Goal: Information Seeking & Learning: Check status

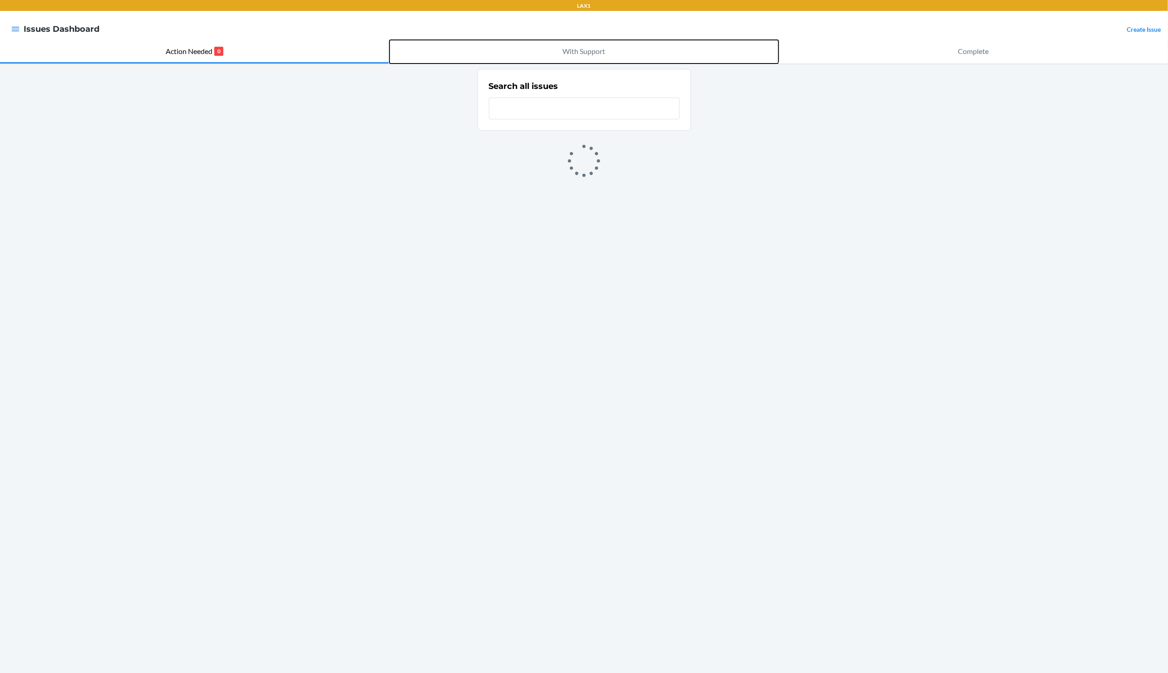
click at [580, 54] on p "With Support" at bounding box center [584, 51] width 43 height 11
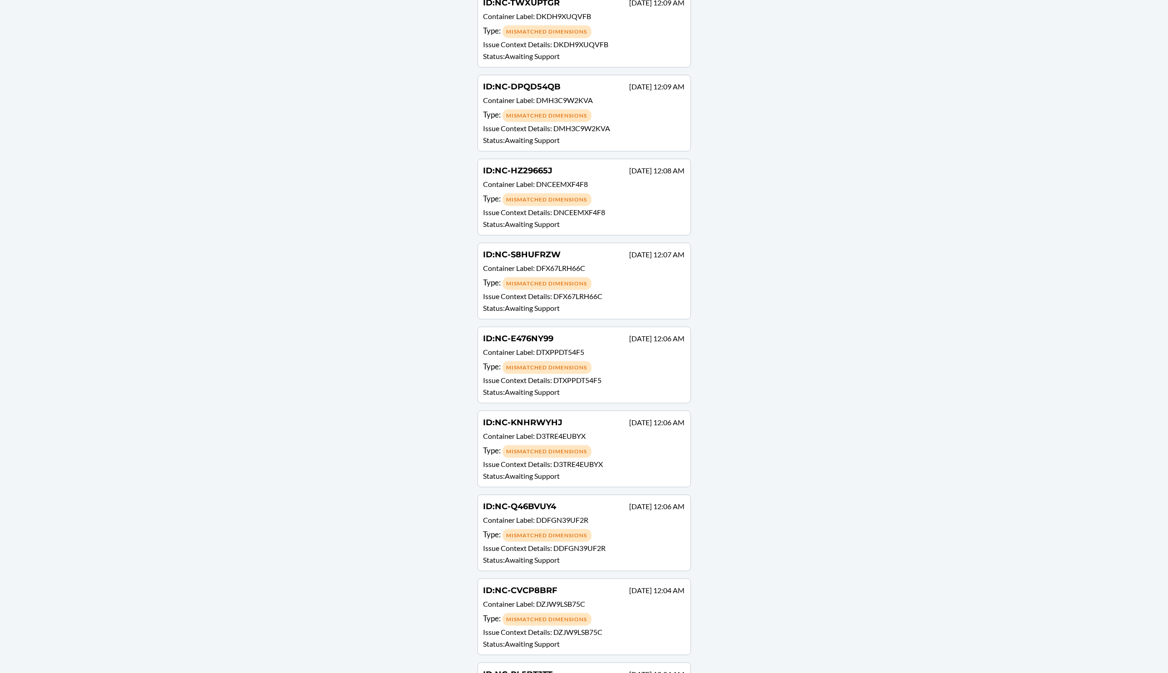
scroll to position [45110, 0]
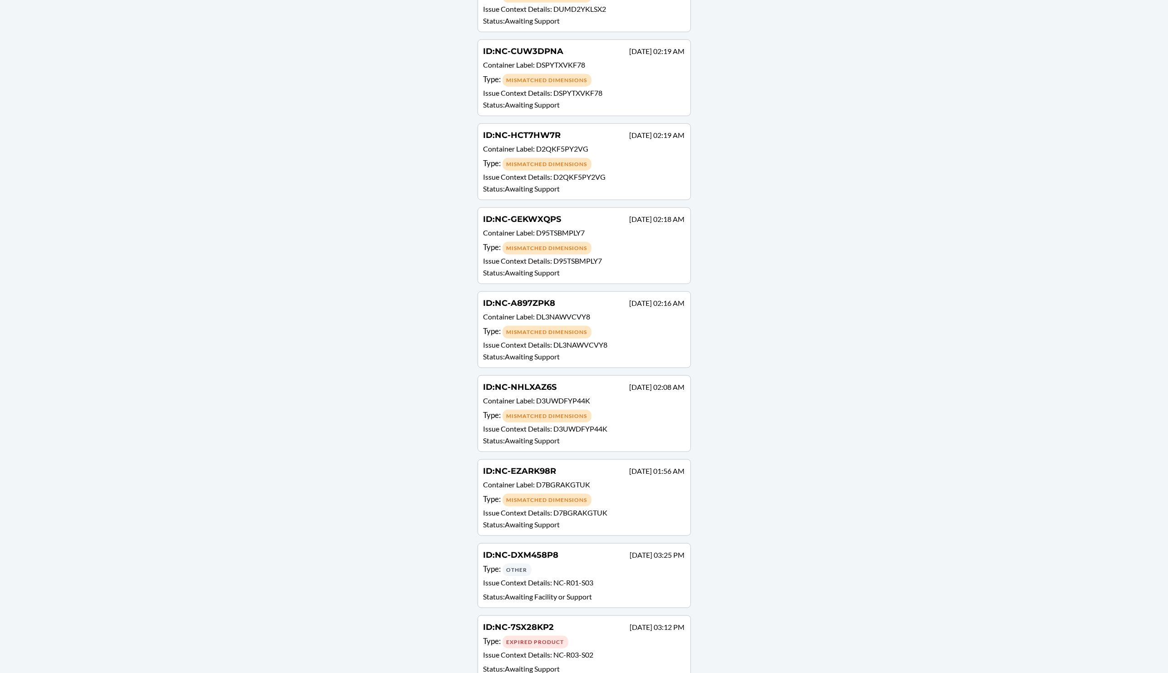
scroll to position [0, 0]
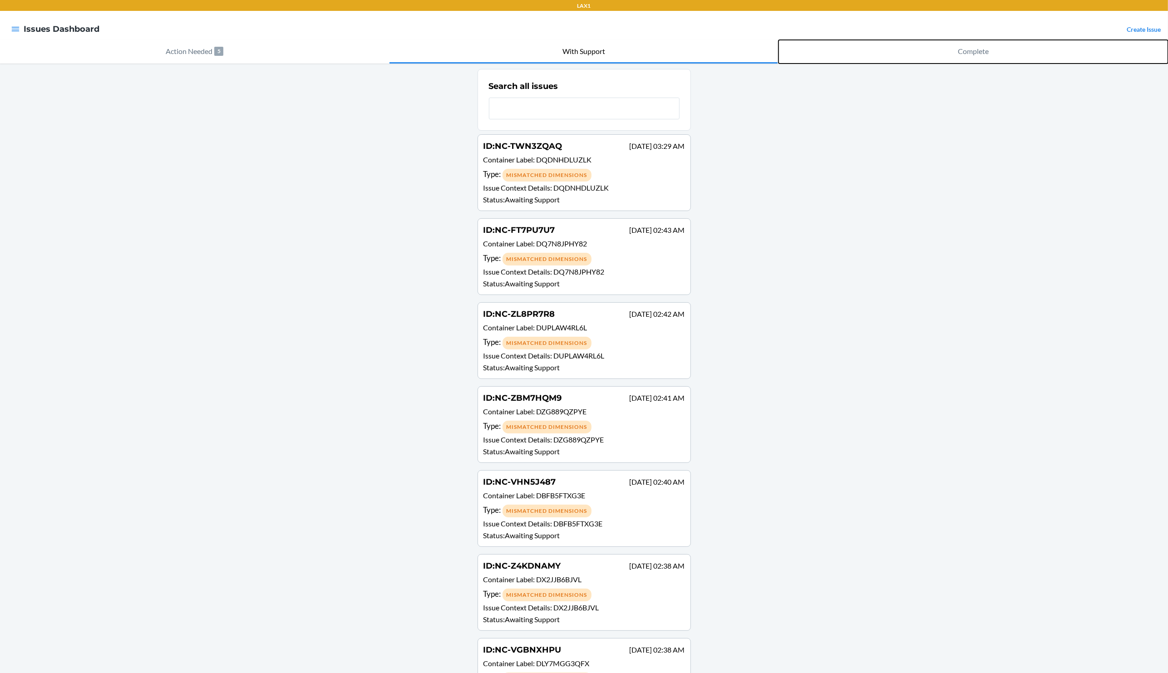
click at [990, 56] on button "Complete" at bounding box center [974, 52] width 390 height 24
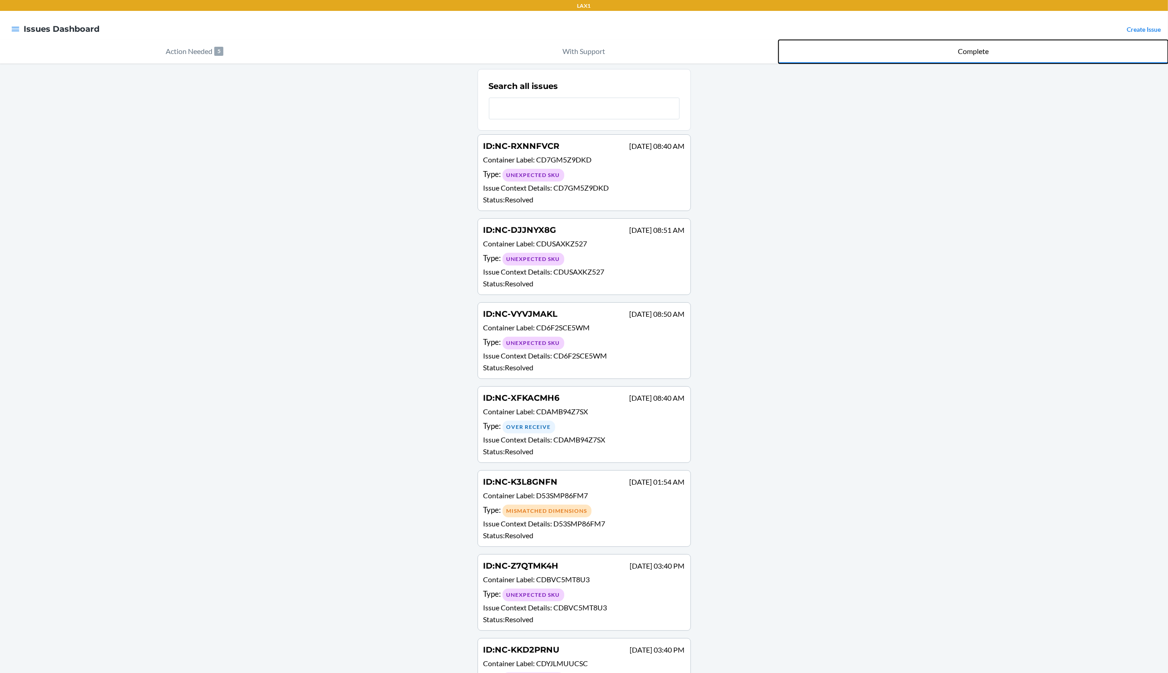
scroll to position [2025205, 0]
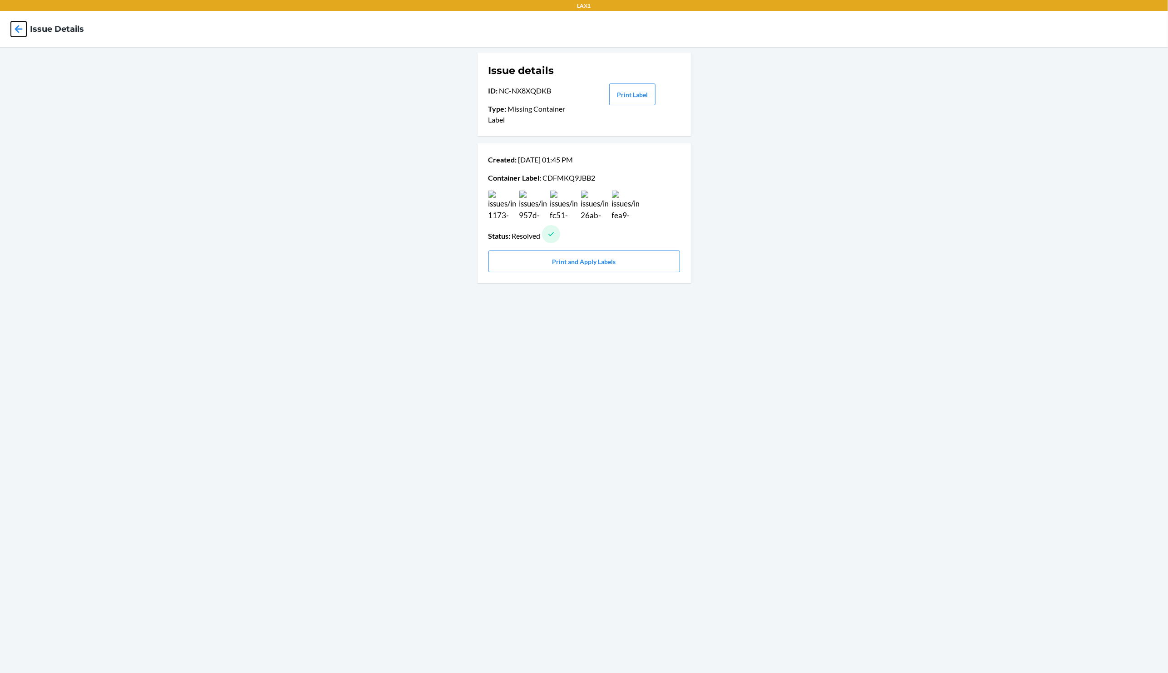
click at [20, 28] on icon at bounding box center [18, 28] width 15 height 15
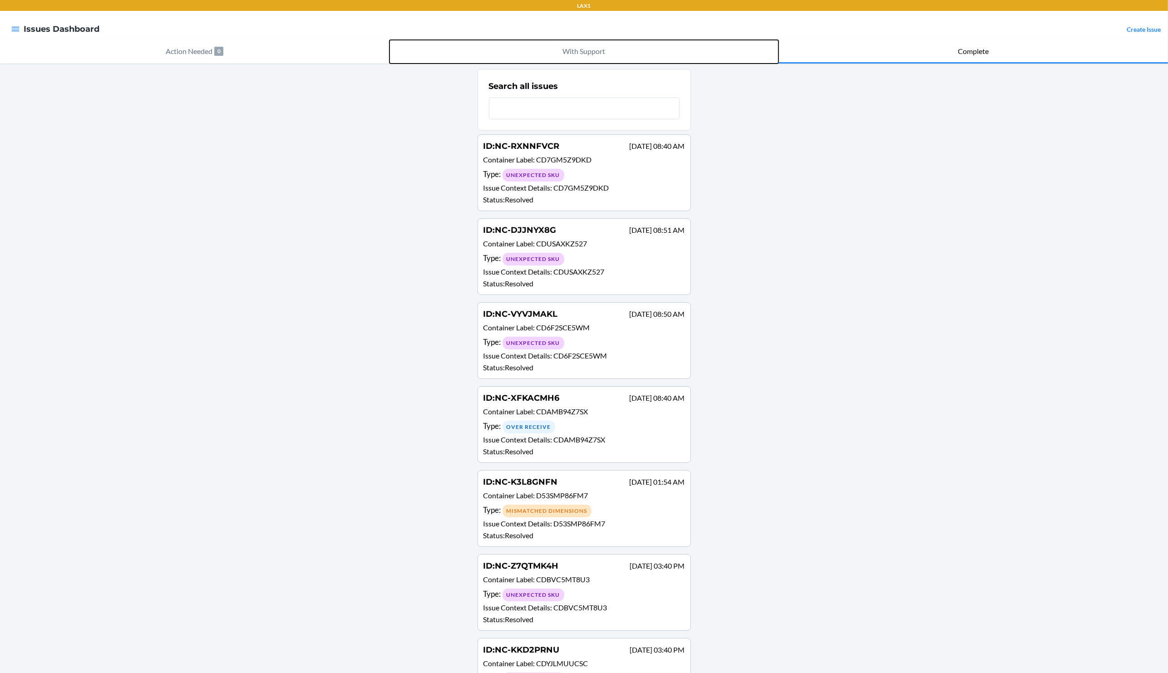
click at [583, 51] on p "With Support" at bounding box center [584, 51] width 43 height 11
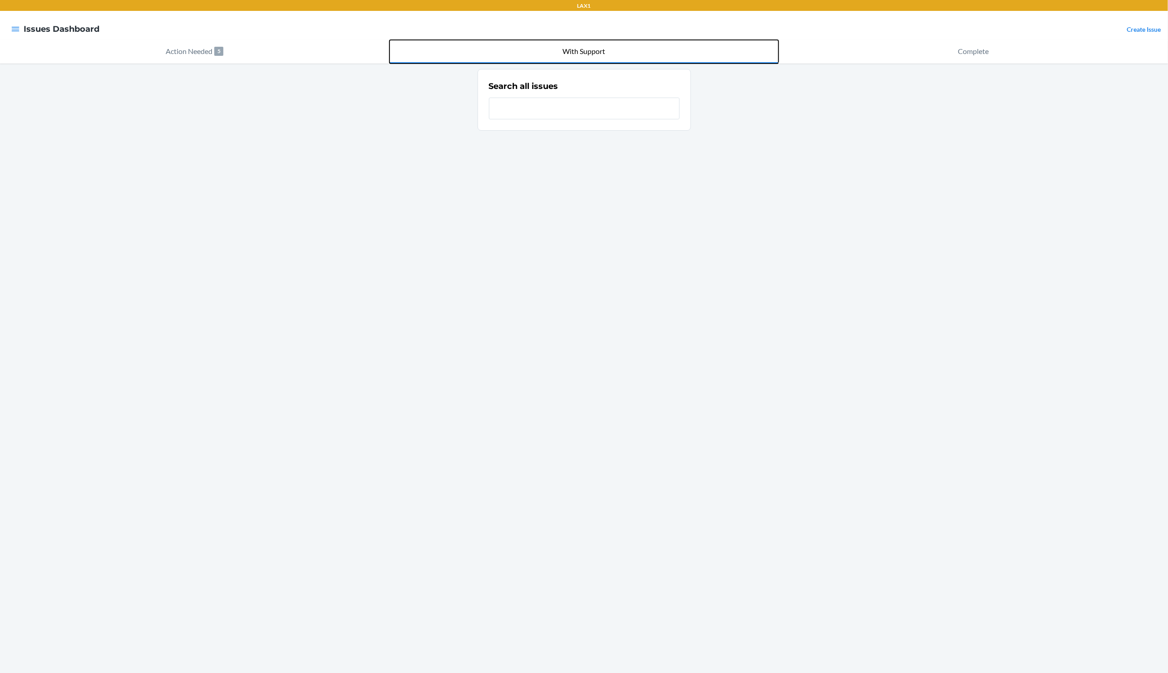
scroll to position [97154, 0]
click div "Type : Damaged Product"
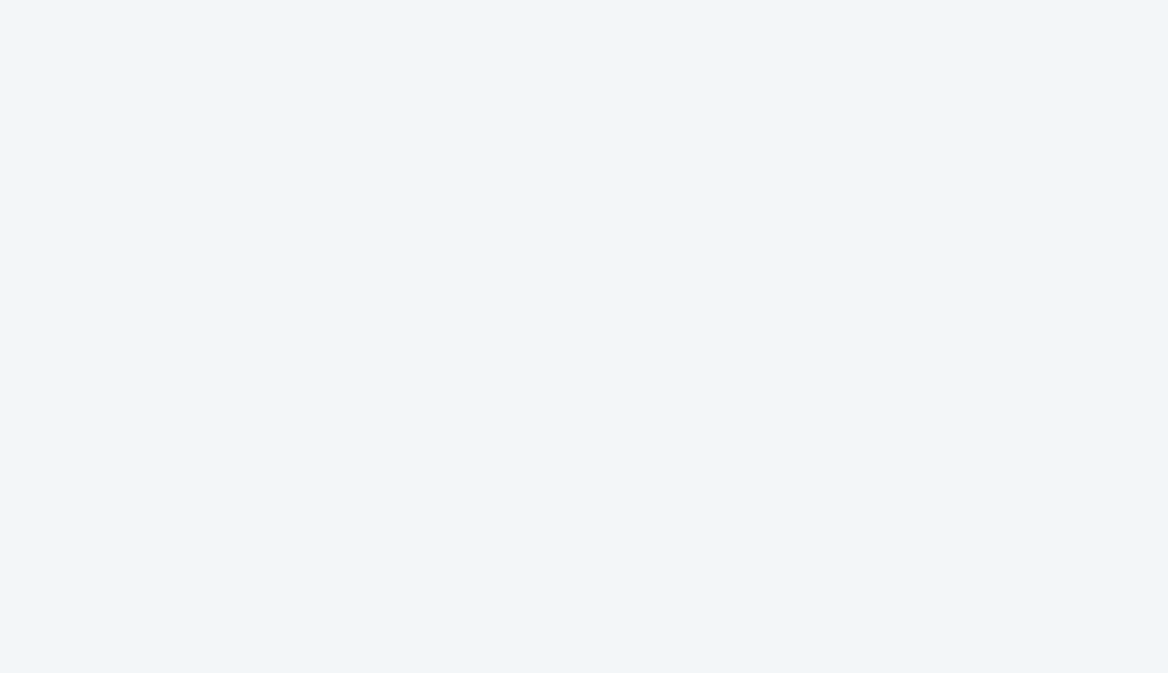
click icon
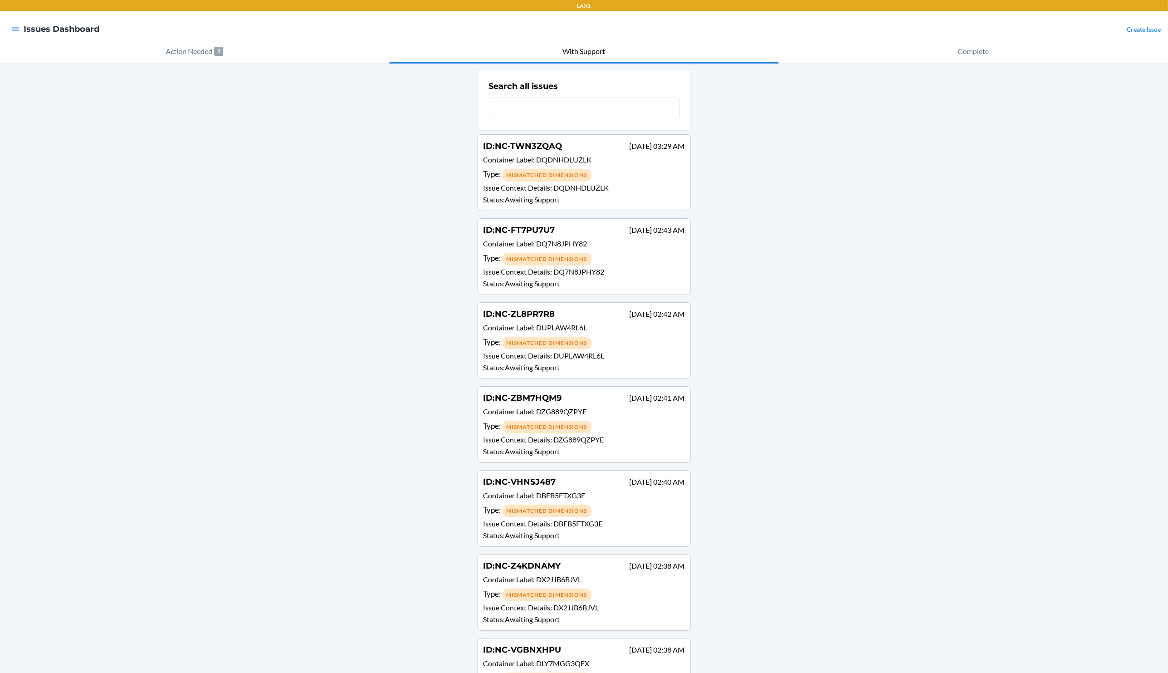
scroll to position [97154, 0]
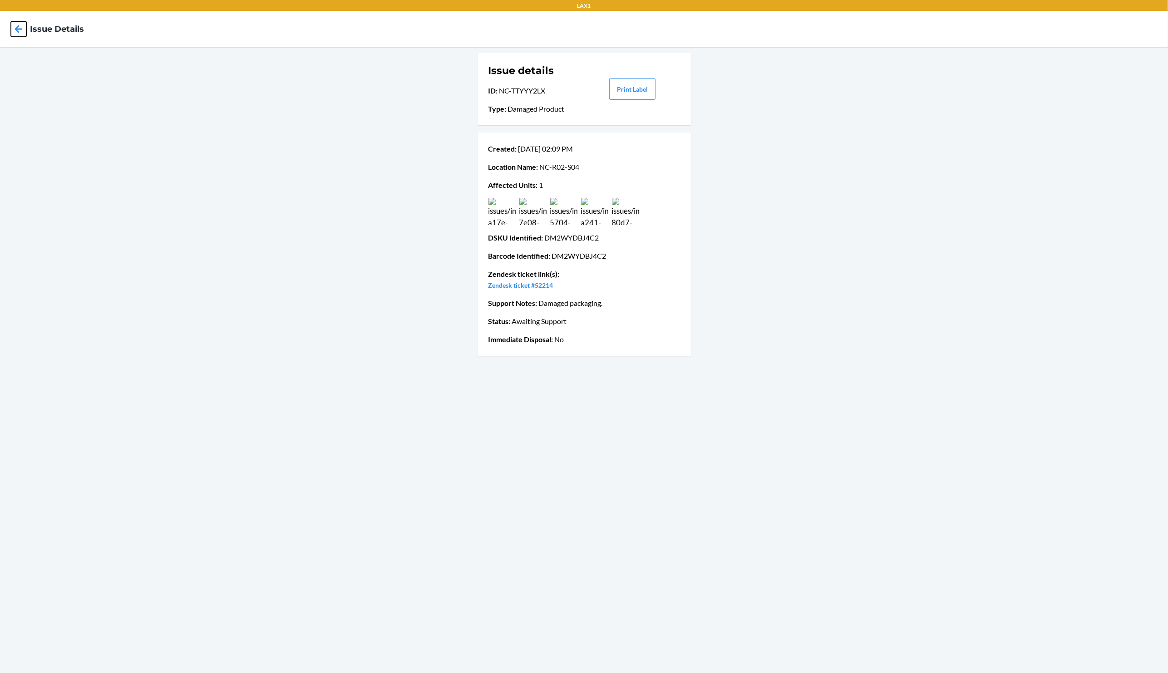
click at [21, 30] on icon at bounding box center [18, 28] width 15 height 15
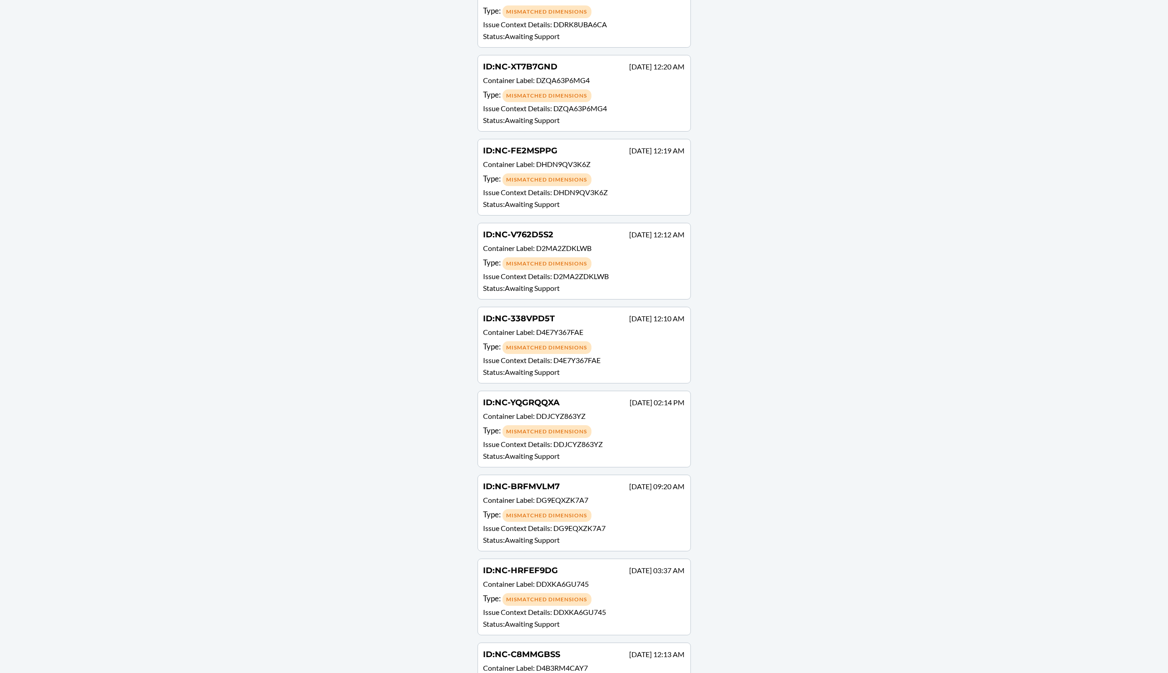
scroll to position [97154, 0]
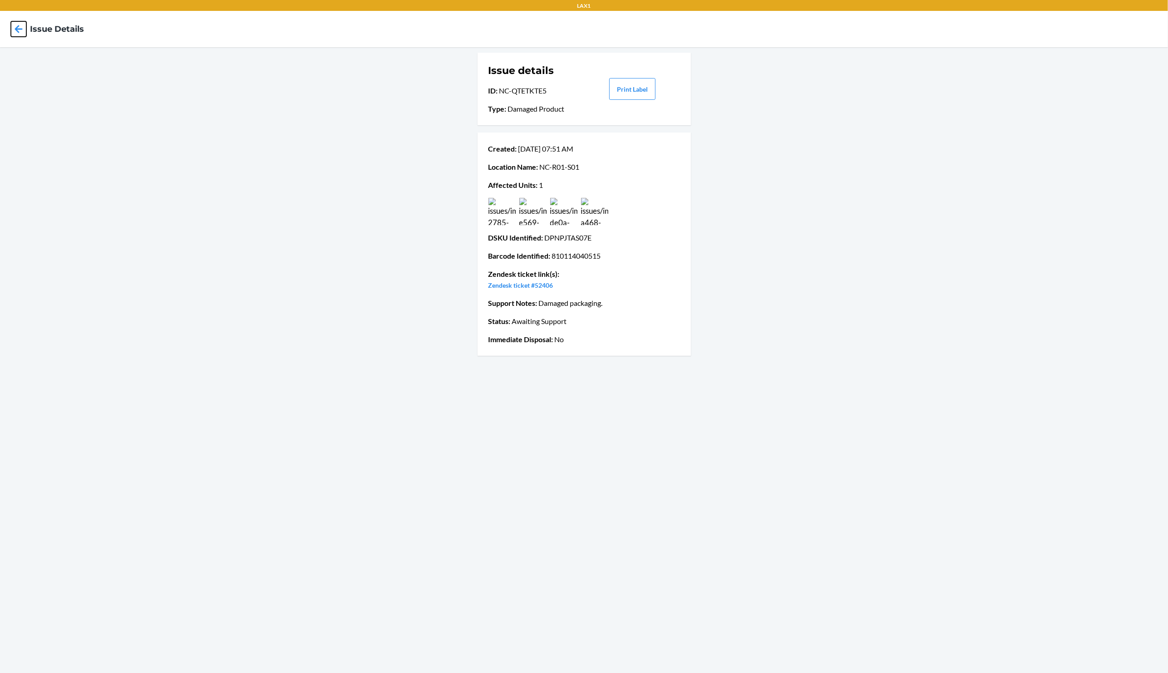
click at [17, 31] on icon at bounding box center [19, 29] width 8 height 8
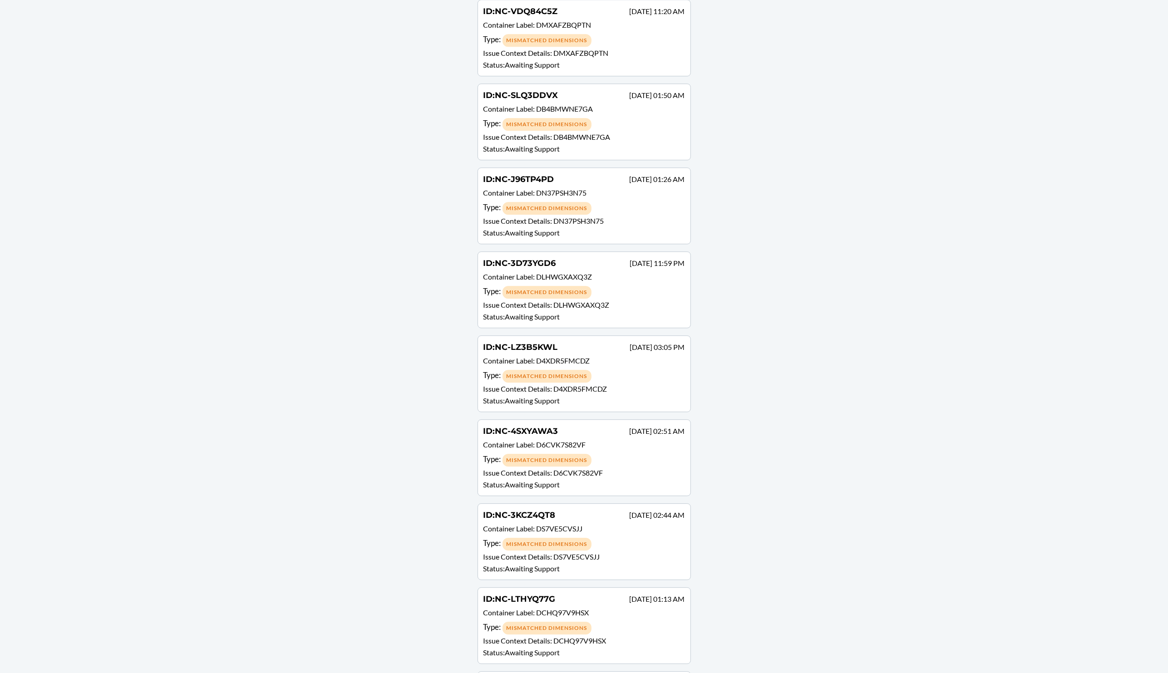
scroll to position [97154, 0]
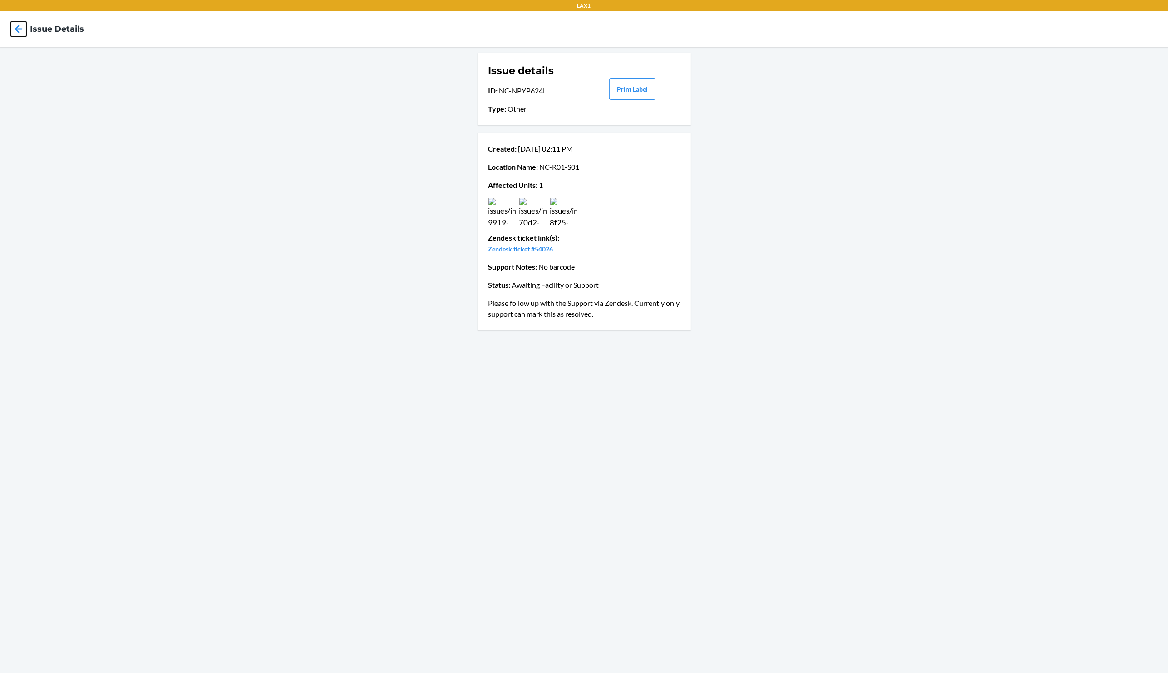
click at [15, 33] on icon at bounding box center [18, 28] width 15 height 15
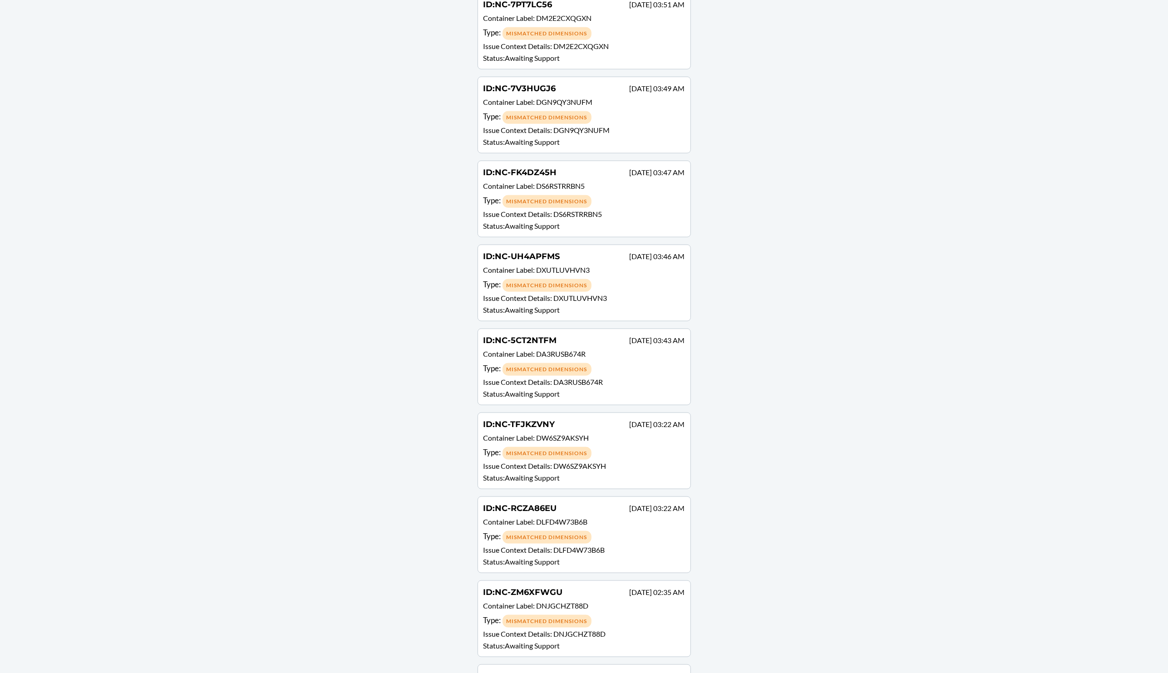
scroll to position [97154, 0]
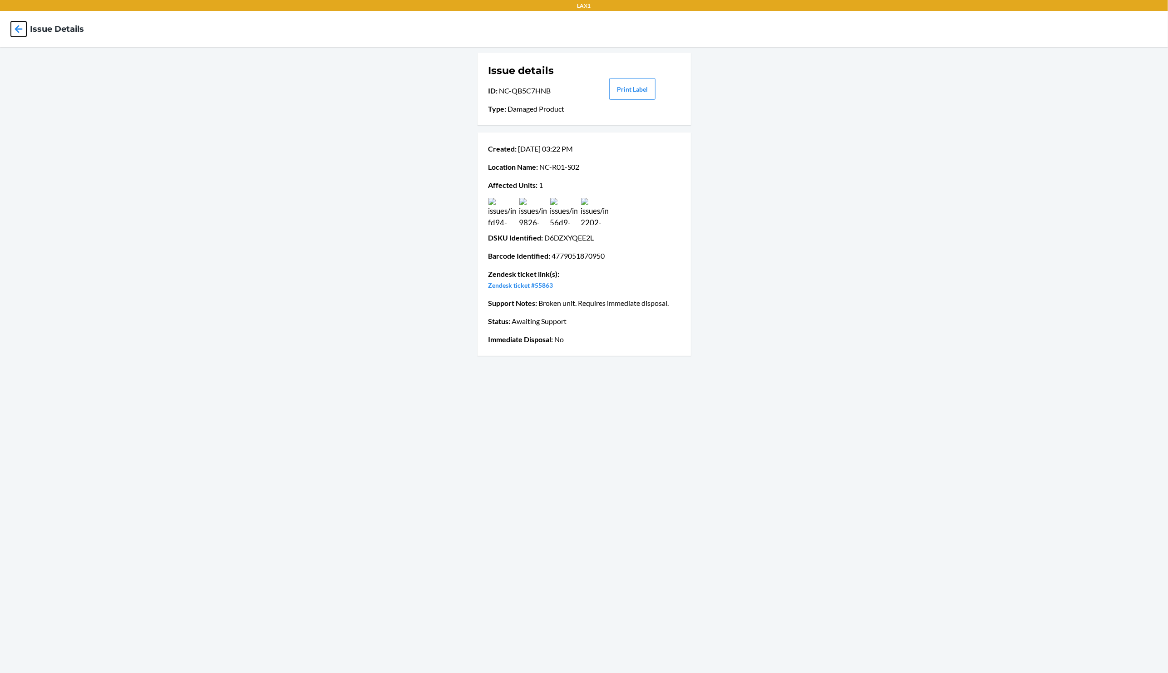
click at [15, 32] on icon at bounding box center [18, 28] width 15 height 15
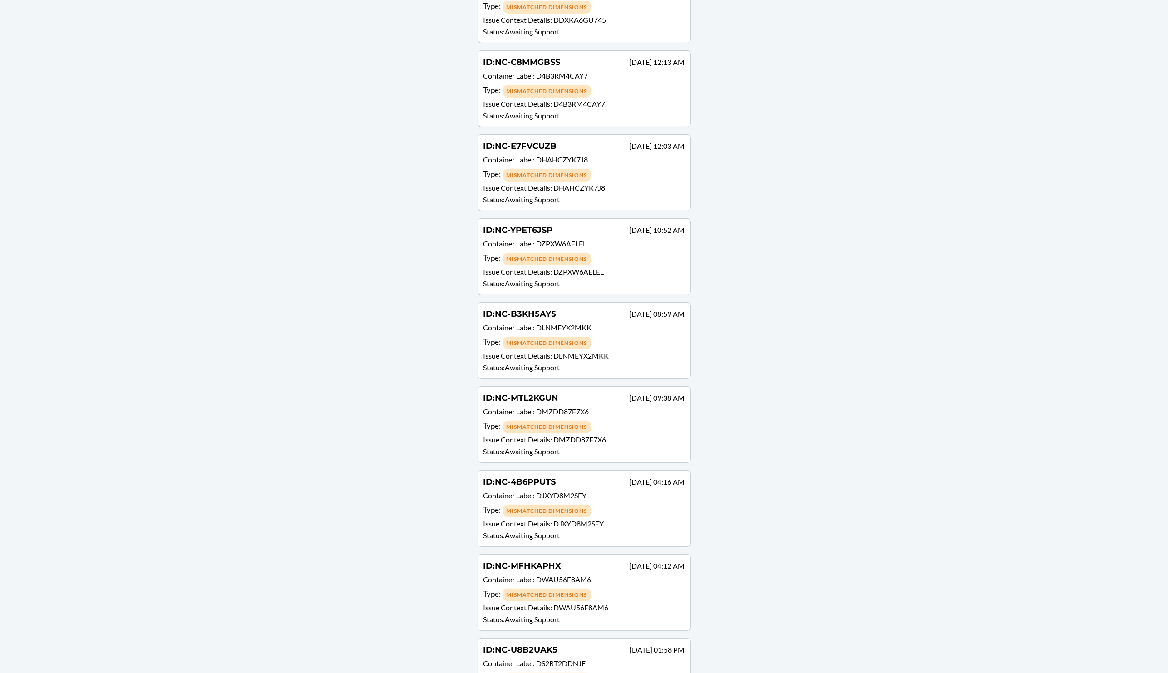
scroll to position [97154, 0]
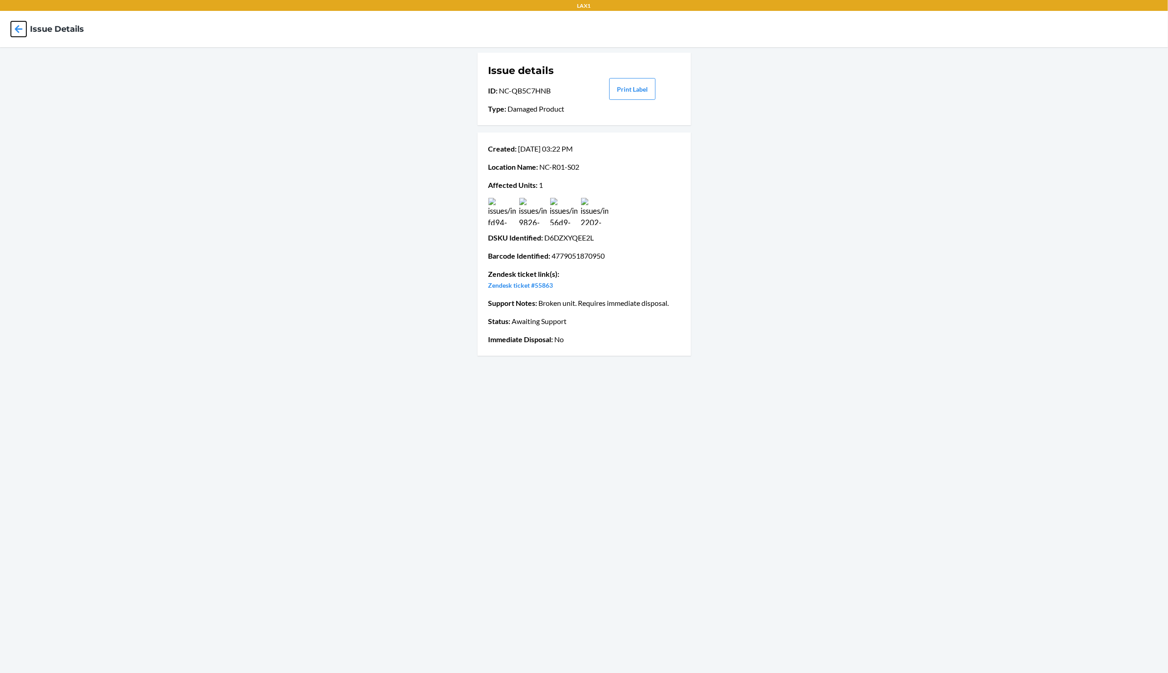
click at [22, 30] on icon at bounding box center [18, 28] width 15 height 15
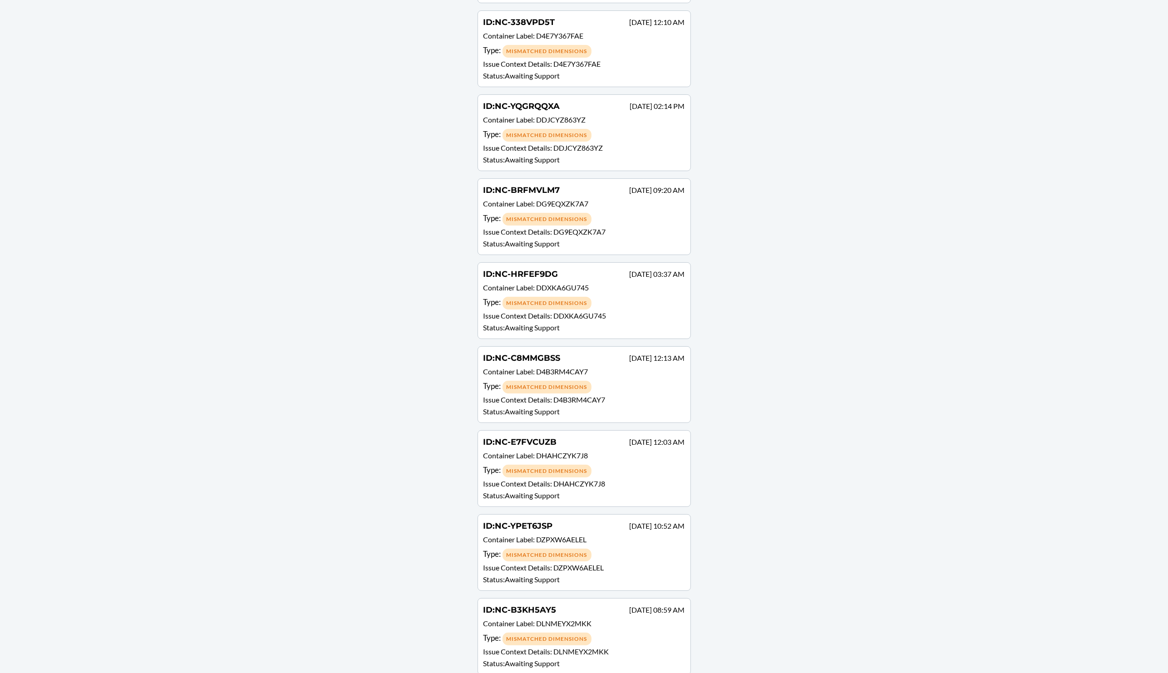
scroll to position [97154, 0]
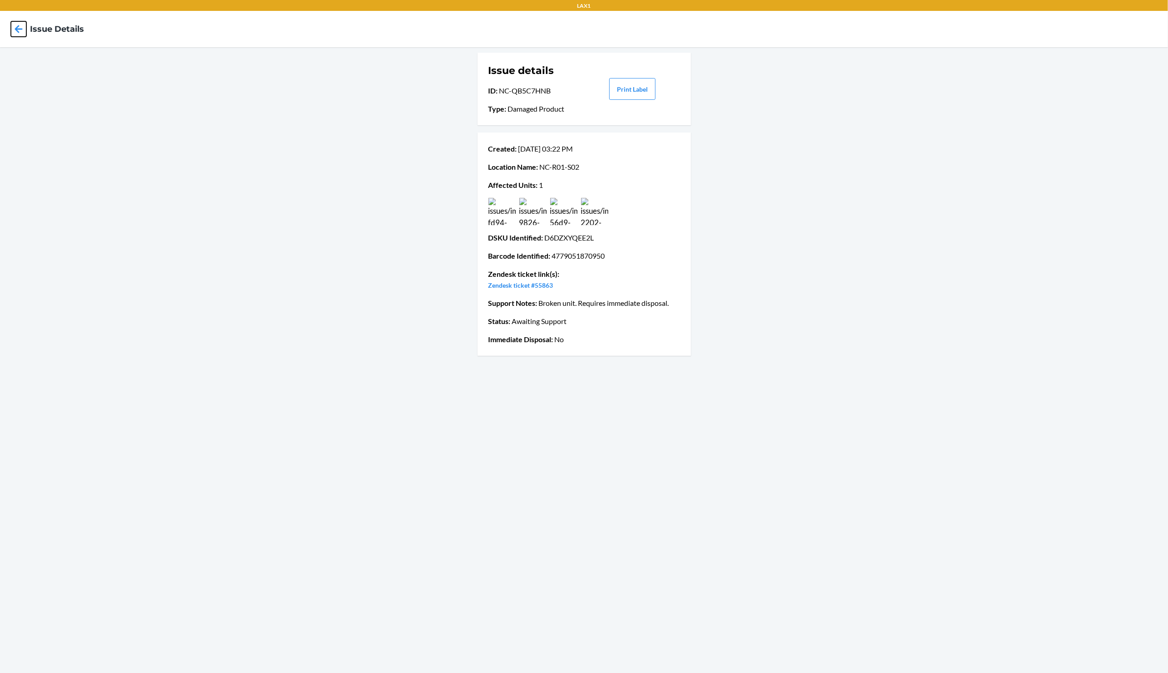
click at [18, 32] on icon at bounding box center [19, 29] width 8 height 8
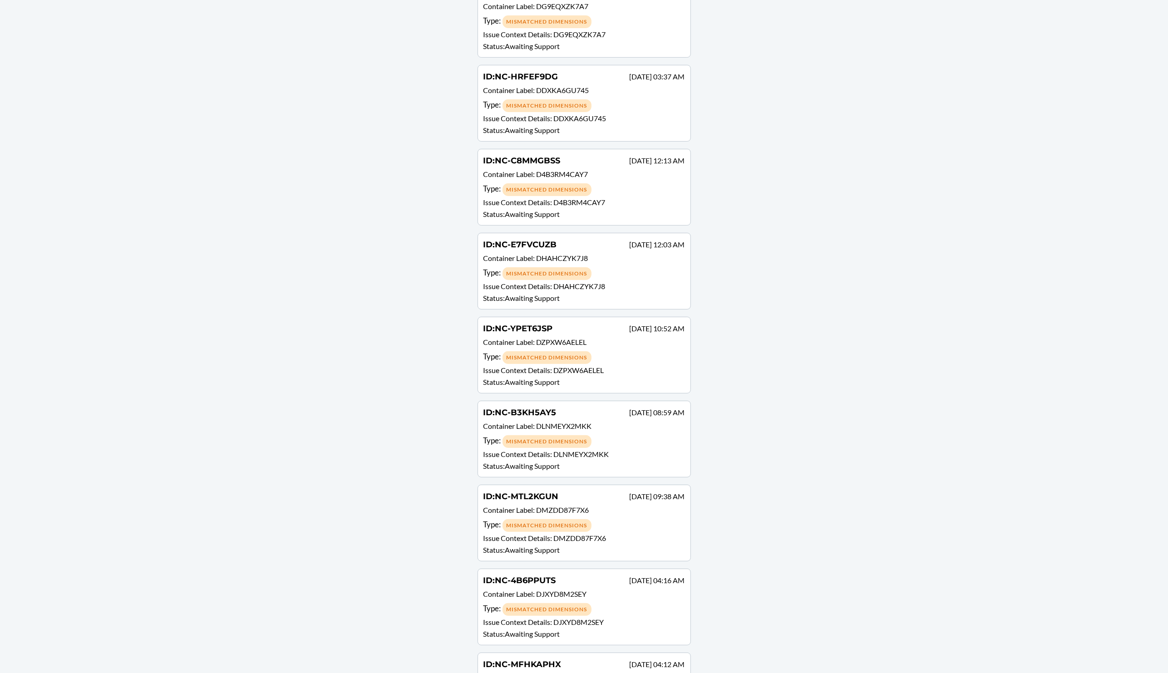
scroll to position [97154, 0]
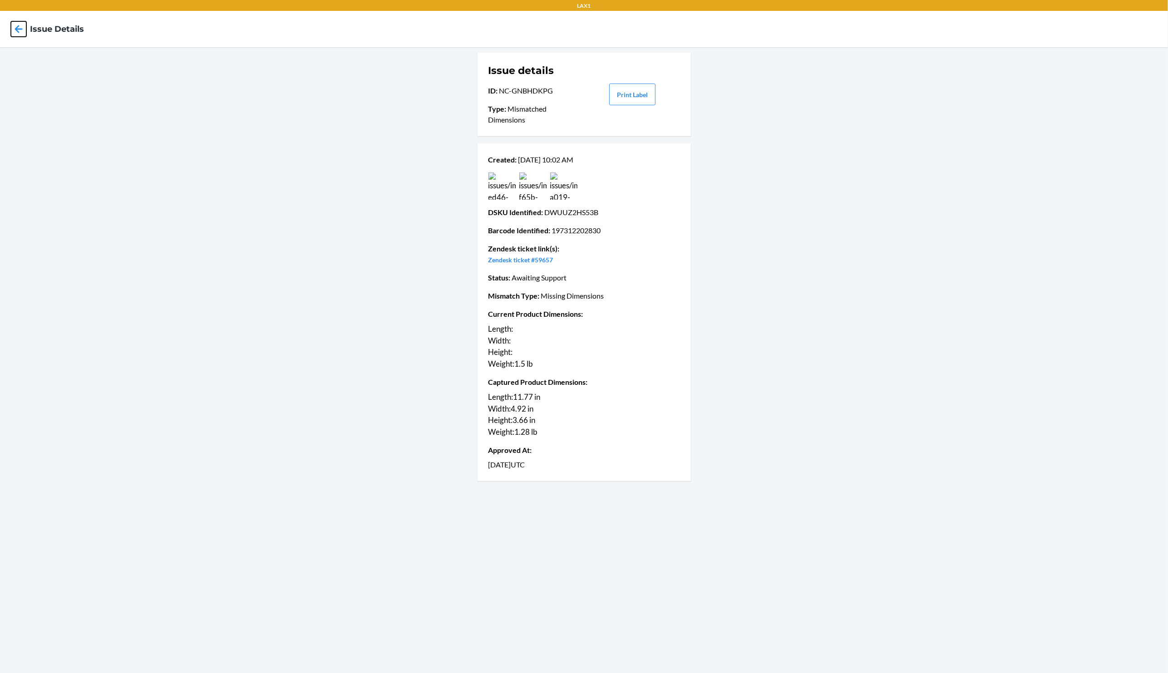
click at [16, 27] on icon at bounding box center [18, 28] width 15 height 15
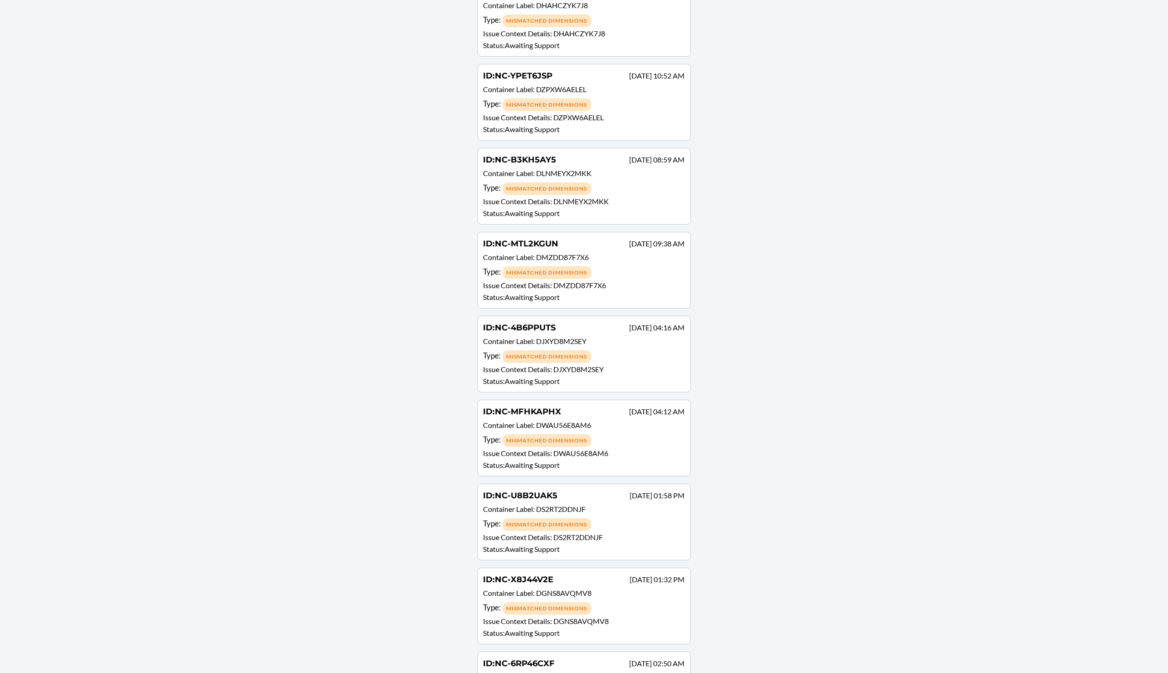
scroll to position [97011, 0]
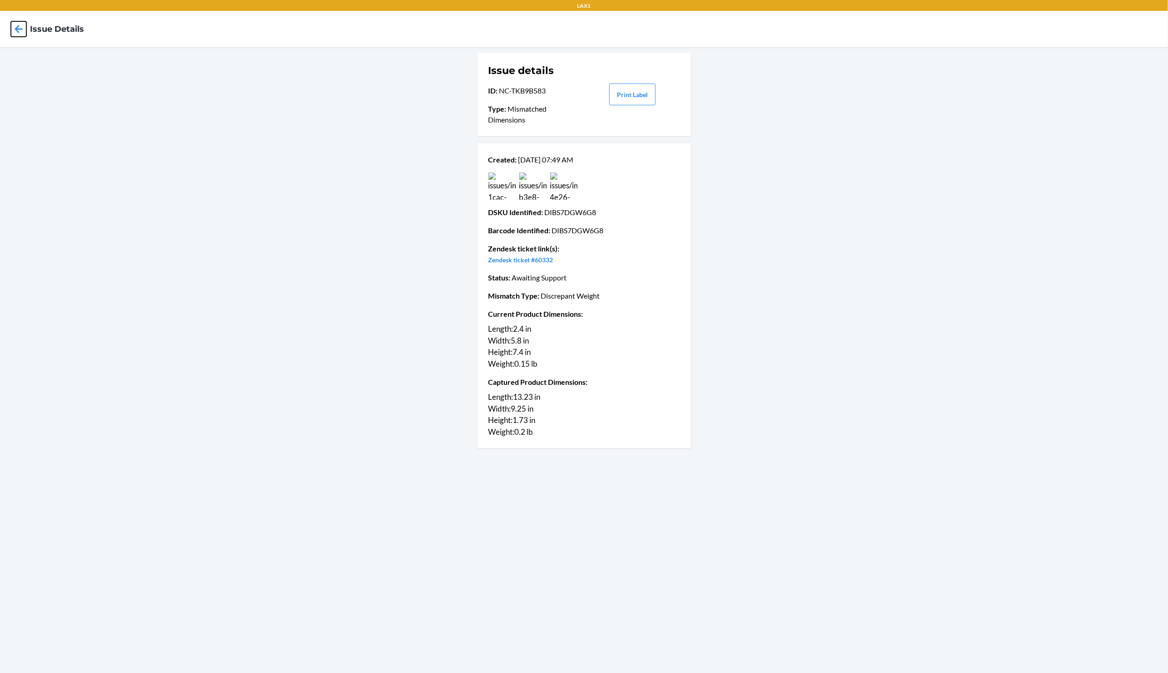
click at [22, 31] on icon at bounding box center [18, 28] width 15 height 15
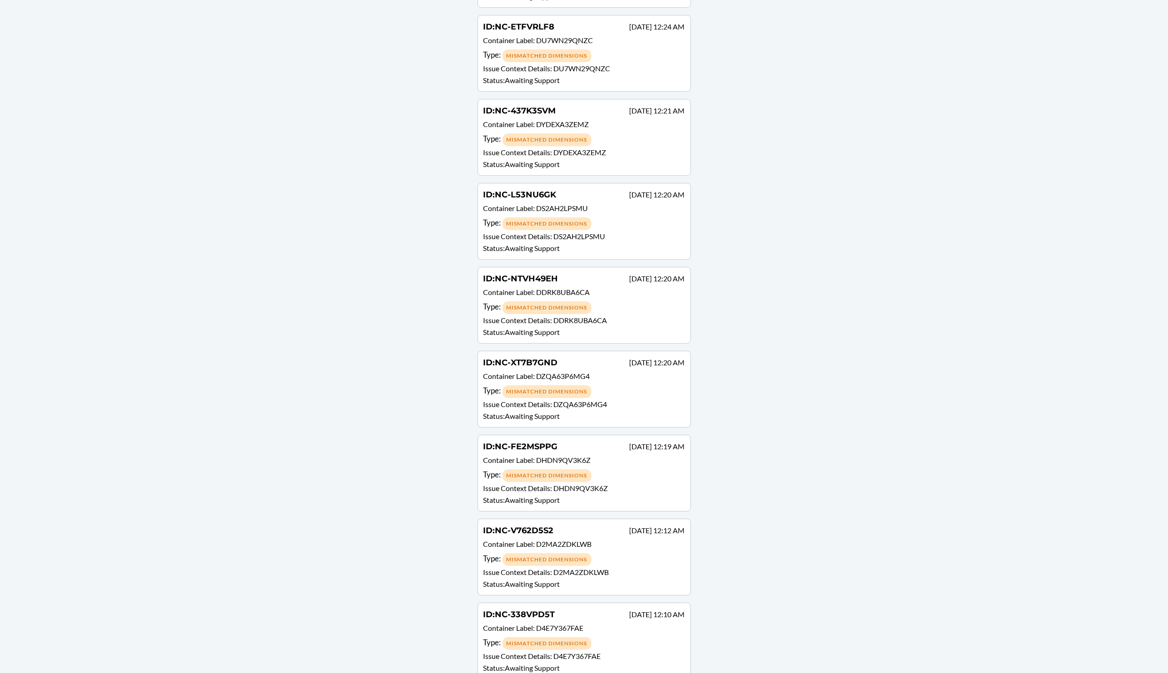
scroll to position [97154, 0]
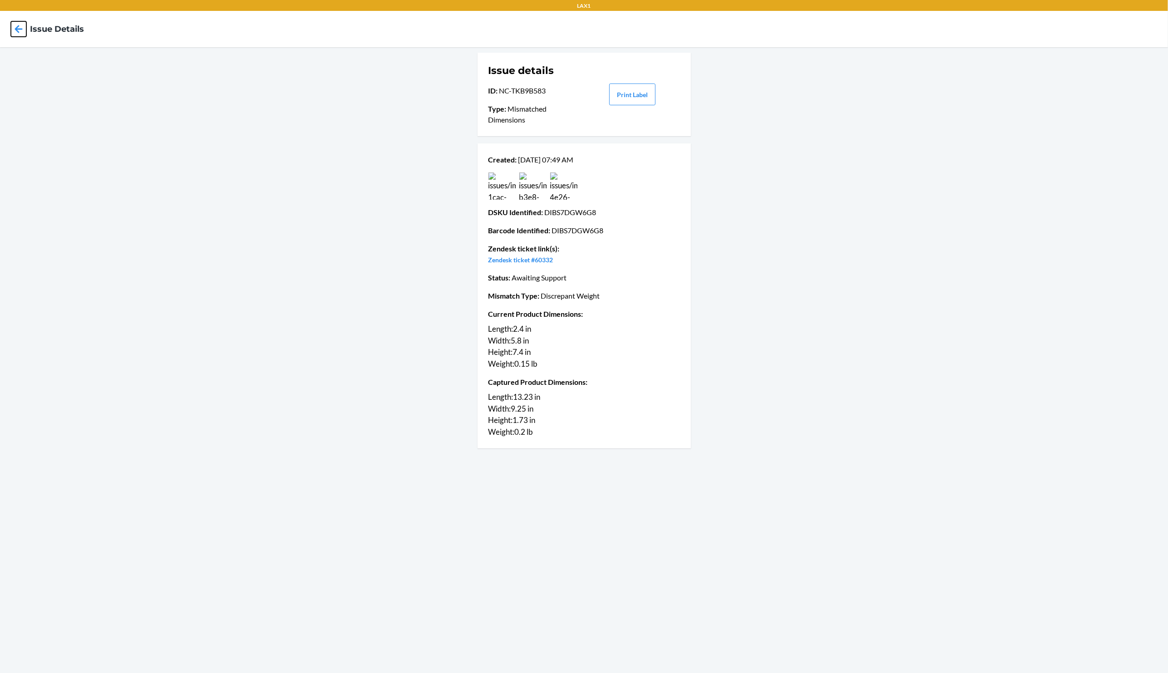
click at [25, 32] on icon at bounding box center [18, 28] width 15 height 15
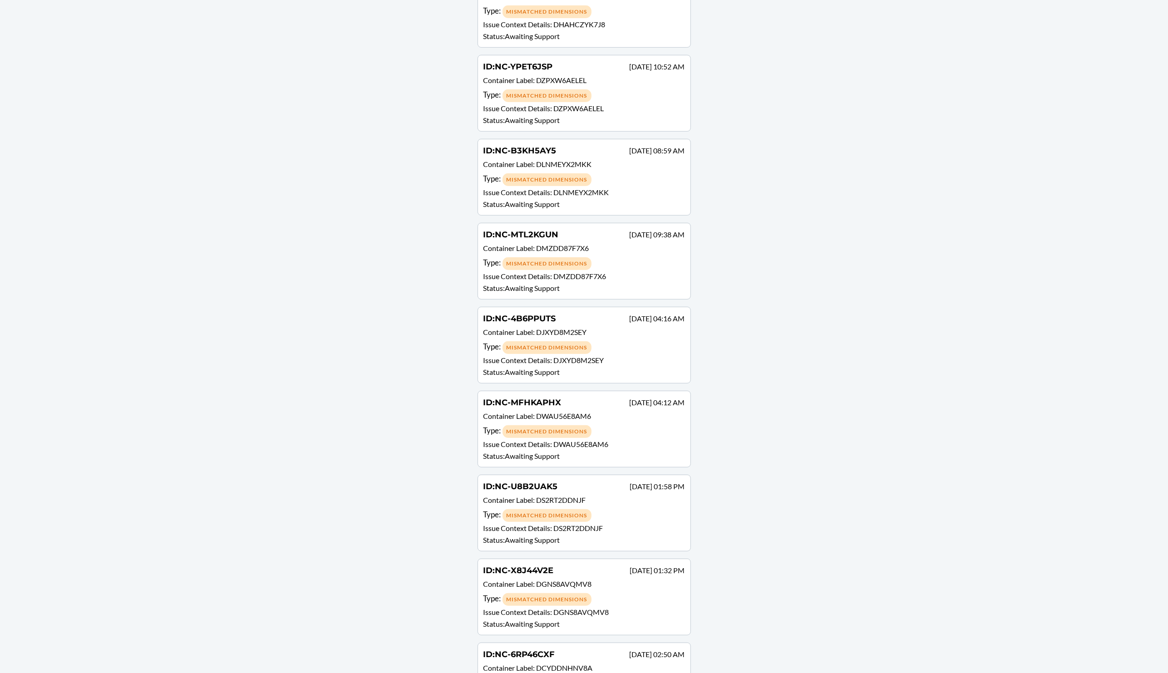
scroll to position [97006, 0]
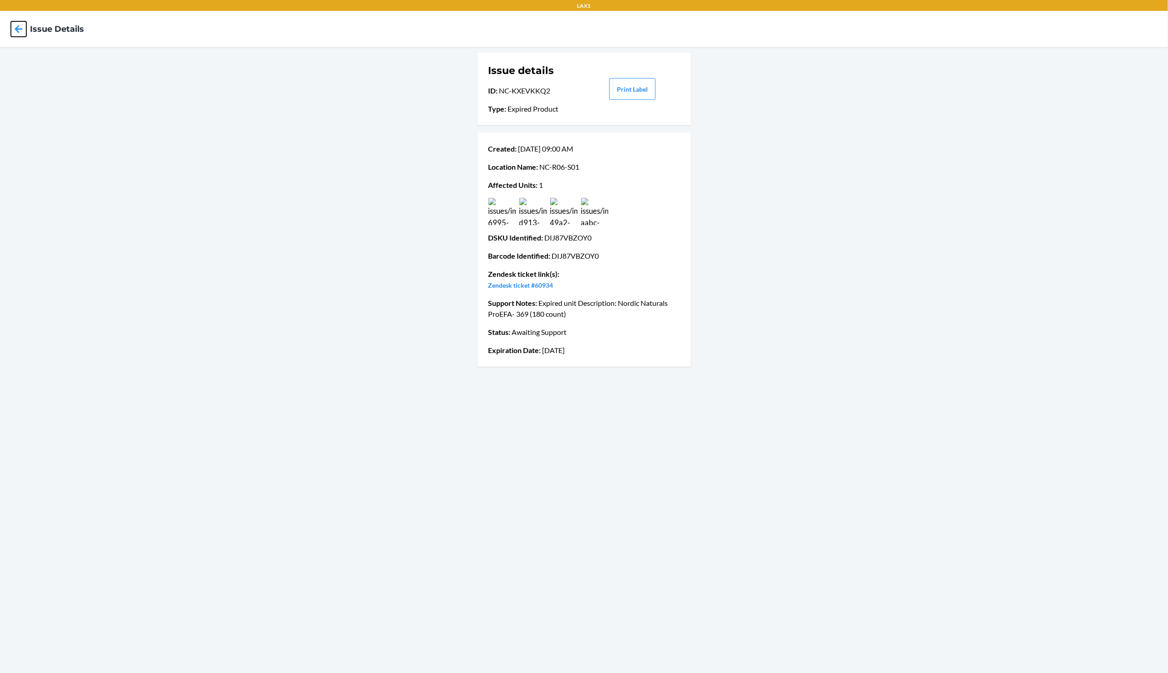
click at [16, 25] on icon at bounding box center [18, 28] width 15 height 15
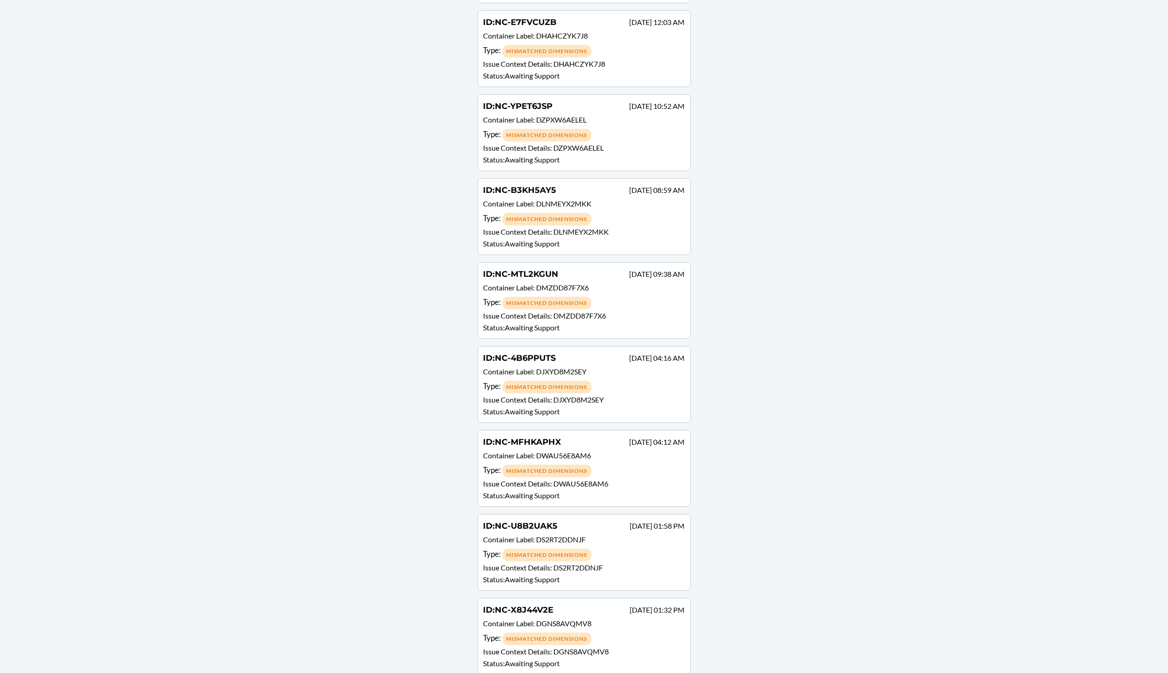
scroll to position [96950, 0]
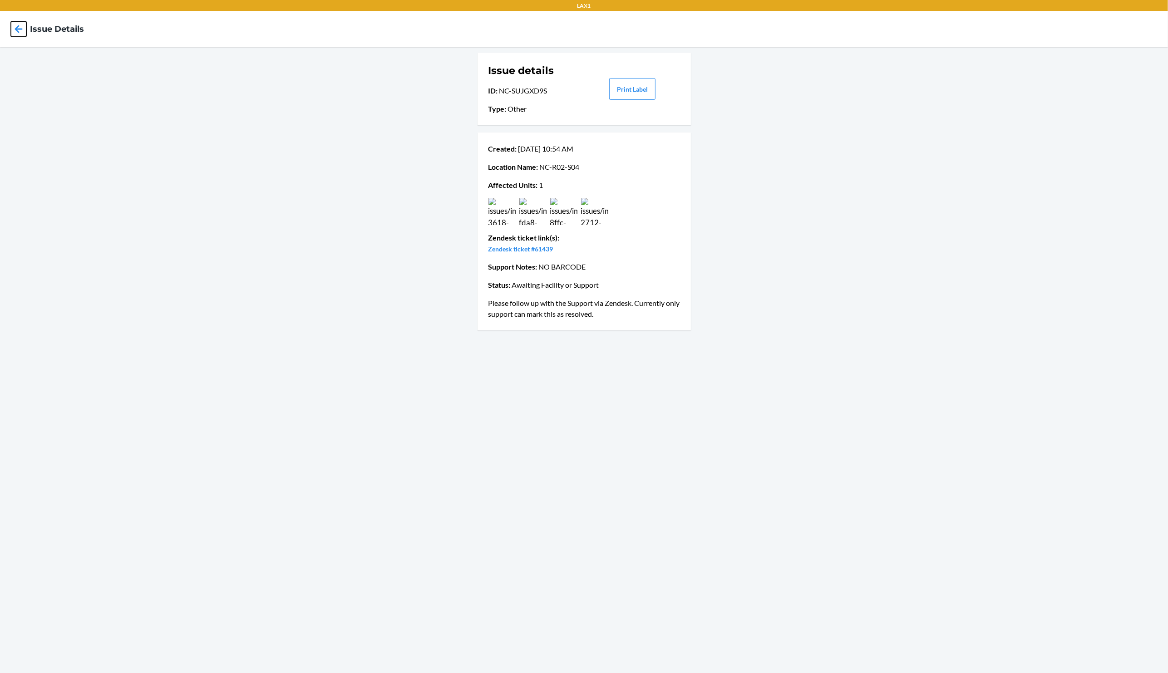
click at [22, 31] on icon at bounding box center [18, 28] width 15 height 15
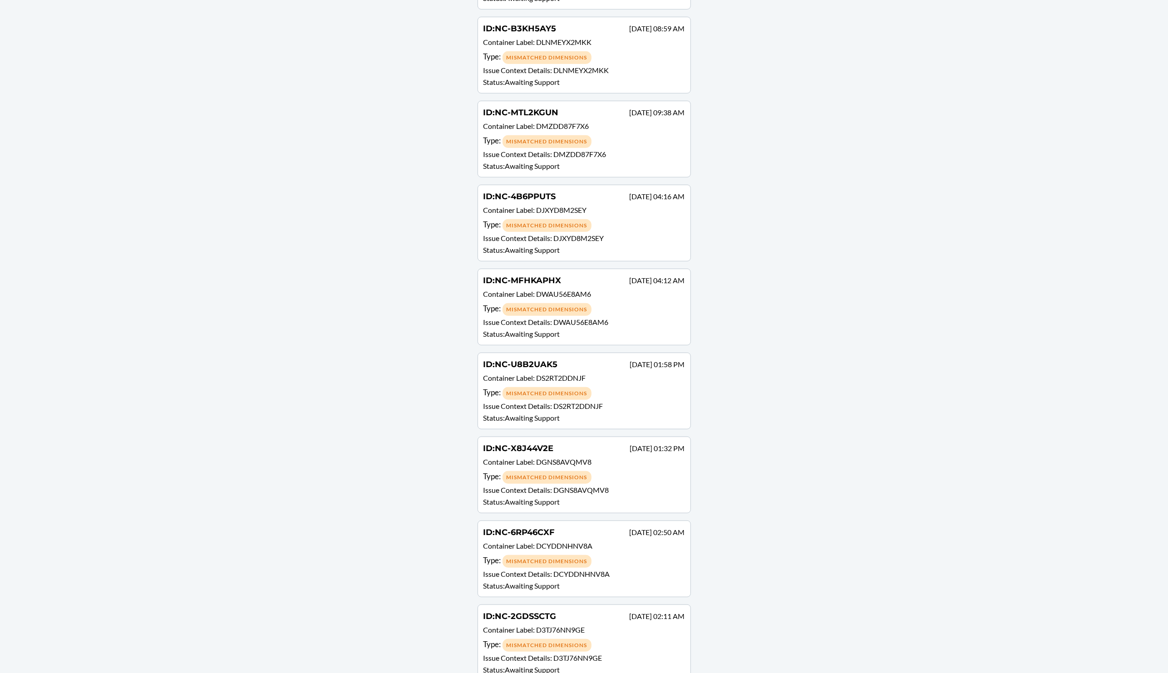
scroll to position [97154, 0]
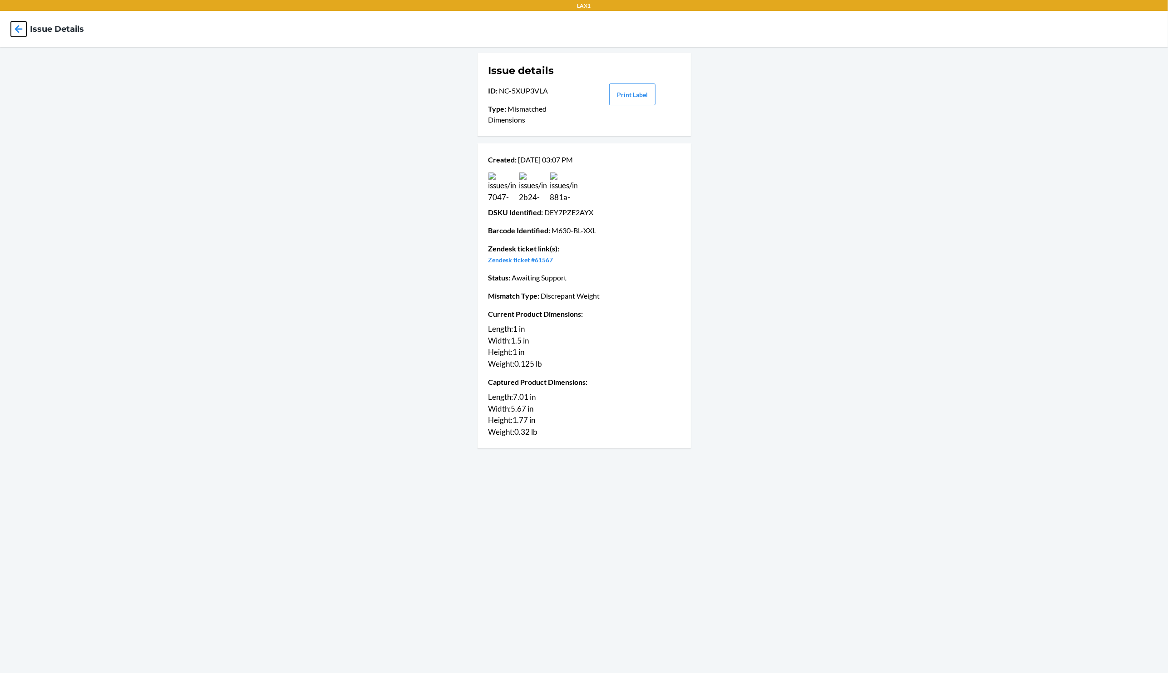
click at [22, 24] on icon at bounding box center [18, 28] width 15 height 15
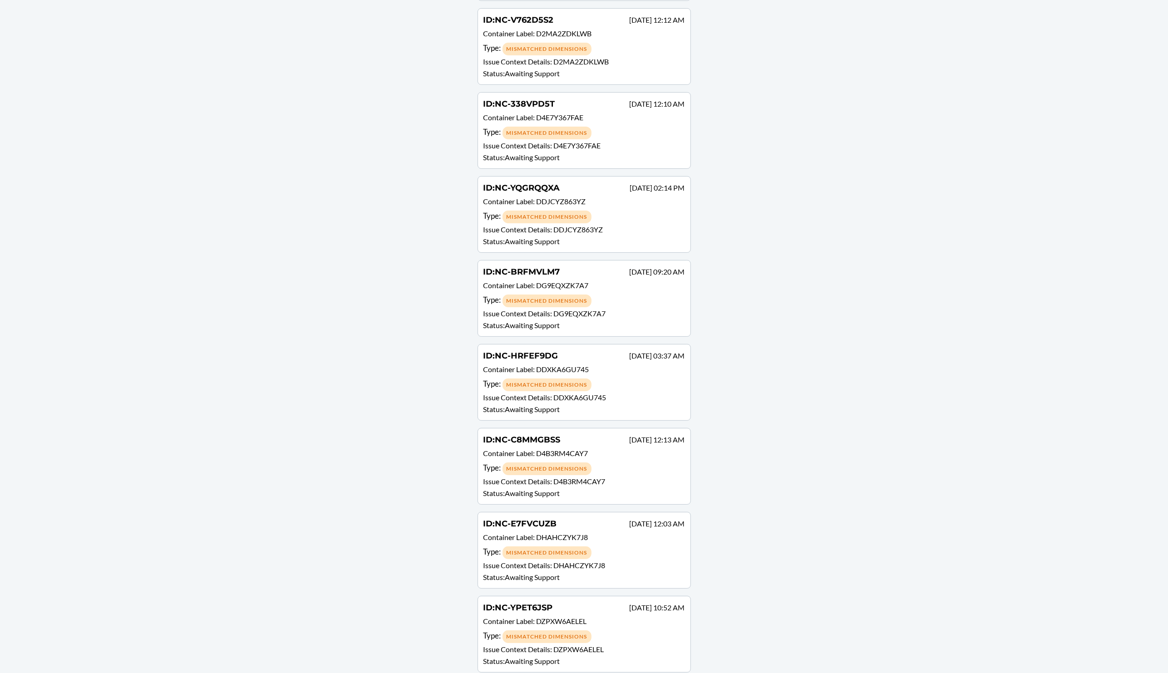
scroll to position [96478, 0]
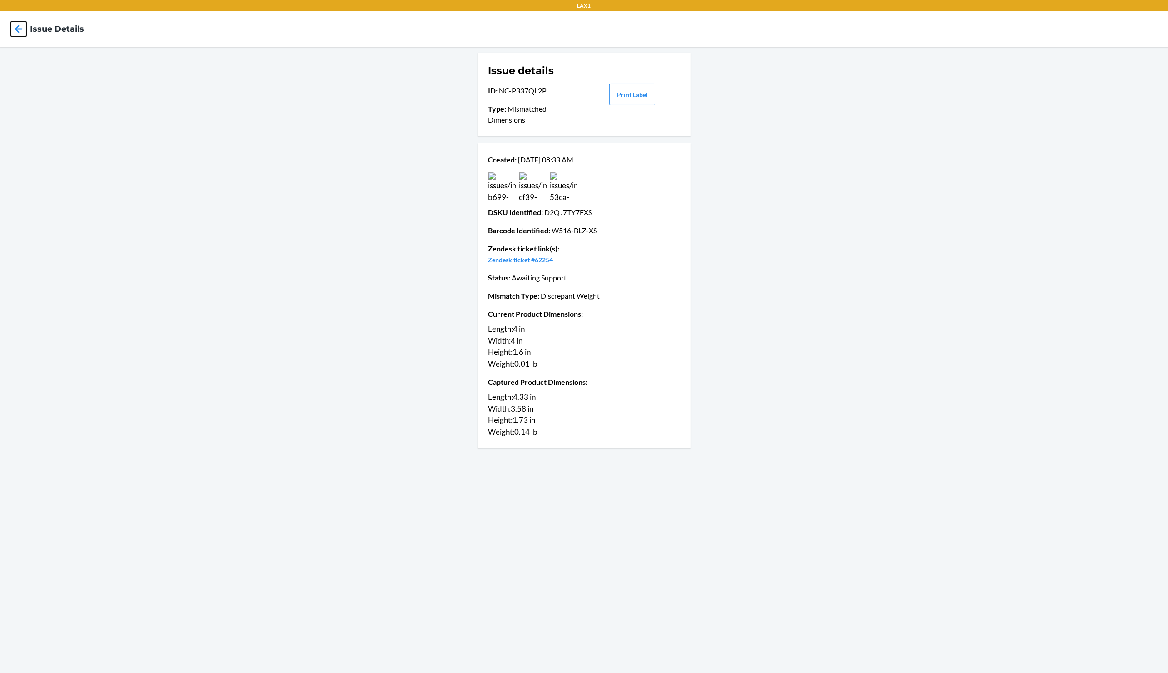
click at [15, 33] on icon at bounding box center [18, 28] width 15 height 15
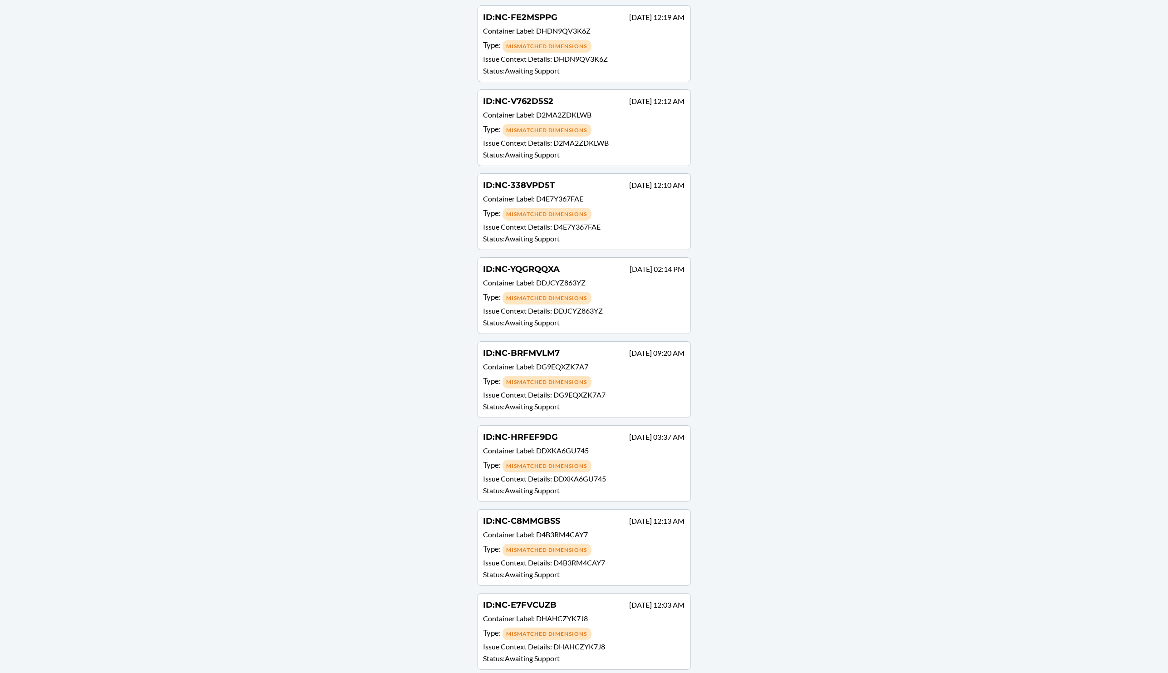
scroll to position [96390, 0]
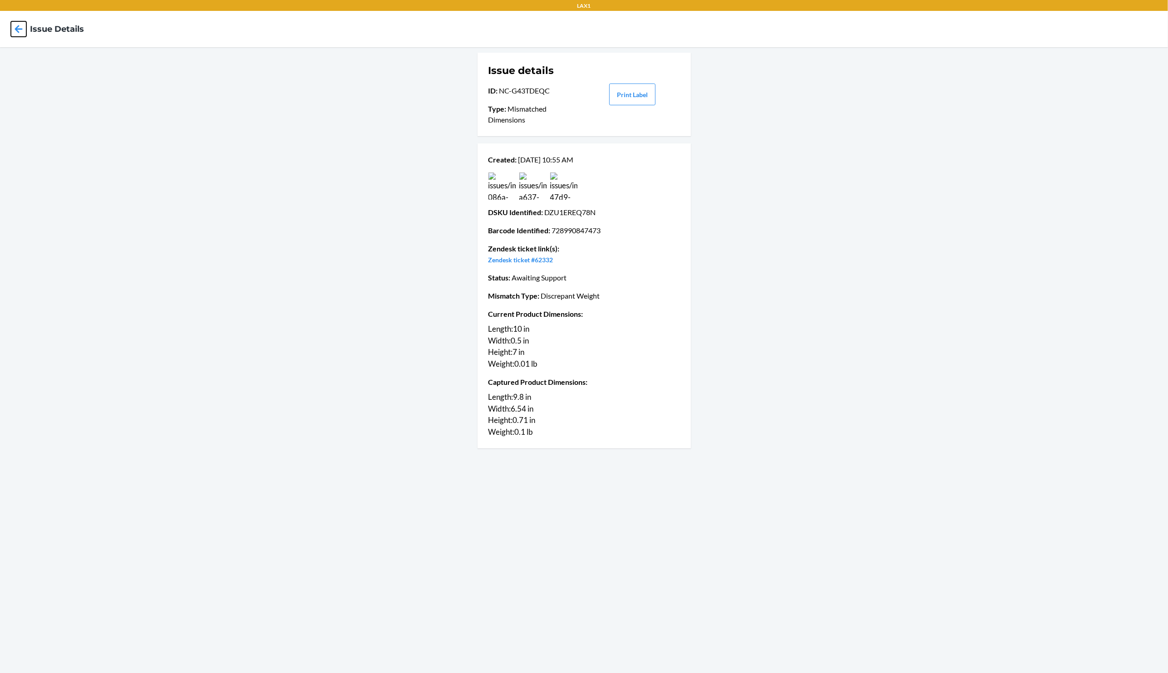
click at [18, 32] on icon at bounding box center [19, 29] width 8 height 8
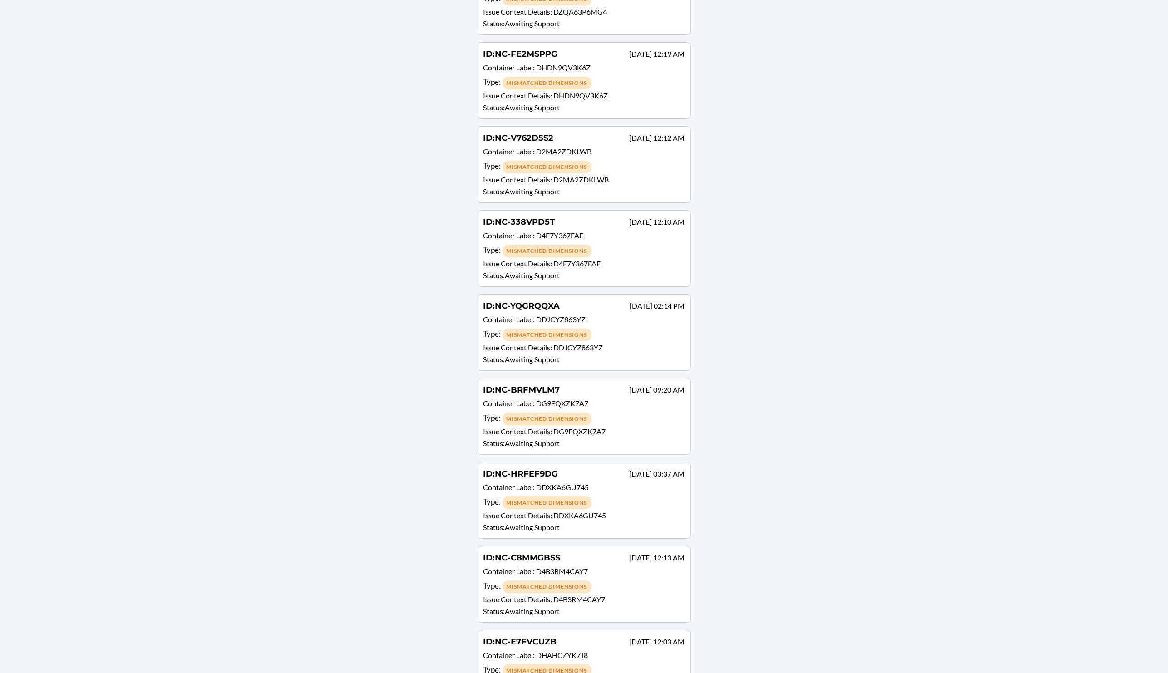
scroll to position [96366, 0]
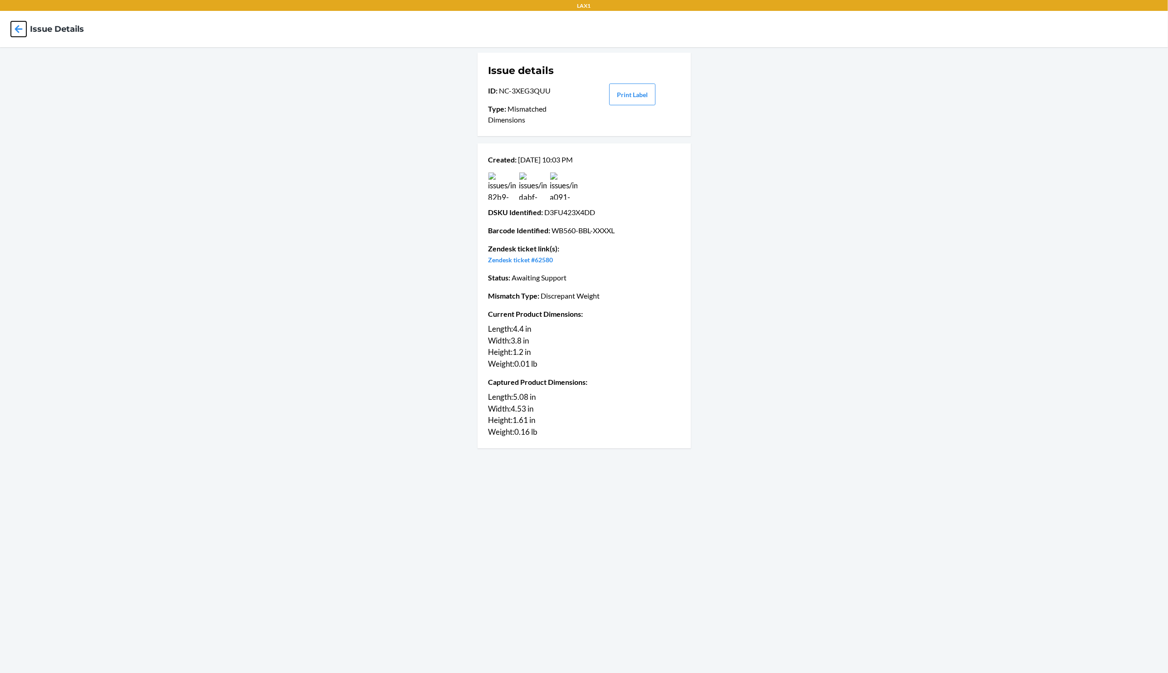
click at [20, 31] on icon at bounding box center [18, 28] width 15 height 15
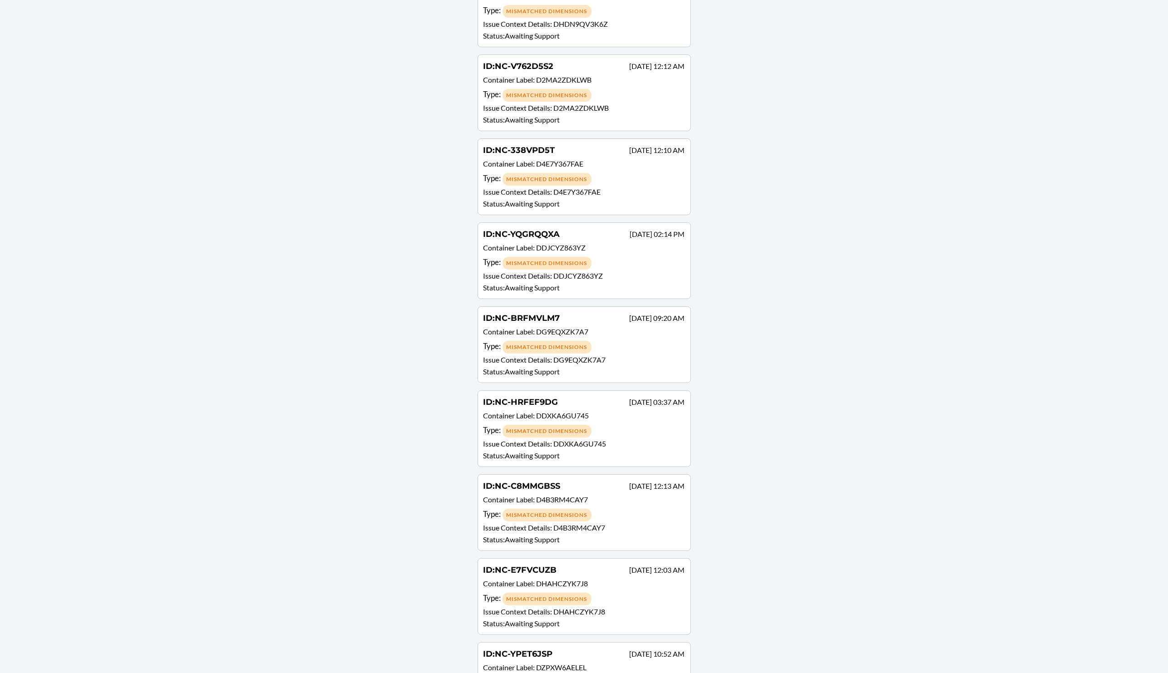
scroll to position [96432, 0]
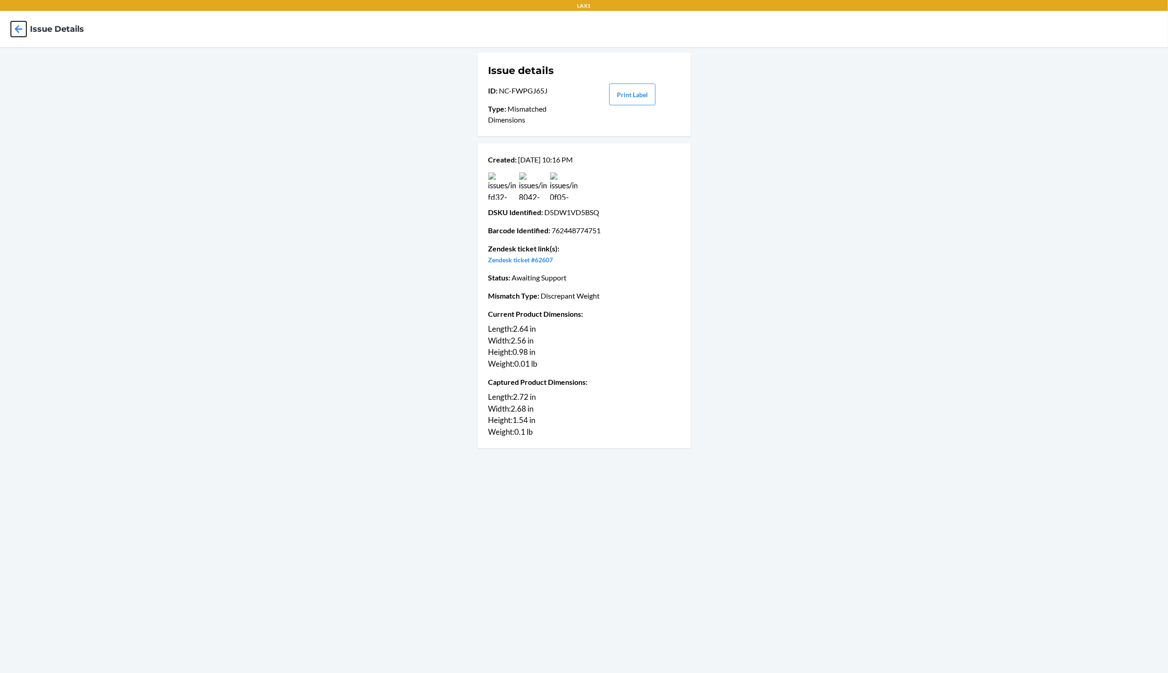
click at [19, 27] on icon at bounding box center [18, 28] width 15 height 15
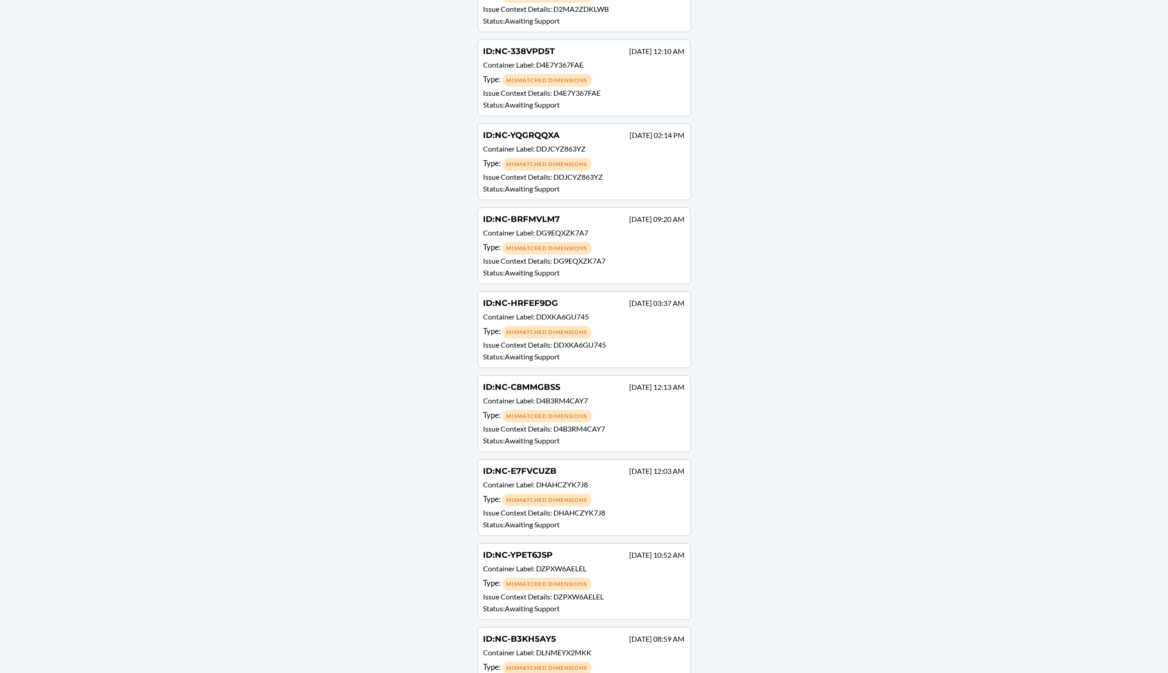
scroll to position [96524, 0]
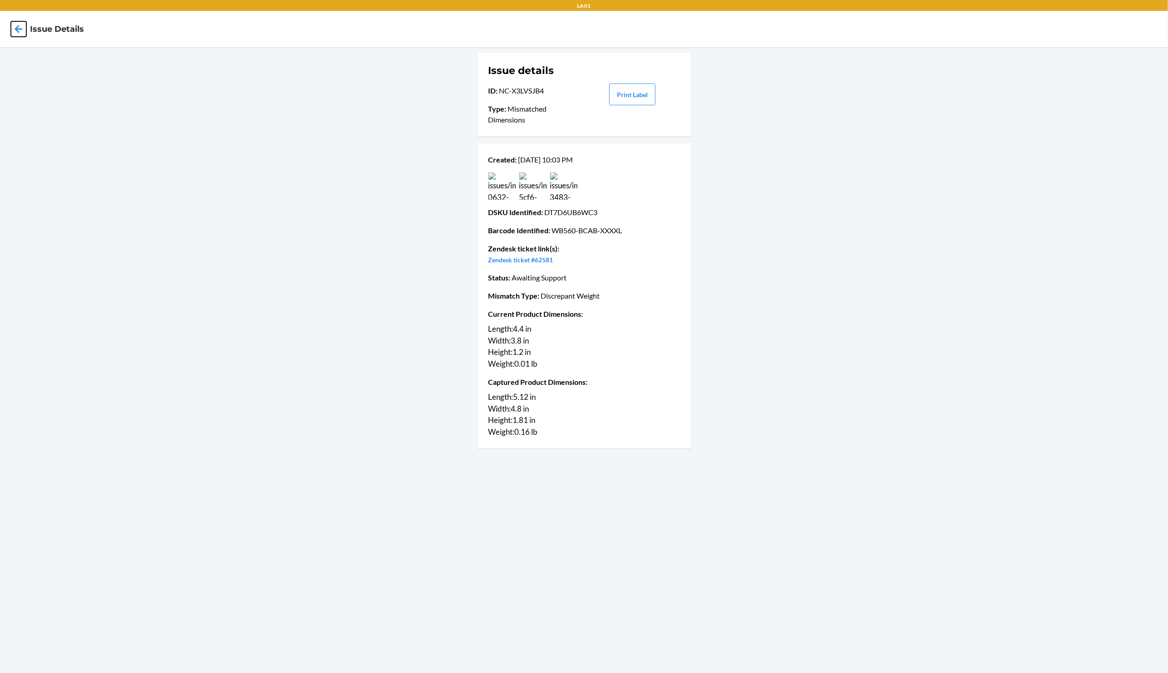
click at [18, 30] on icon at bounding box center [19, 29] width 8 height 8
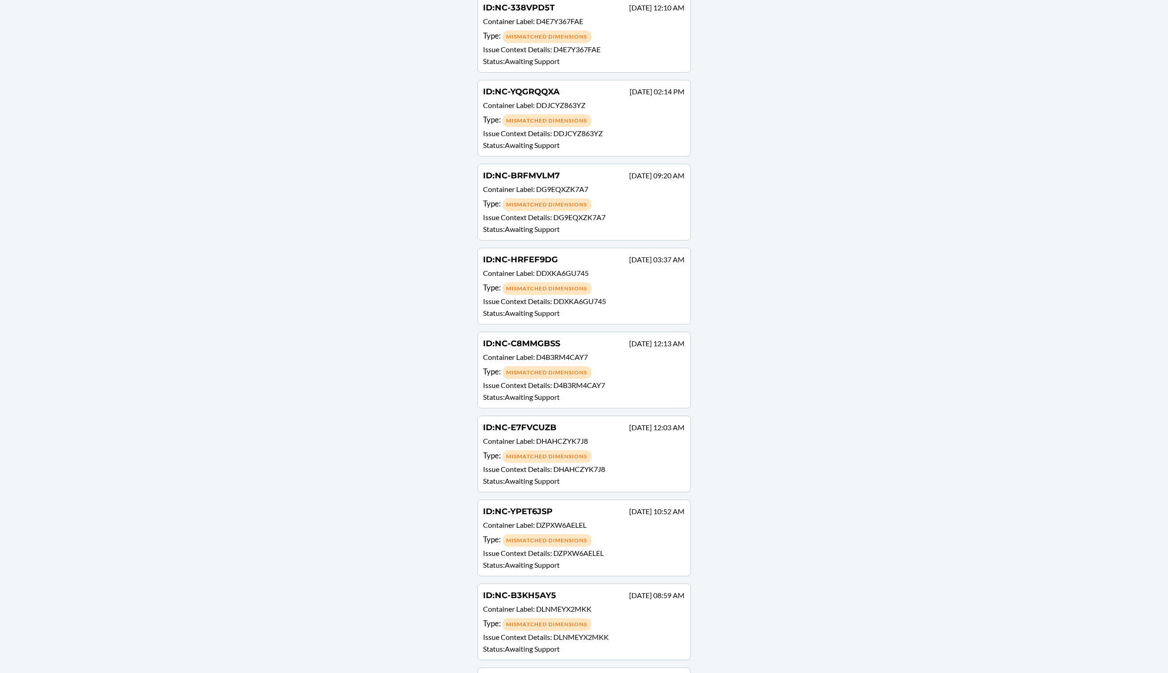
scroll to position [96576, 0]
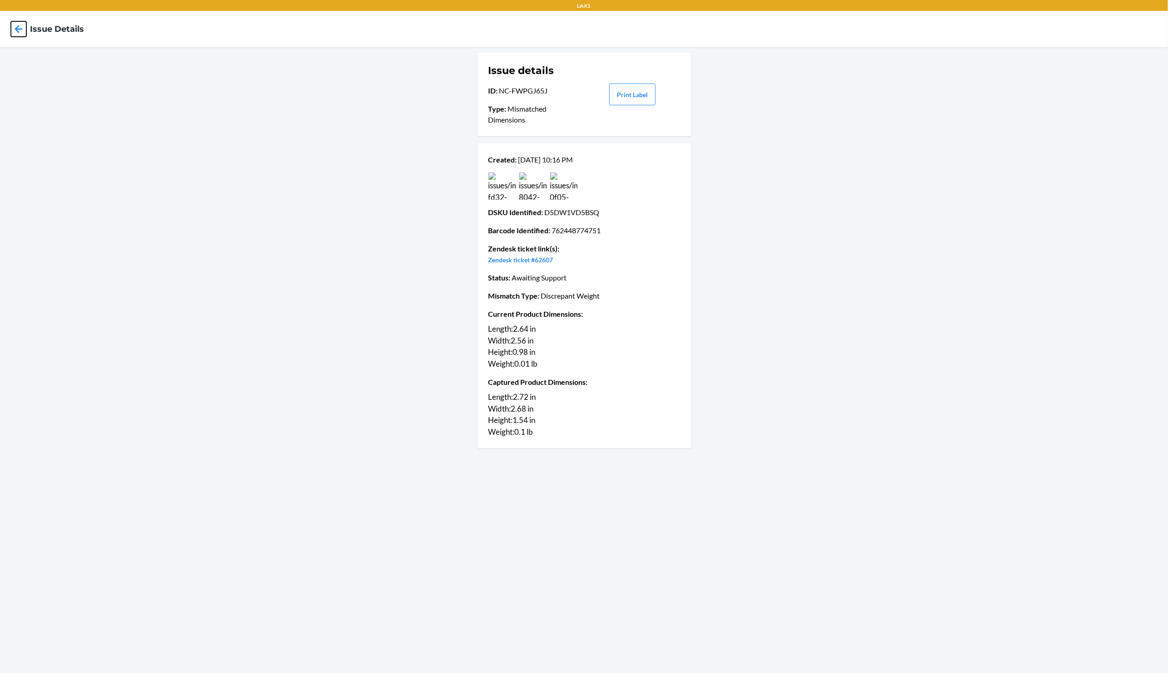
click at [15, 30] on icon at bounding box center [18, 28] width 15 height 15
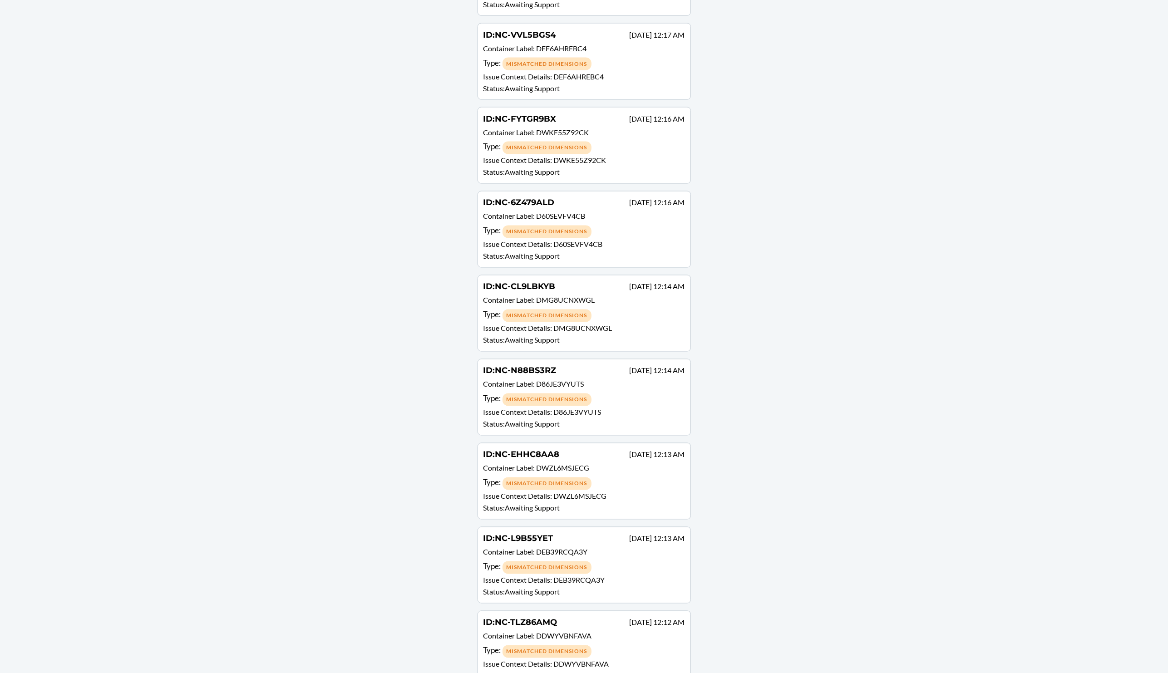
scroll to position [74149, 0]
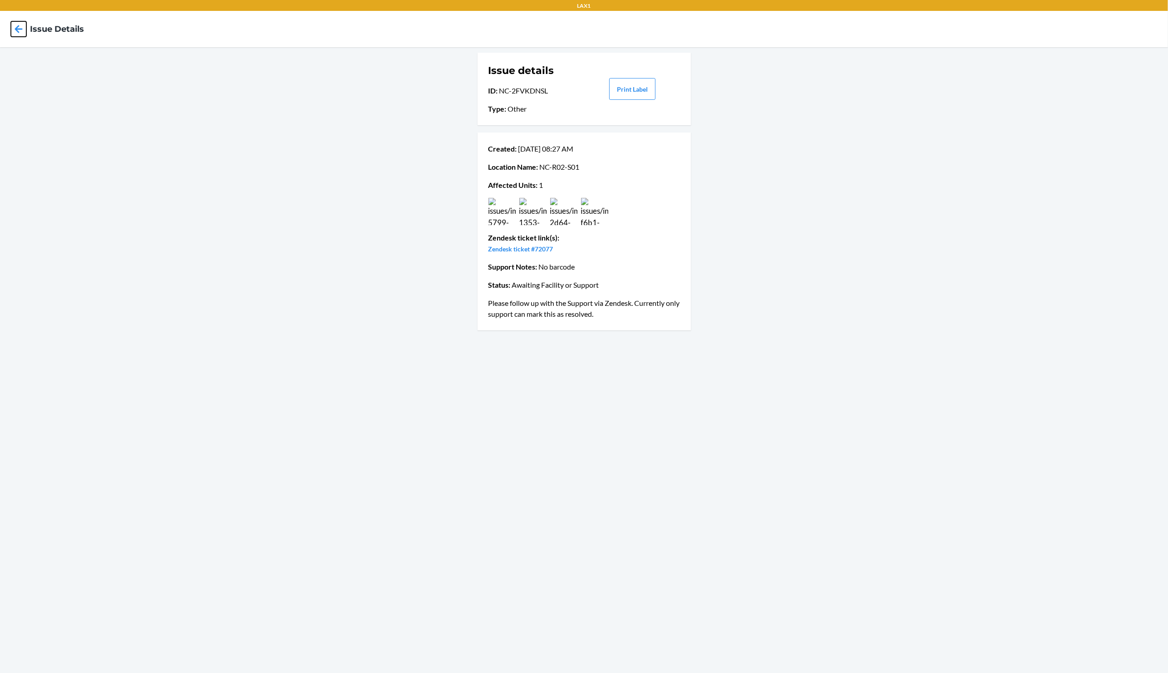
click at [19, 33] on icon at bounding box center [19, 29] width 8 height 8
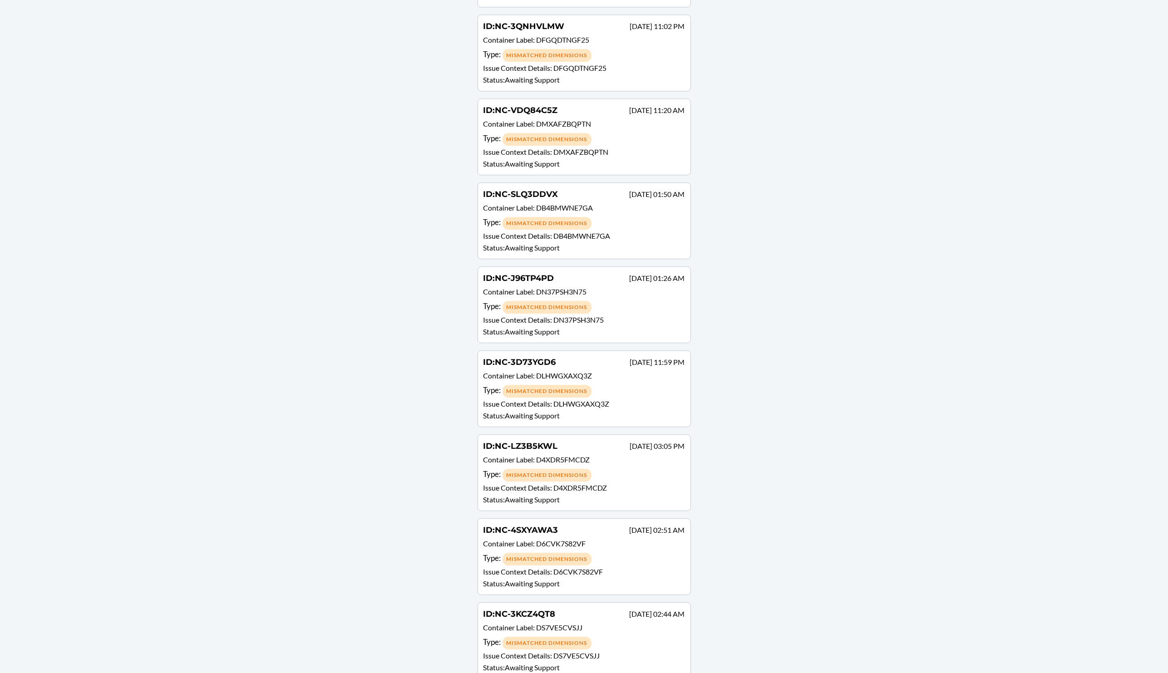
scroll to position [95870, 0]
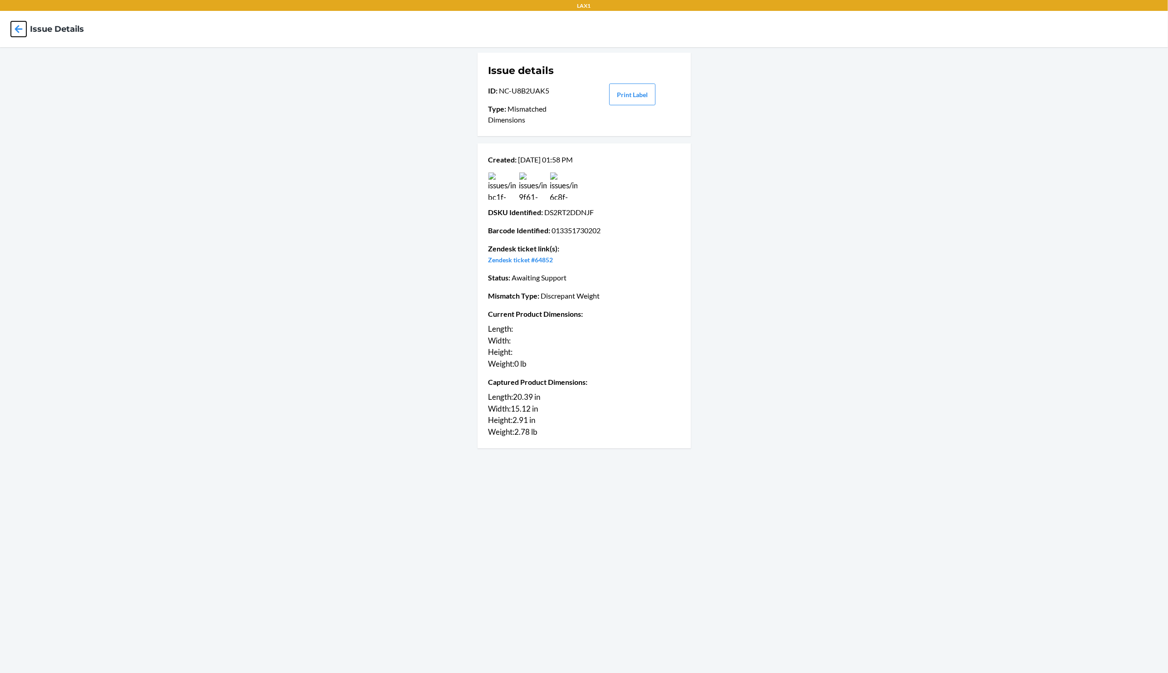
click at [17, 27] on icon at bounding box center [19, 29] width 8 height 8
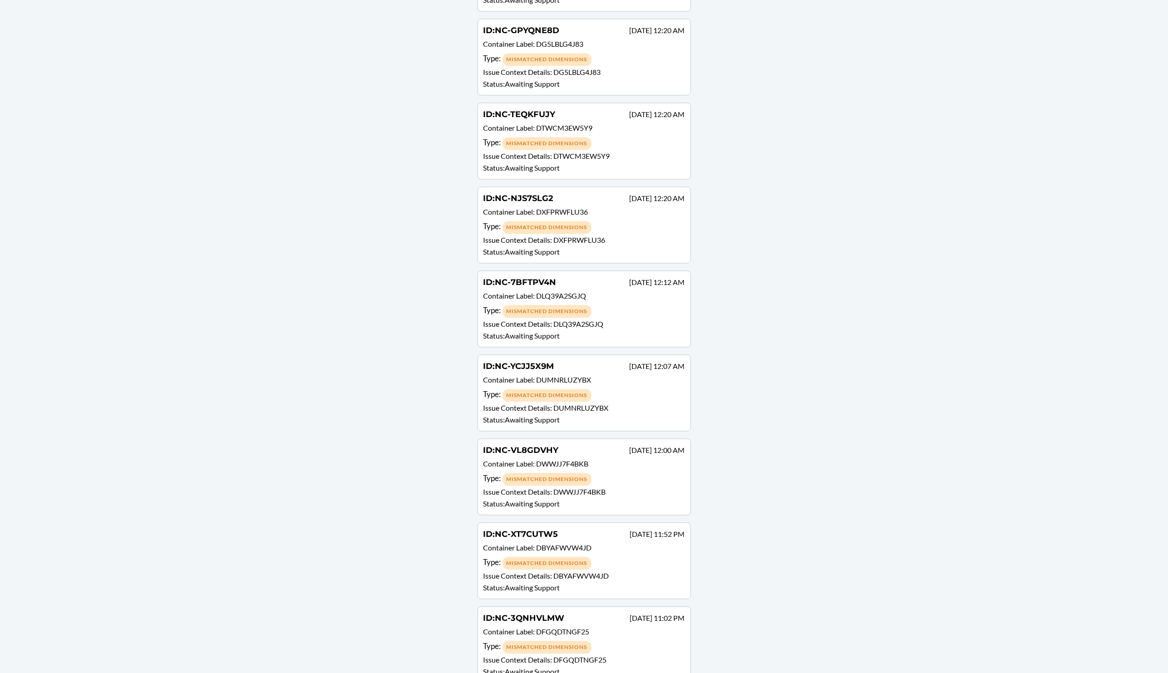
scroll to position [94636, 0]
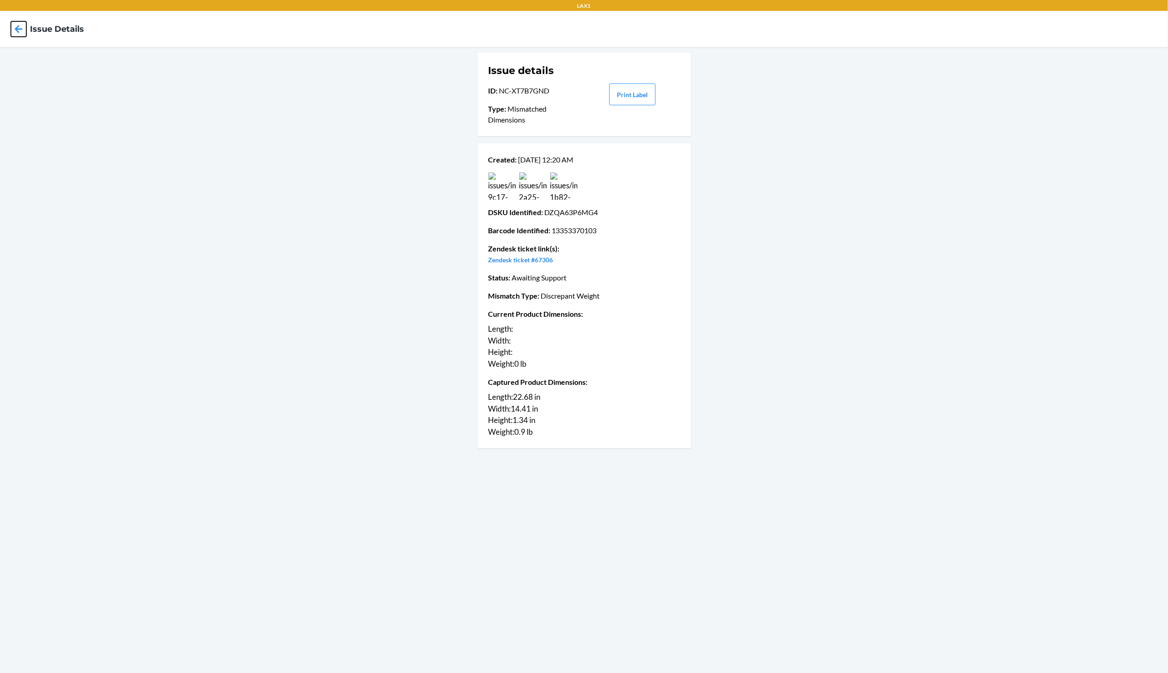
click at [22, 26] on icon at bounding box center [18, 28] width 15 height 15
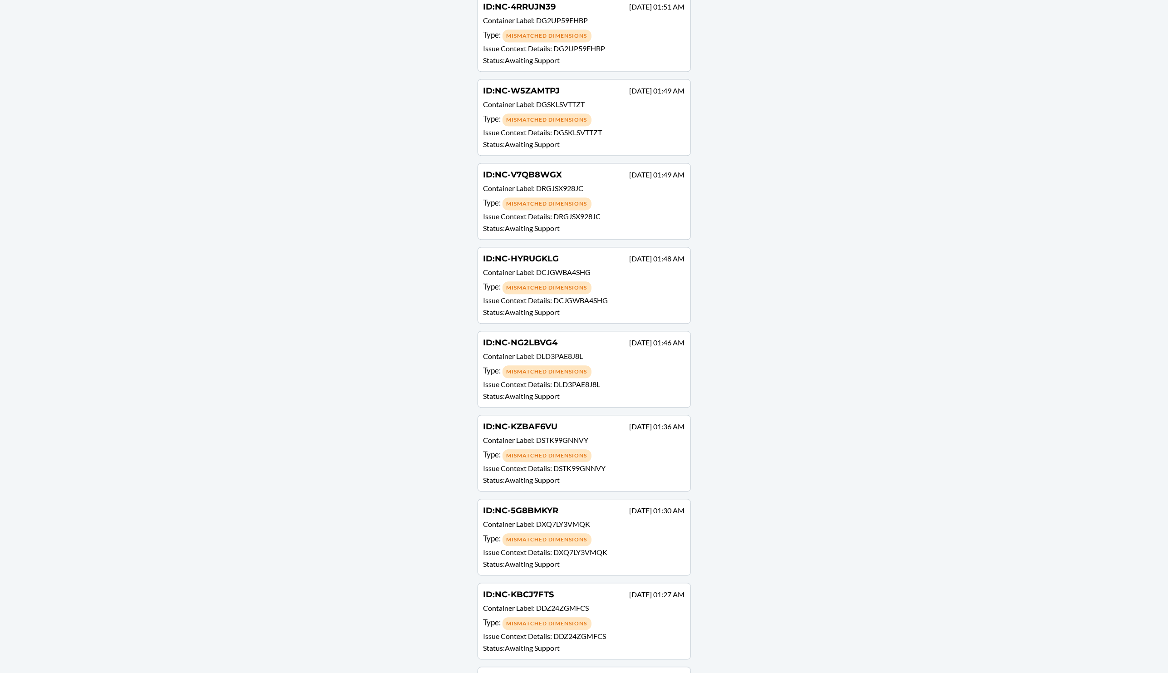
scroll to position [90933, 0]
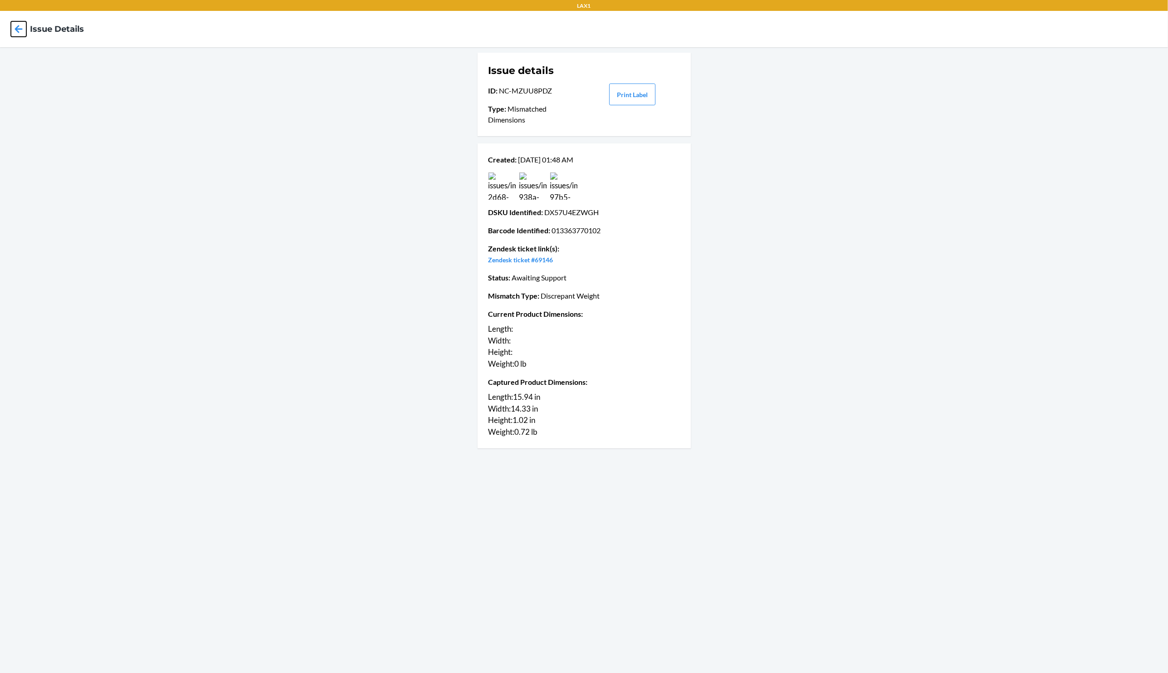
click at [14, 30] on icon at bounding box center [18, 28] width 15 height 15
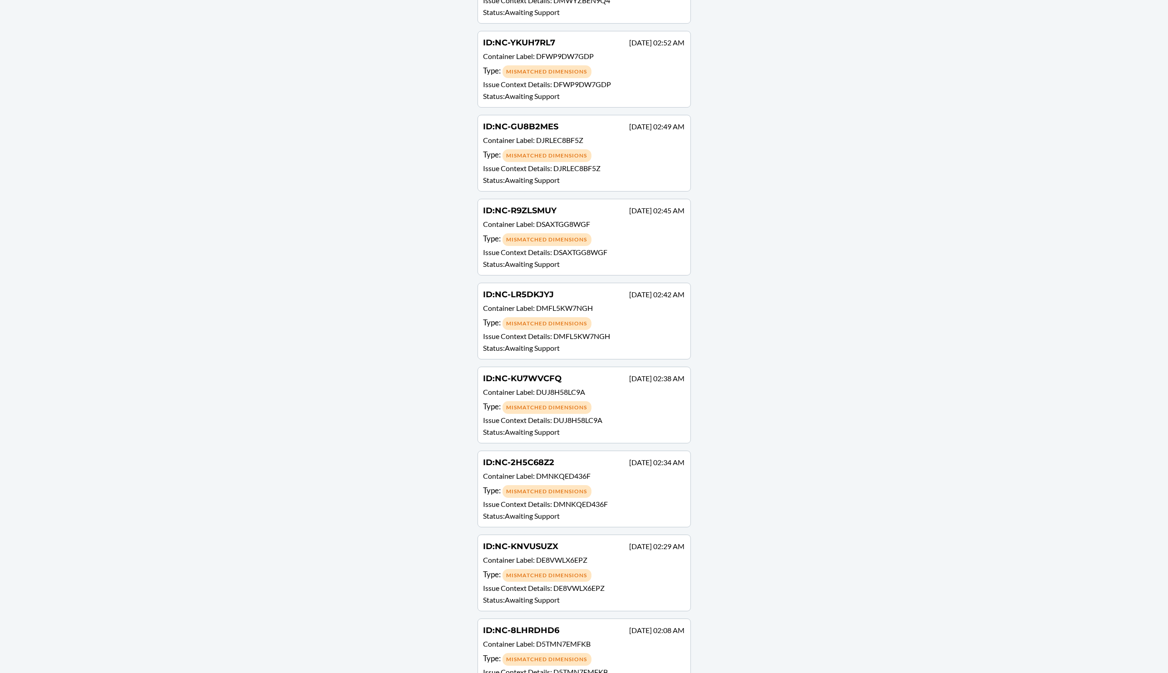
scroll to position [91668, 0]
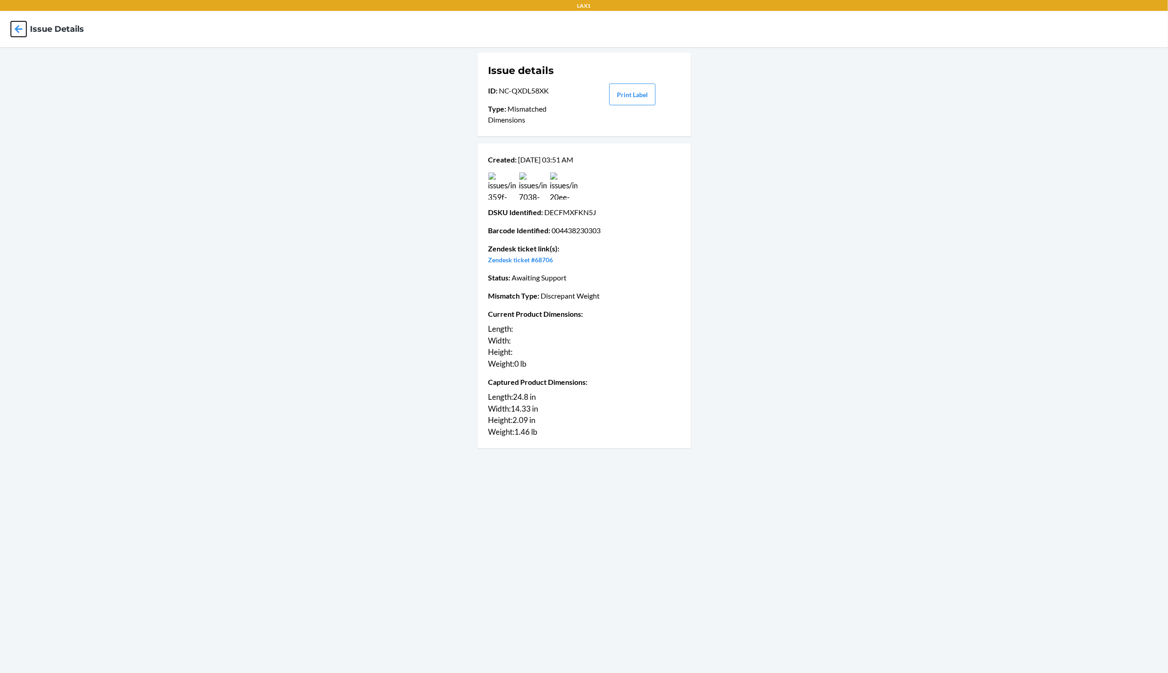
click at [13, 32] on icon at bounding box center [18, 28] width 15 height 15
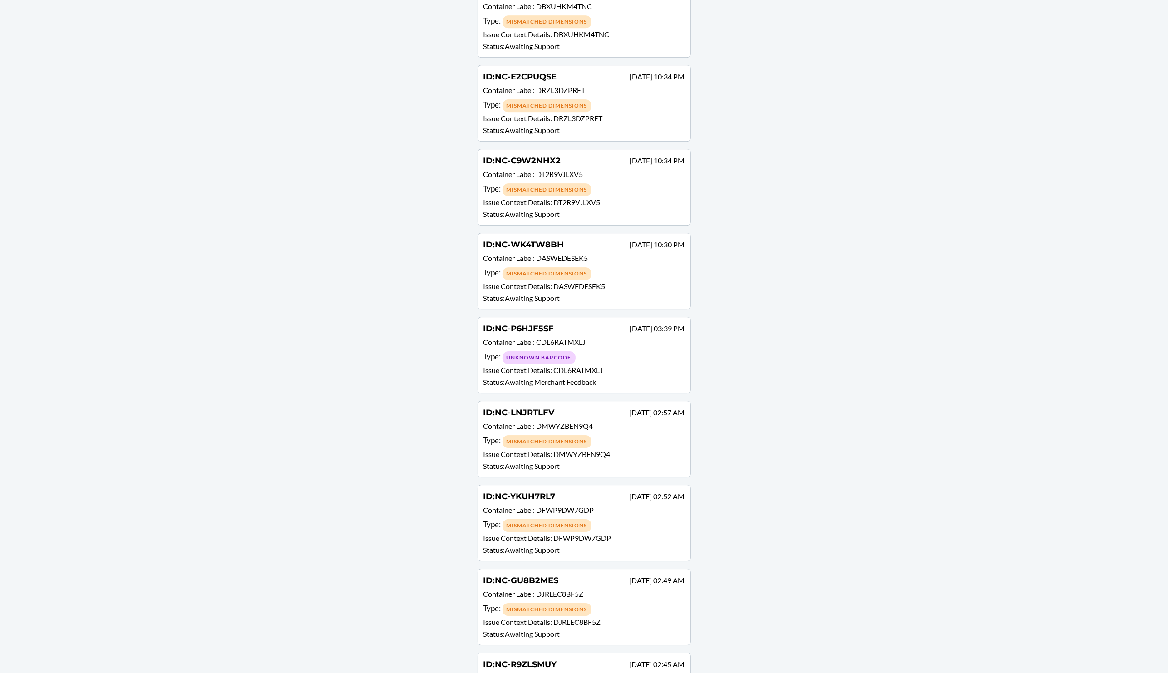
scroll to position [91141, 0]
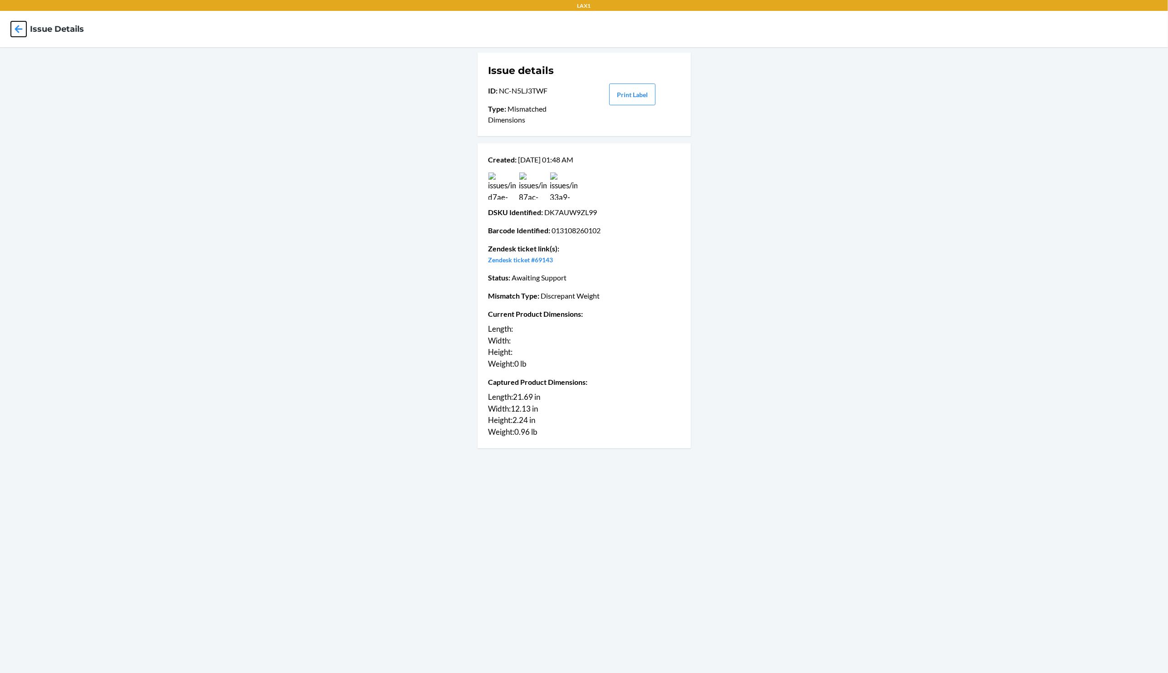
click at [20, 32] on icon at bounding box center [18, 28] width 15 height 15
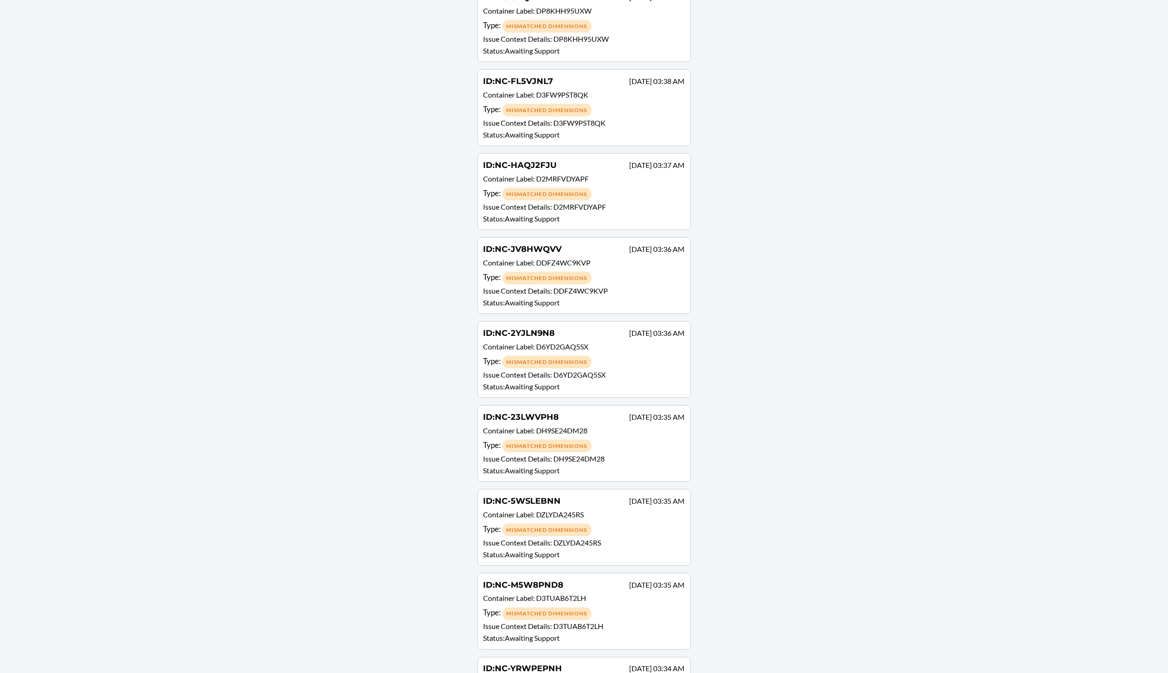
scroll to position [84861, 0]
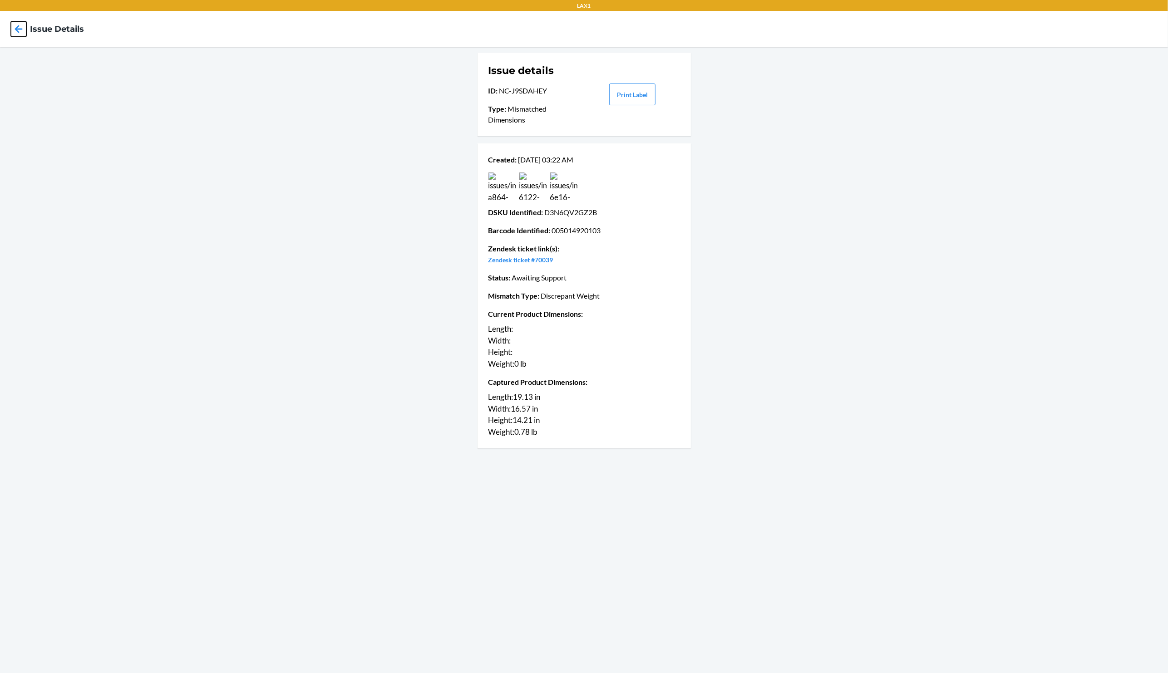
click at [18, 34] on icon at bounding box center [18, 28] width 15 height 15
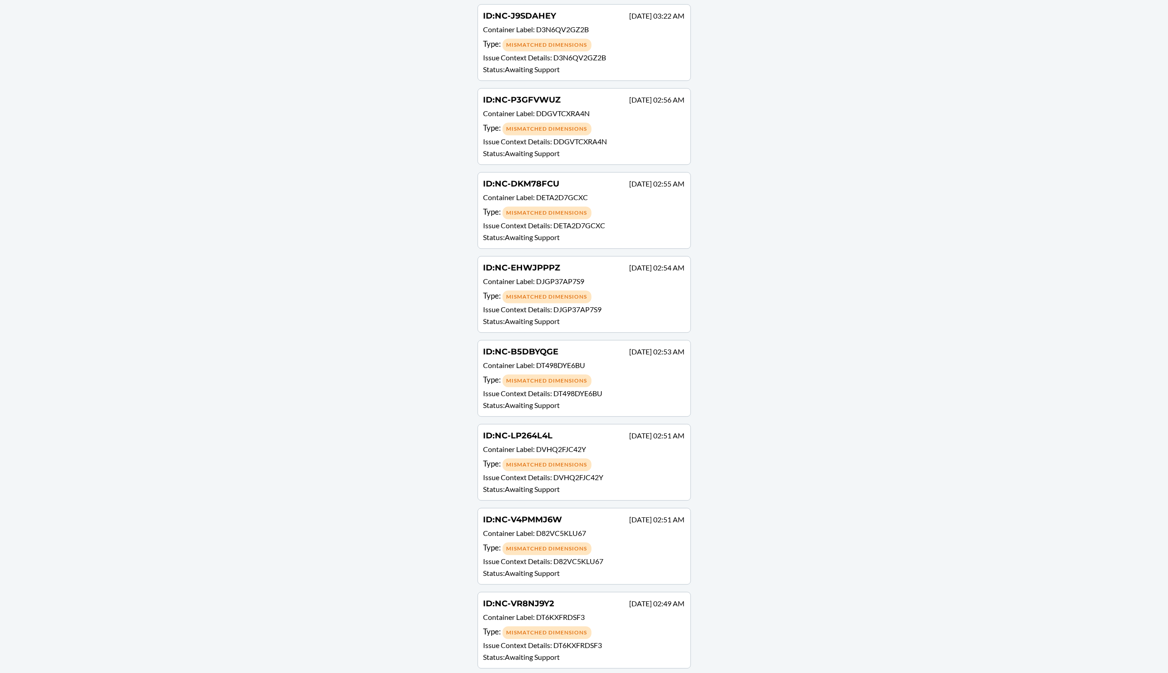
scroll to position [86404, 0]
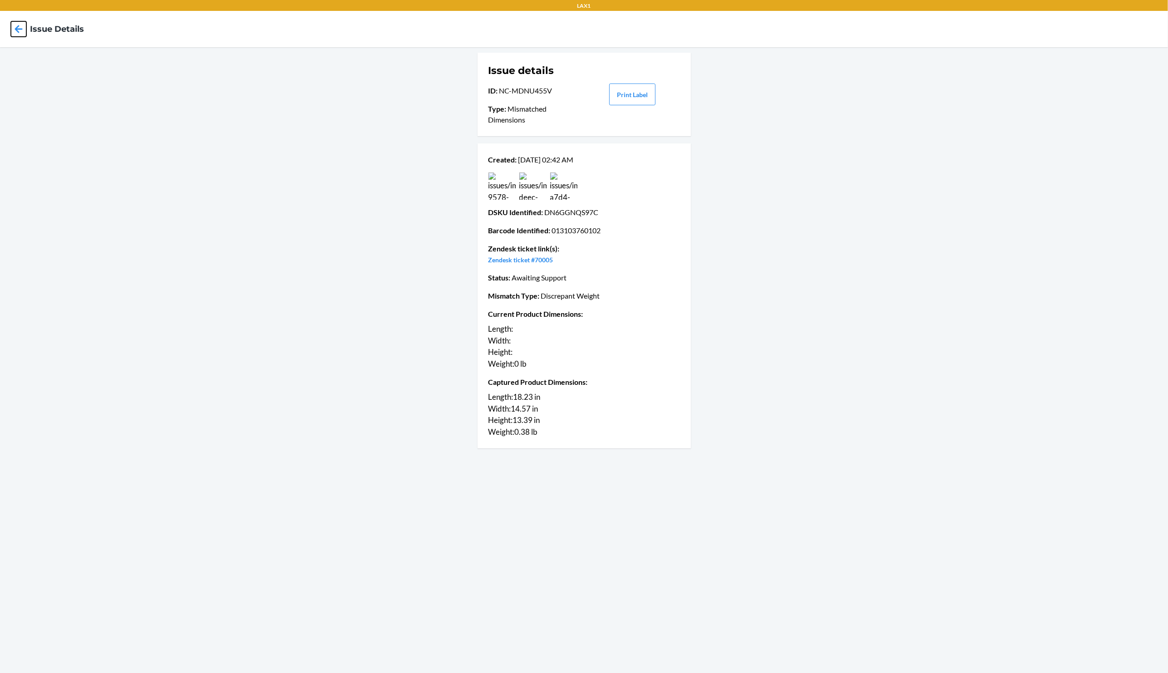
click at [22, 32] on icon at bounding box center [18, 28] width 15 height 15
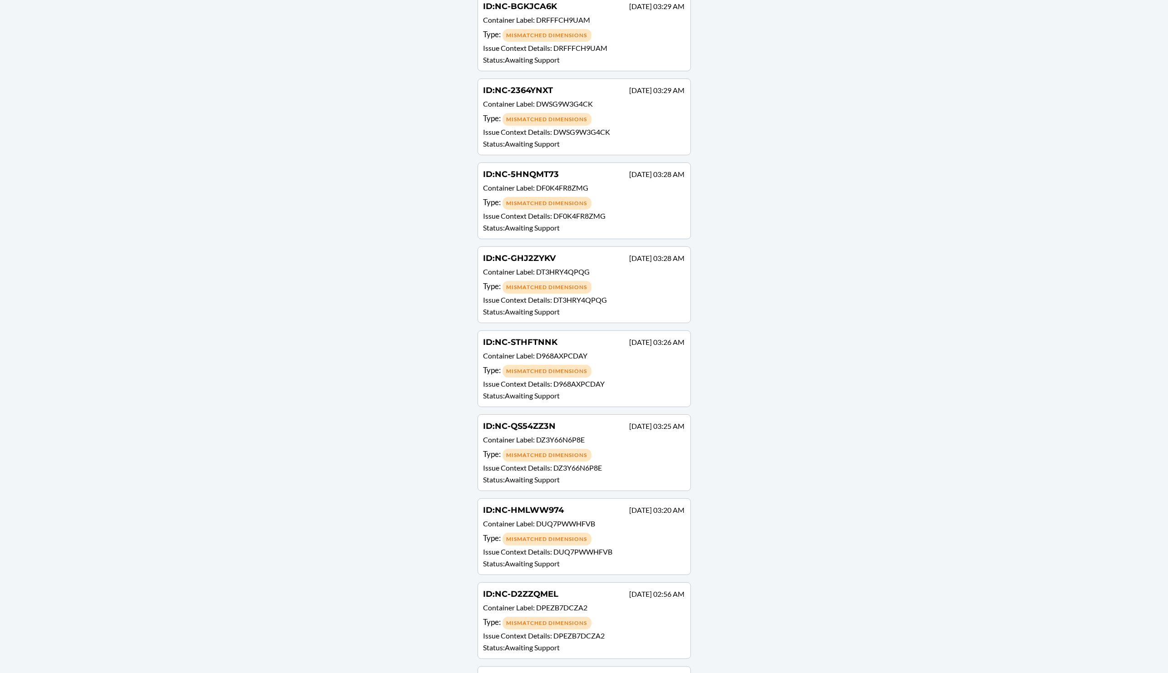
scroll to position [86886, 0]
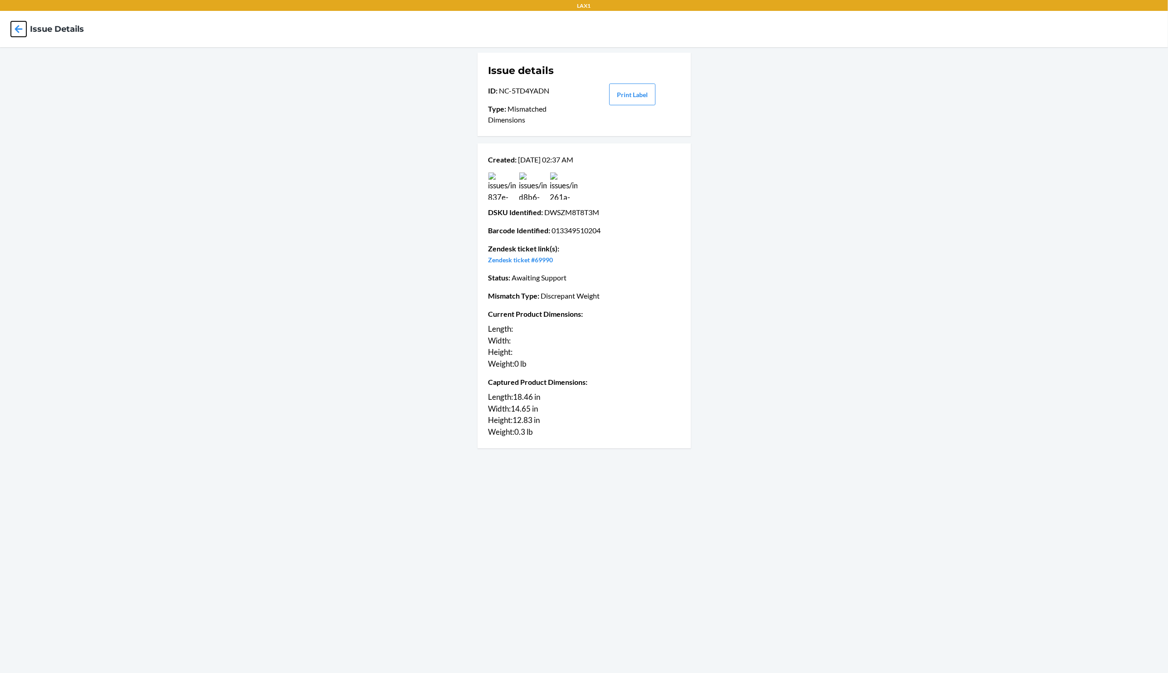
click at [15, 33] on icon at bounding box center [18, 28] width 15 height 15
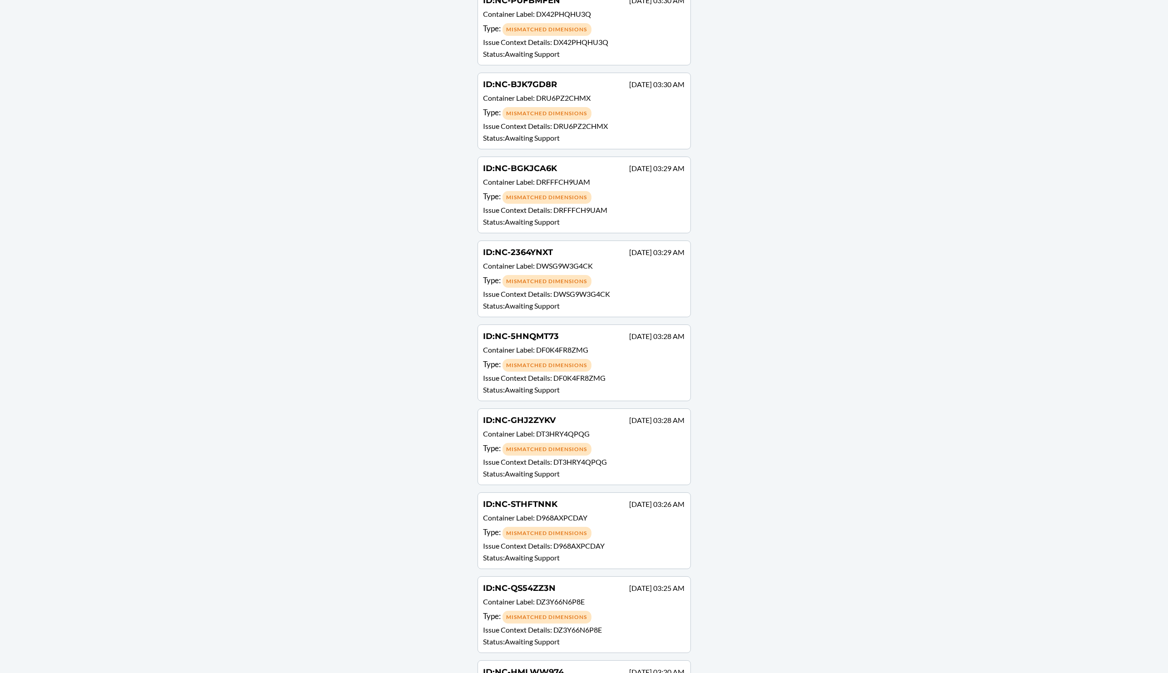
scroll to position [78707, 0]
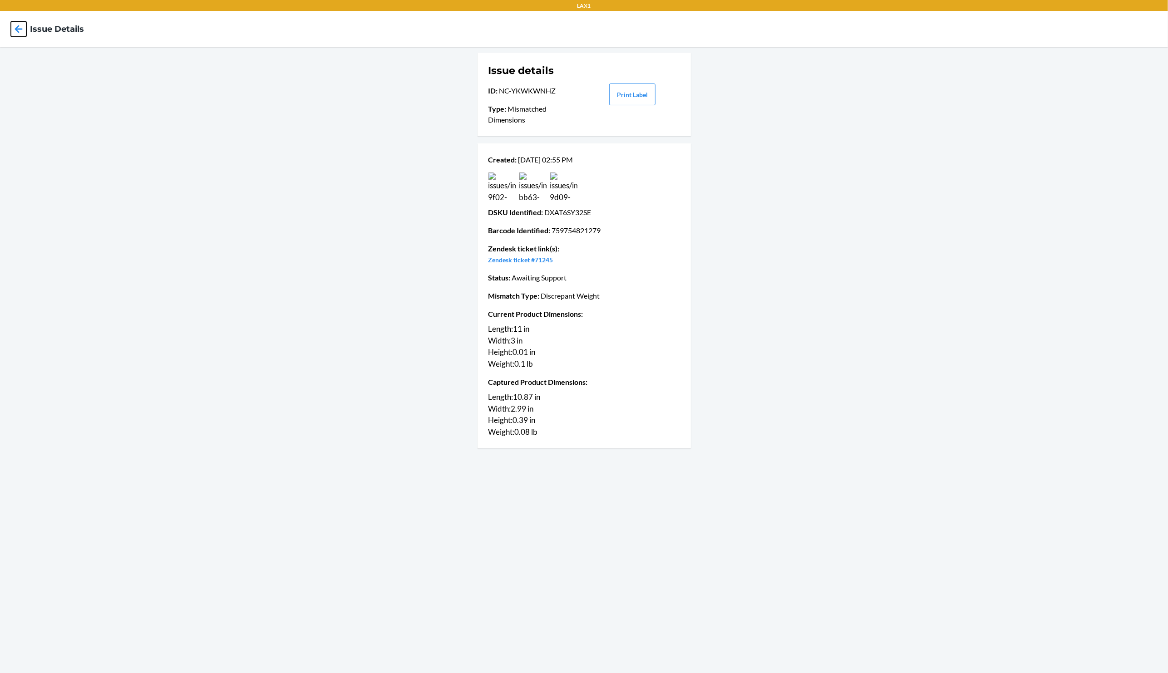
click at [20, 29] on icon at bounding box center [19, 29] width 8 height 8
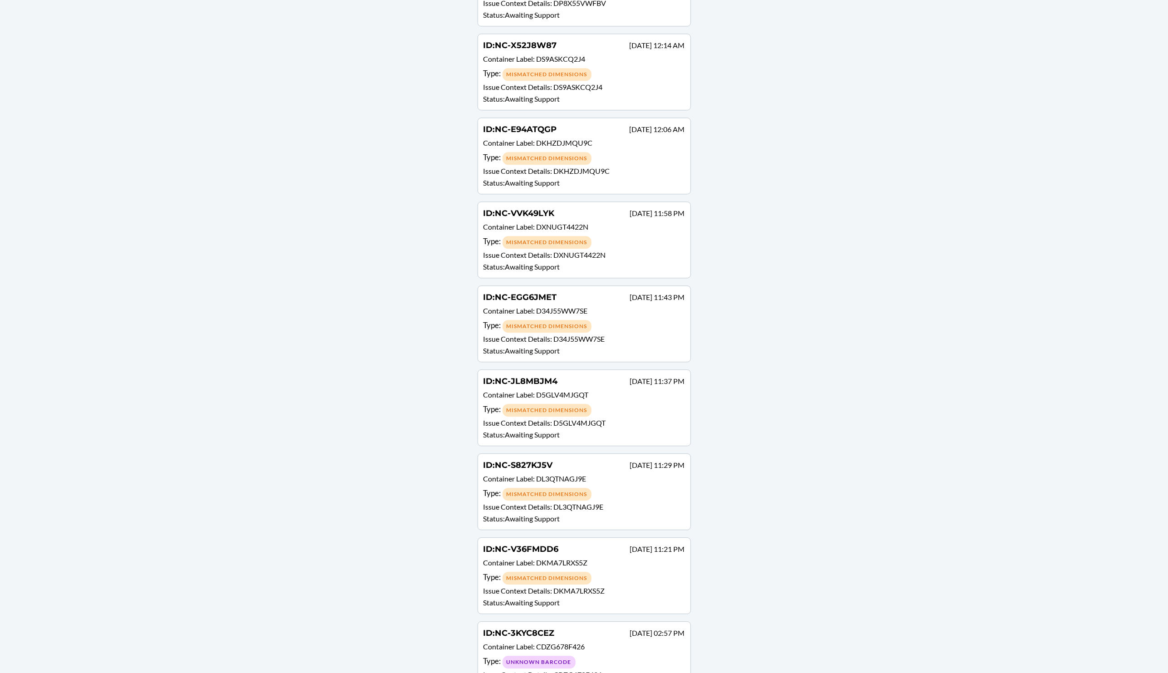
scroll to position [81861, 0]
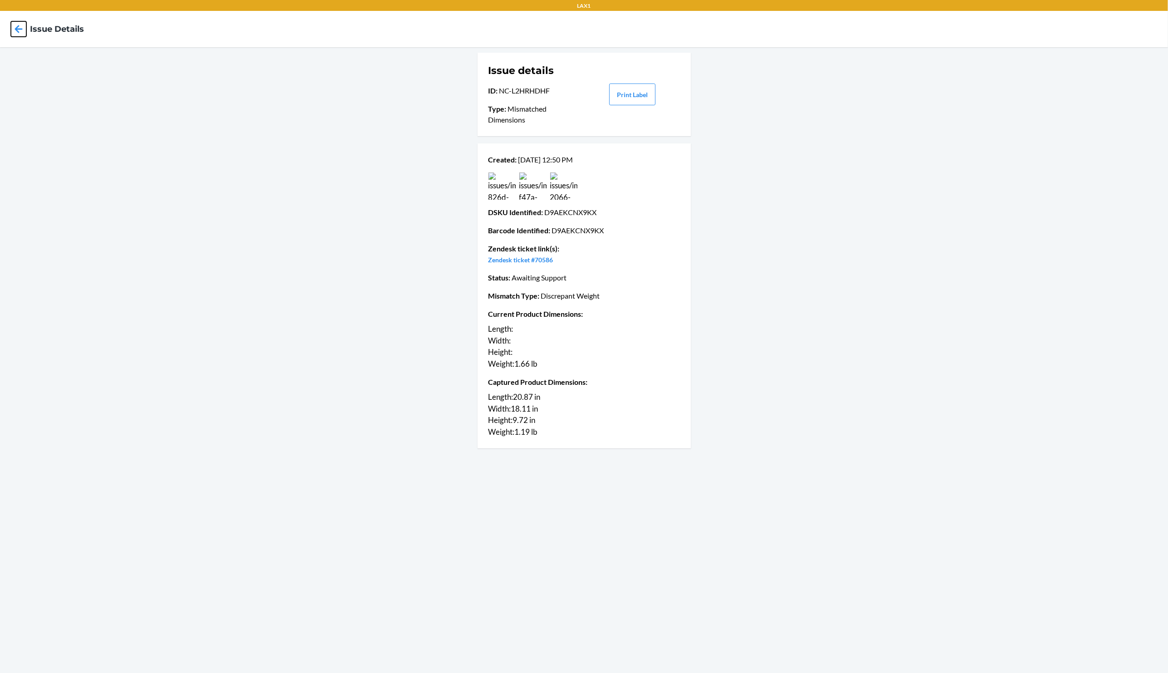
click at [17, 32] on icon at bounding box center [18, 28] width 15 height 15
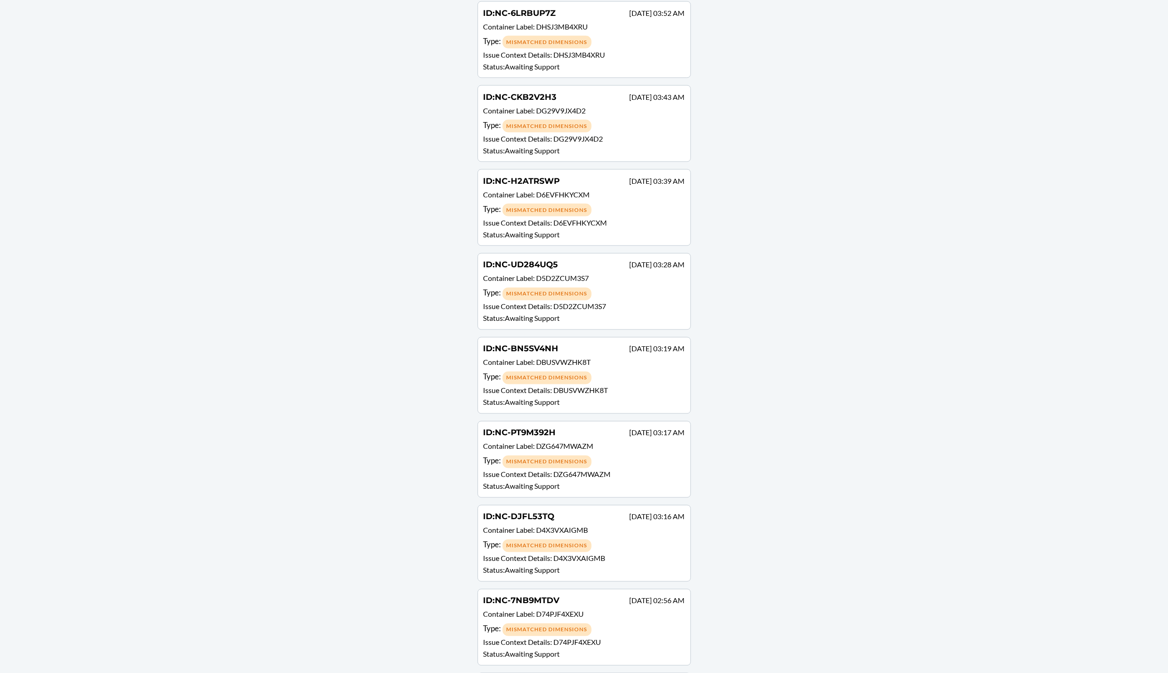
scroll to position [81603, 0]
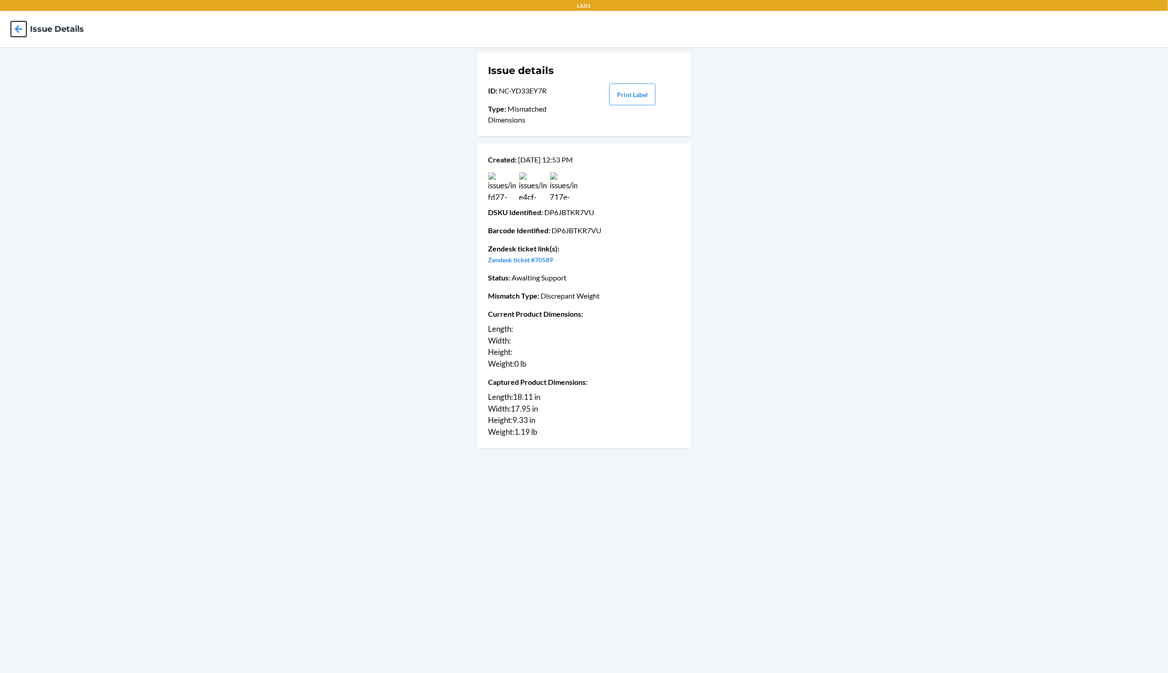
click at [17, 33] on icon at bounding box center [18, 28] width 15 height 15
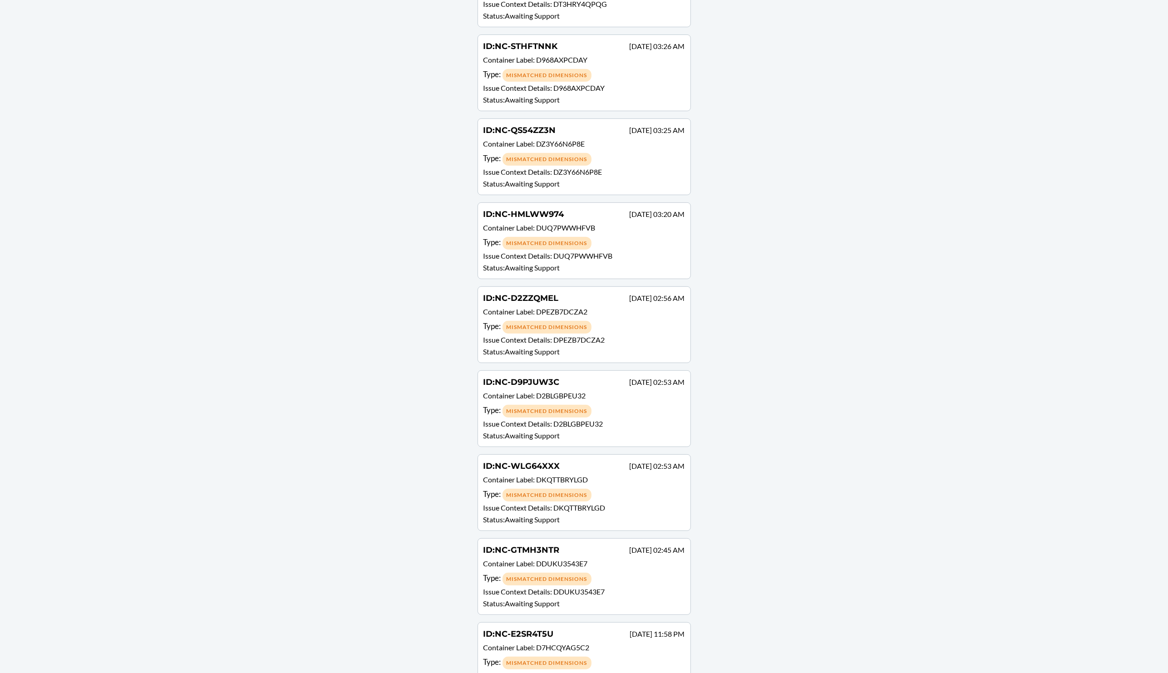
scroll to position [79875, 0]
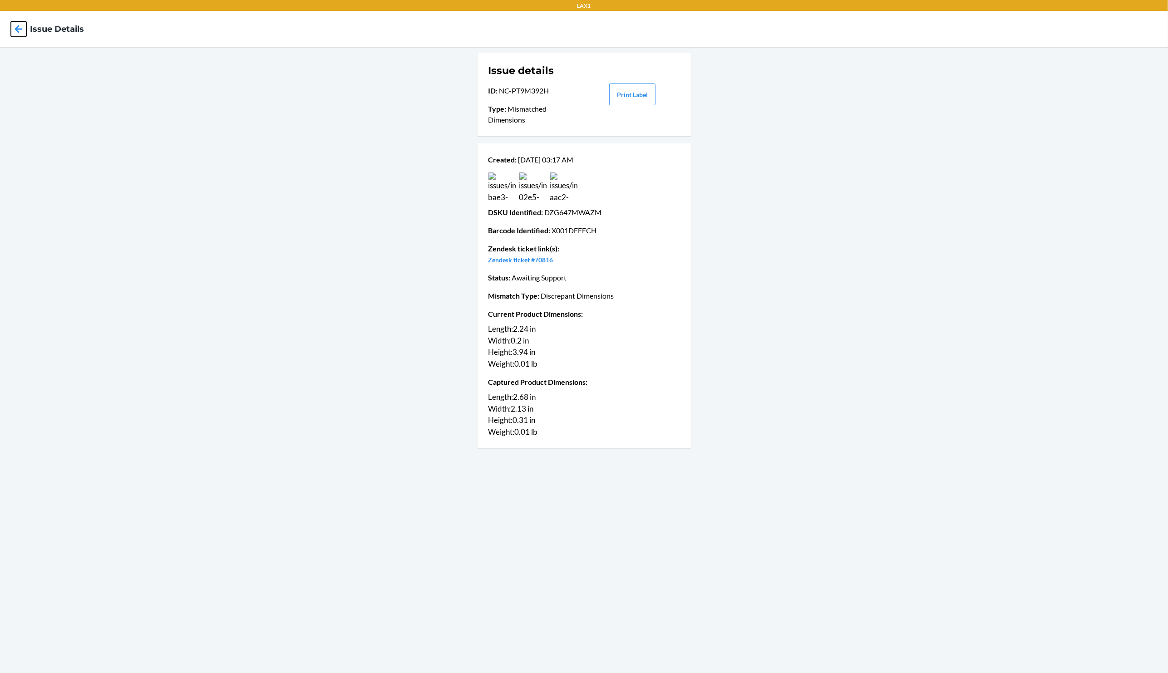
click at [17, 30] on icon at bounding box center [19, 29] width 8 height 8
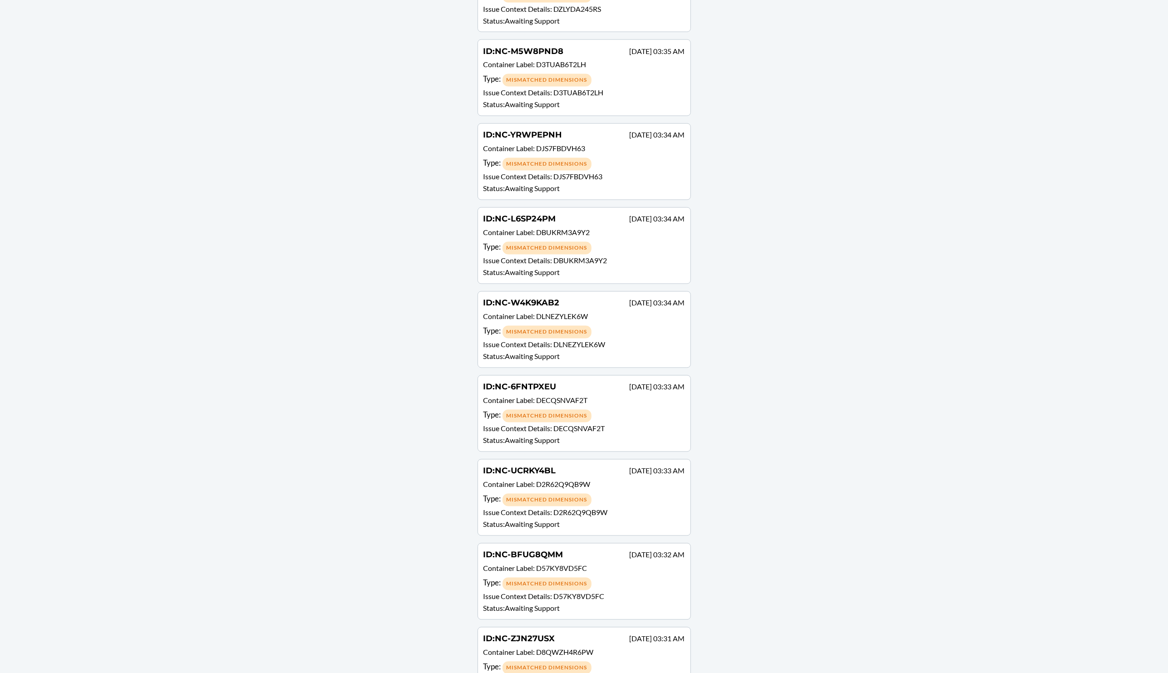
scroll to position [85427, 0]
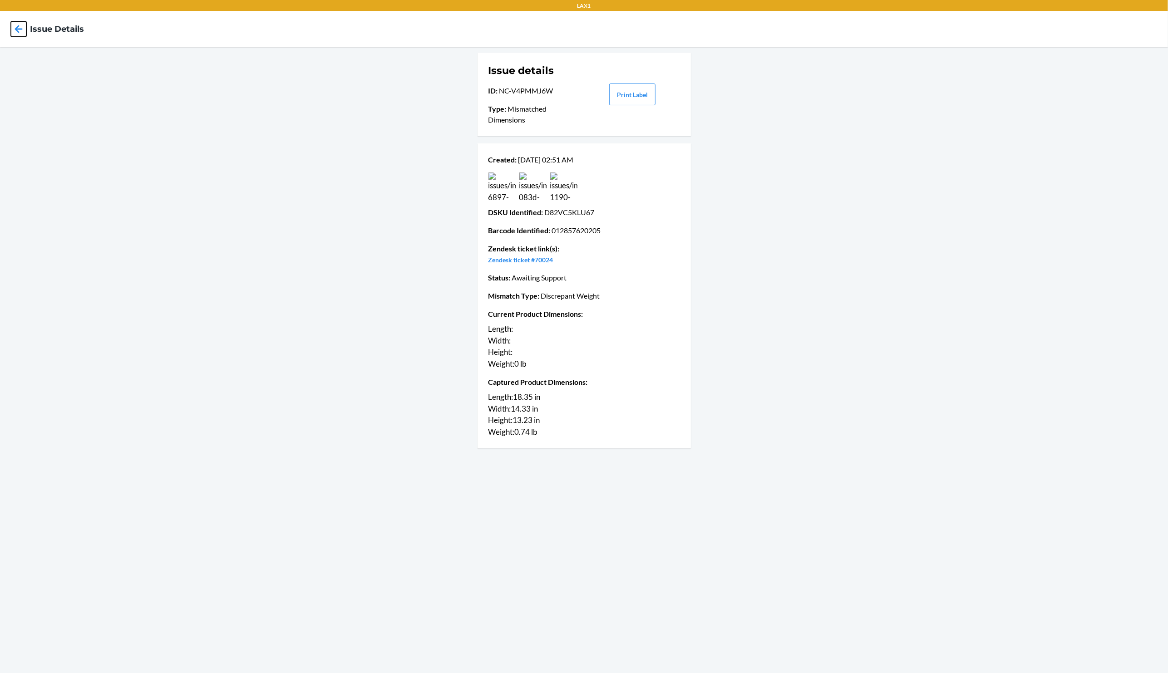
click at [20, 32] on icon at bounding box center [18, 28] width 15 height 15
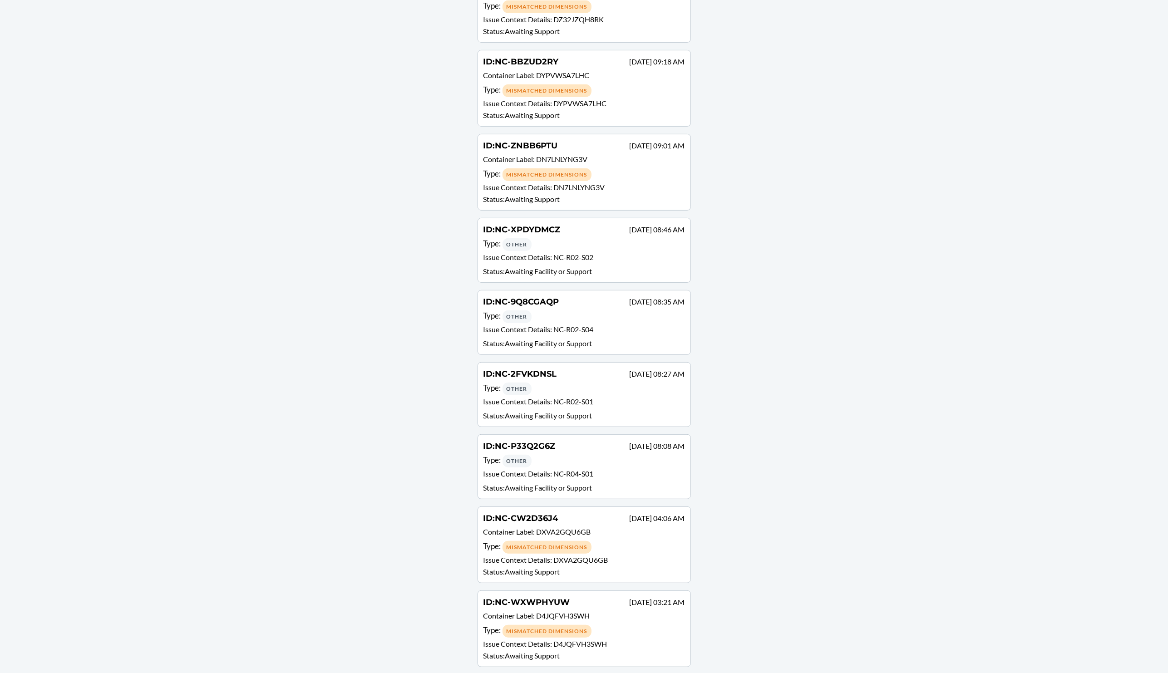
scroll to position [82344, 0]
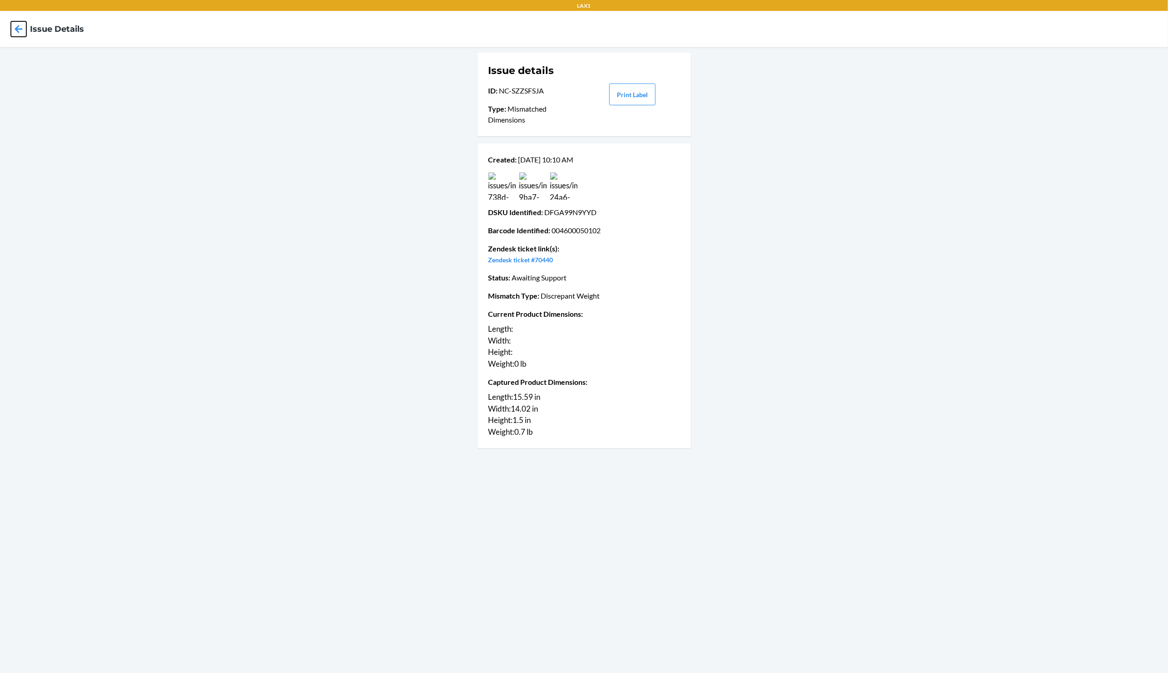
click at [15, 30] on icon at bounding box center [18, 28] width 15 height 15
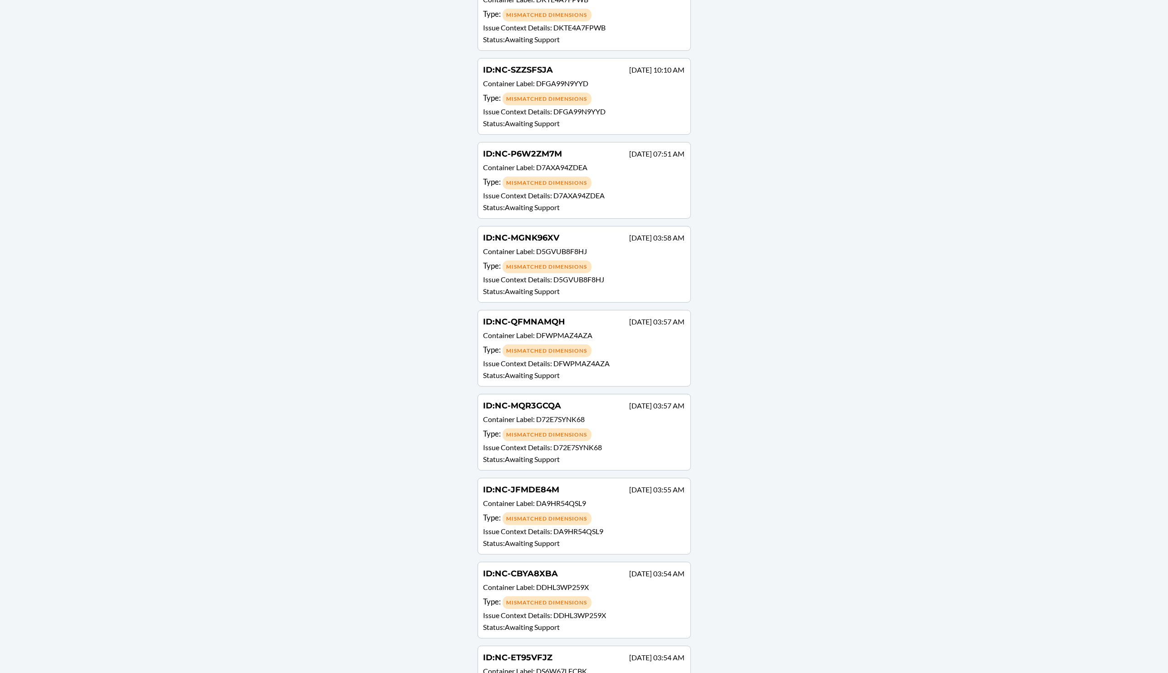
scroll to position [83775, 0]
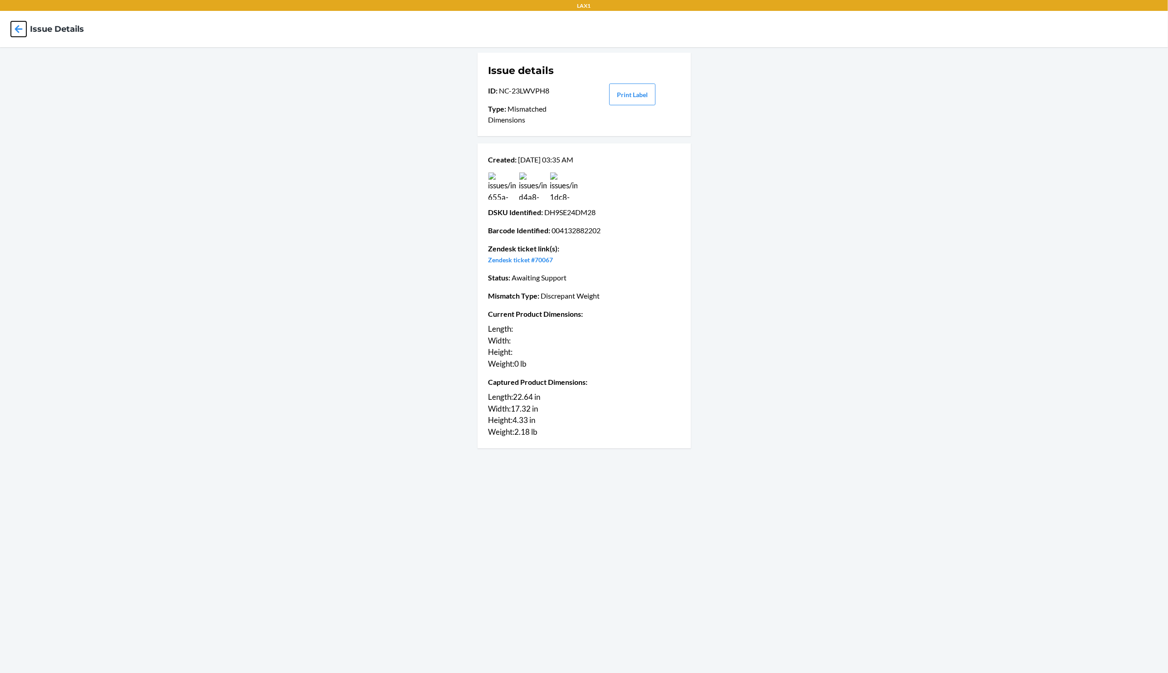
click at [16, 30] on icon at bounding box center [19, 29] width 8 height 8
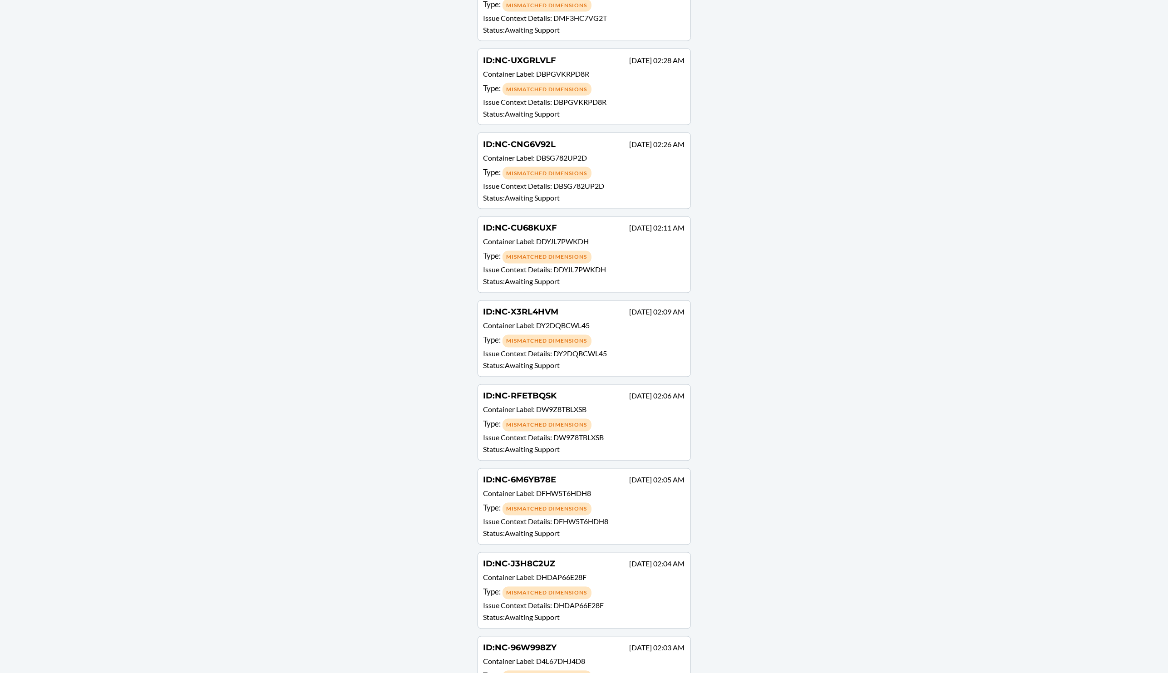
scroll to position [76617, 0]
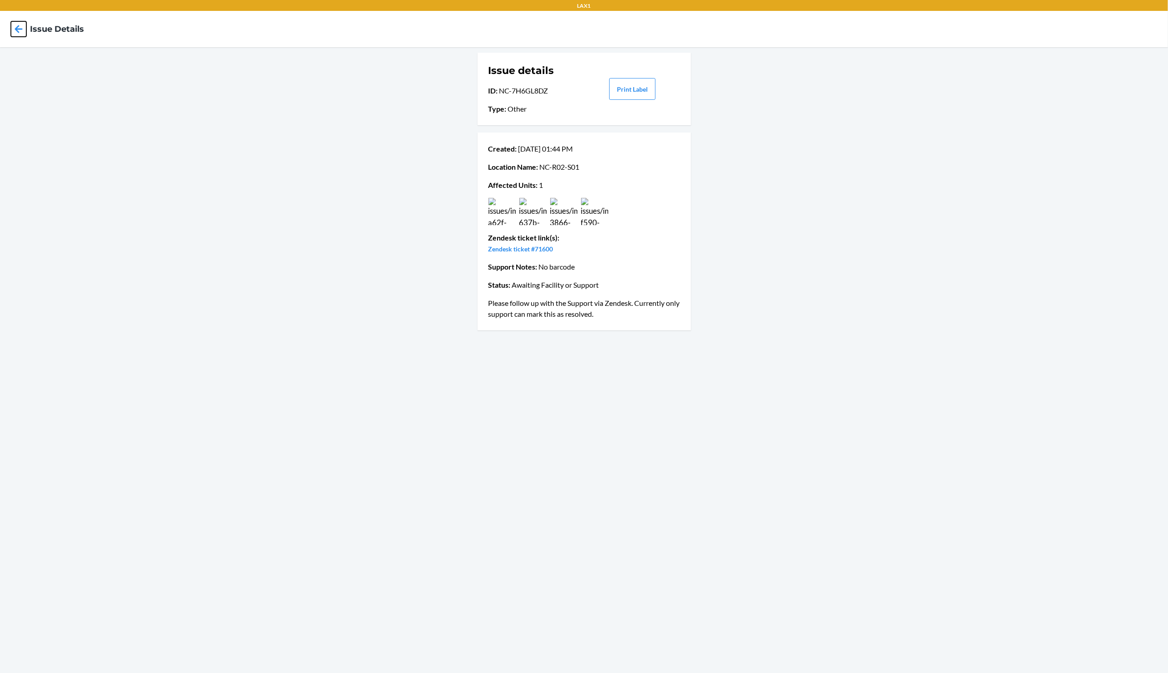
click at [19, 30] on icon at bounding box center [18, 28] width 15 height 15
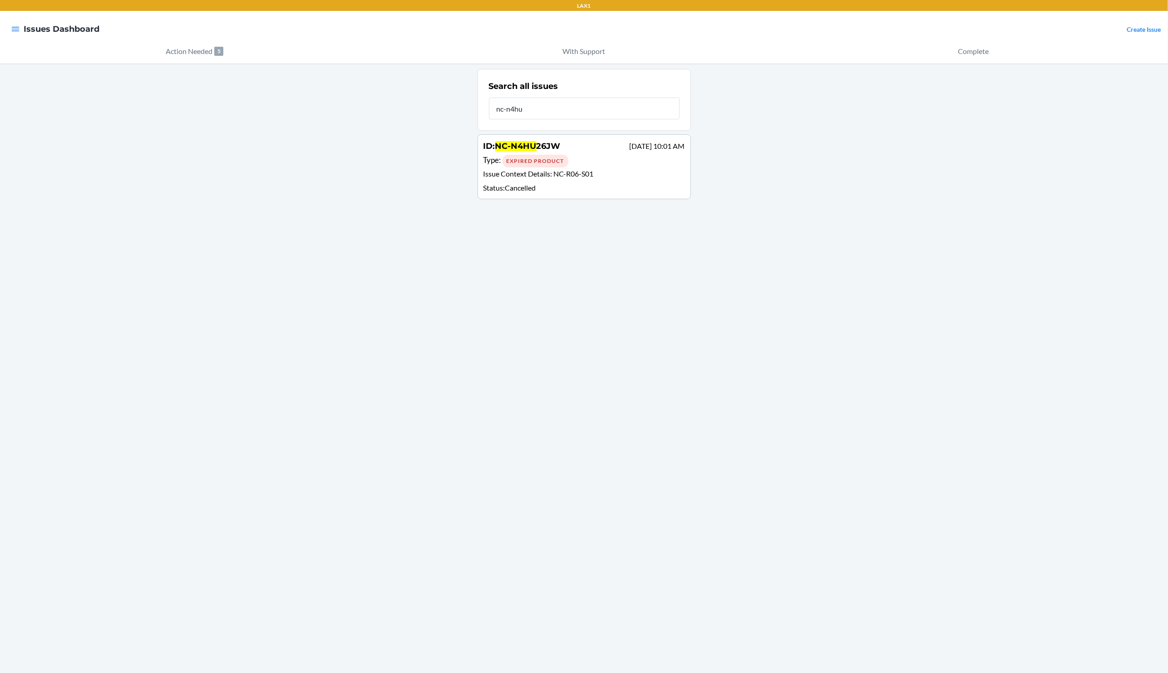
type input "nc-n4hu"
click at [610, 168] on p "Issue Context Details : NC-R06-S01" at bounding box center [585, 174] width 202 height 13
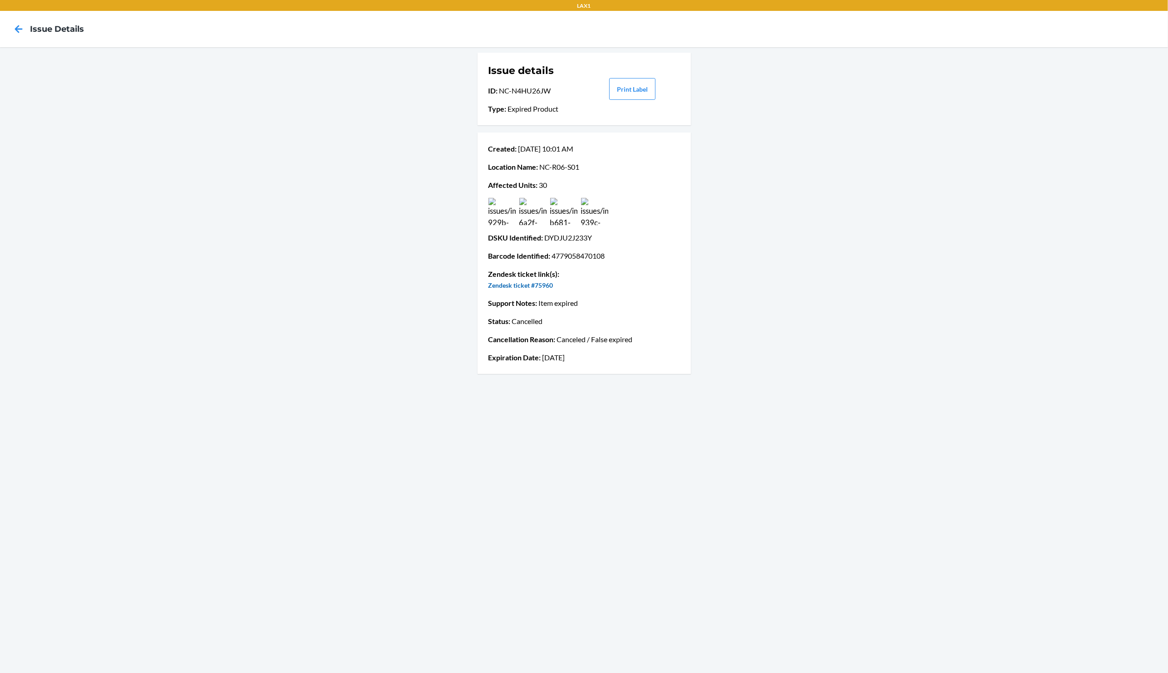
click at [540, 283] on link "Zendesk ticket #75960" at bounding box center [521, 286] width 65 height 8
click at [19, 25] on icon at bounding box center [18, 28] width 15 height 15
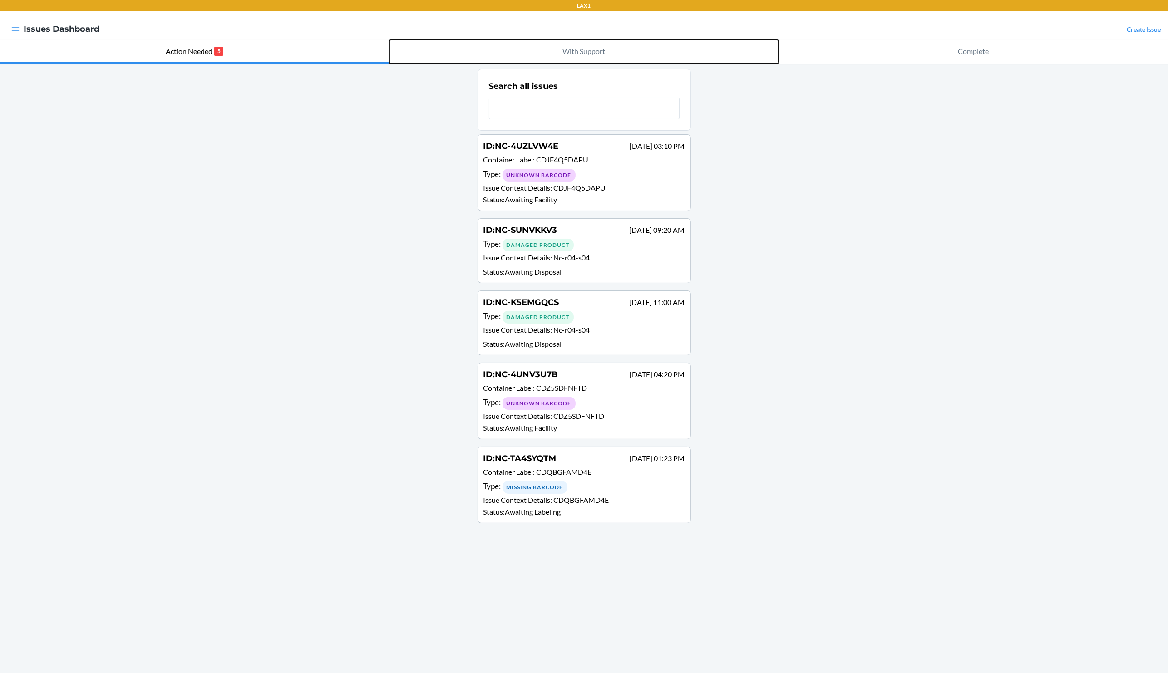
click at [580, 57] on button "With Support" at bounding box center [585, 52] width 390 height 24
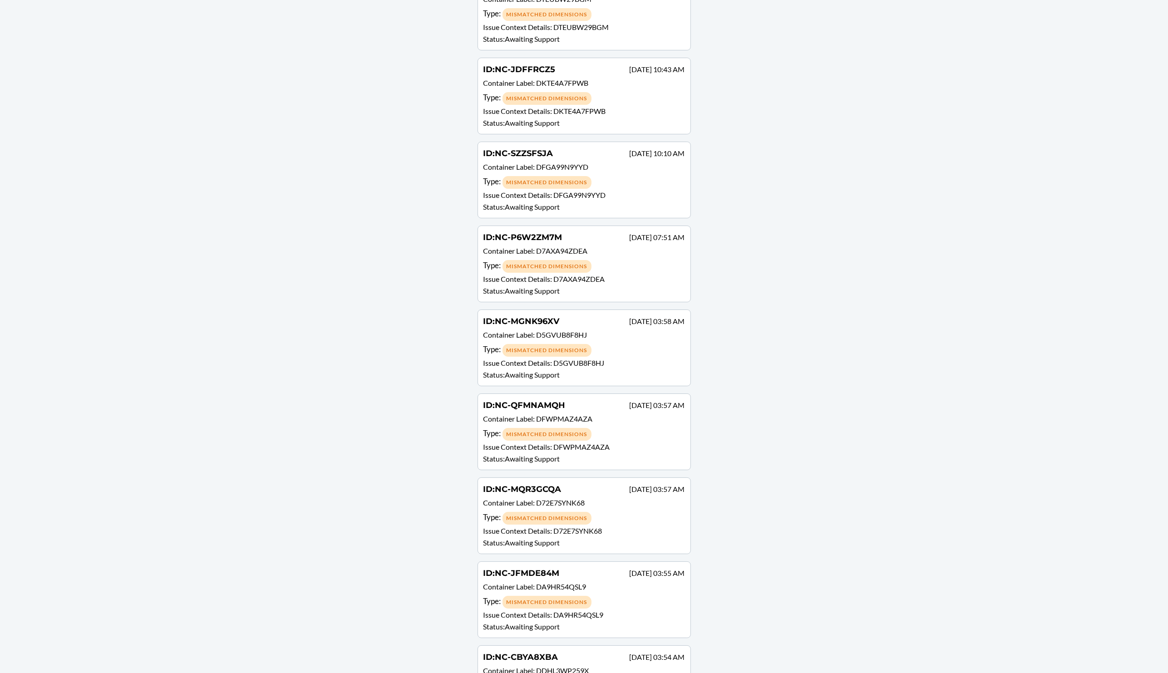
scroll to position [82976, 0]
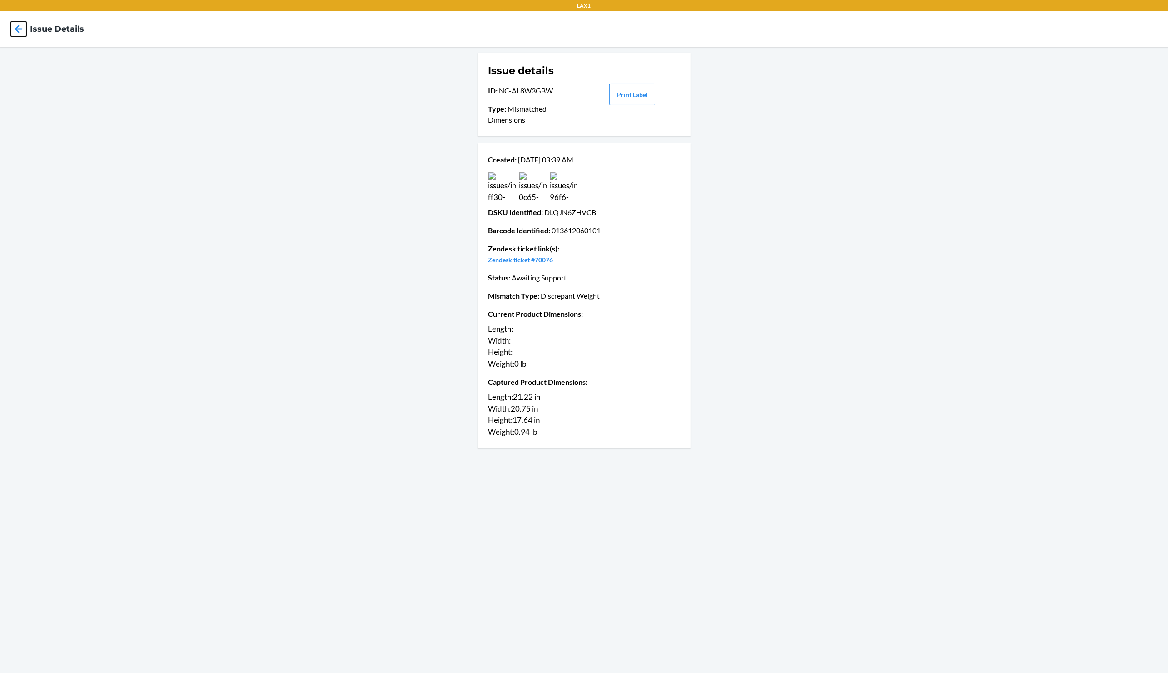
click at [23, 32] on icon at bounding box center [18, 28] width 15 height 15
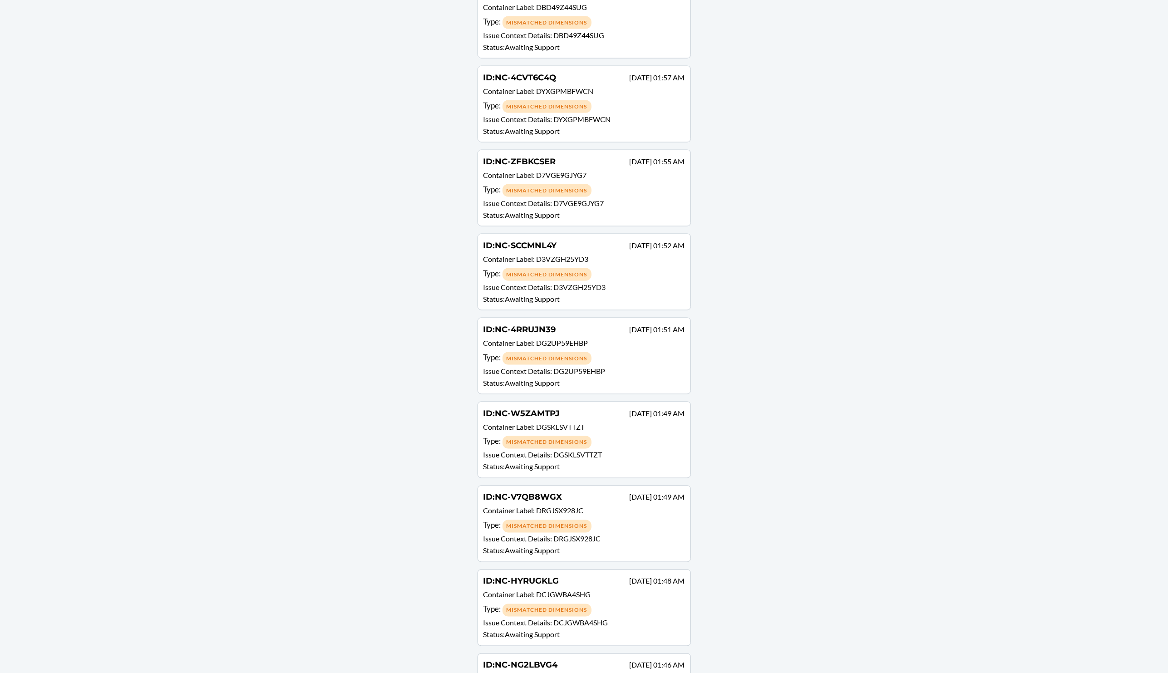
scroll to position [89447, 0]
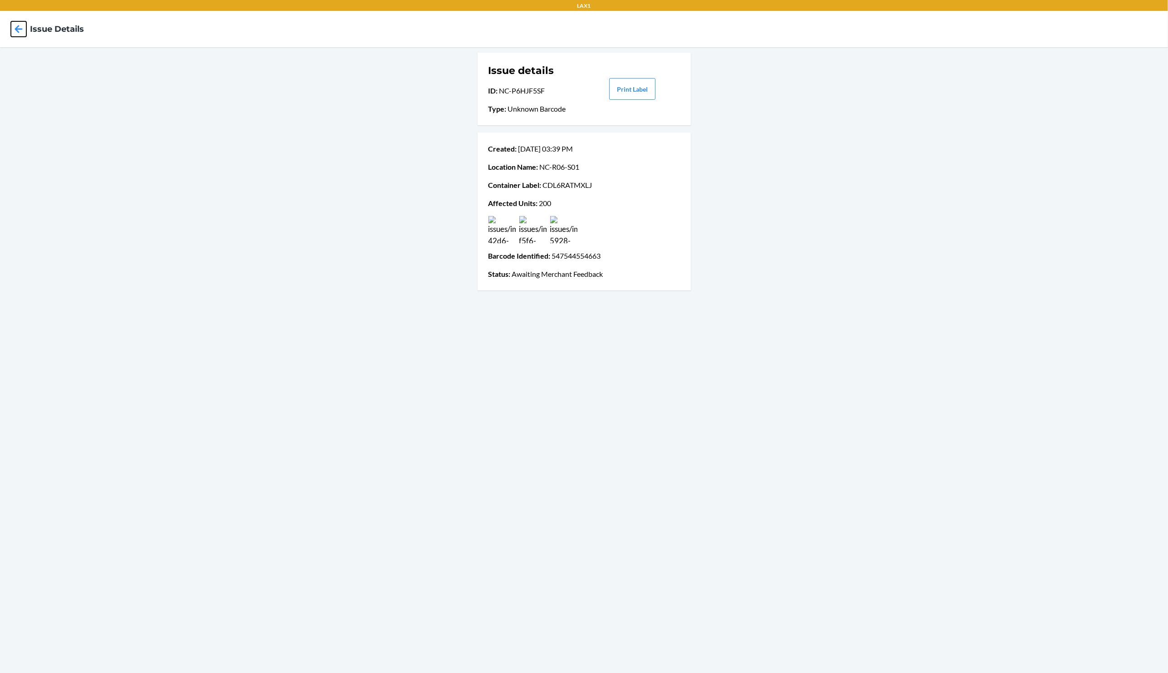
click at [20, 27] on icon at bounding box center [18, 28] width 15 height 15
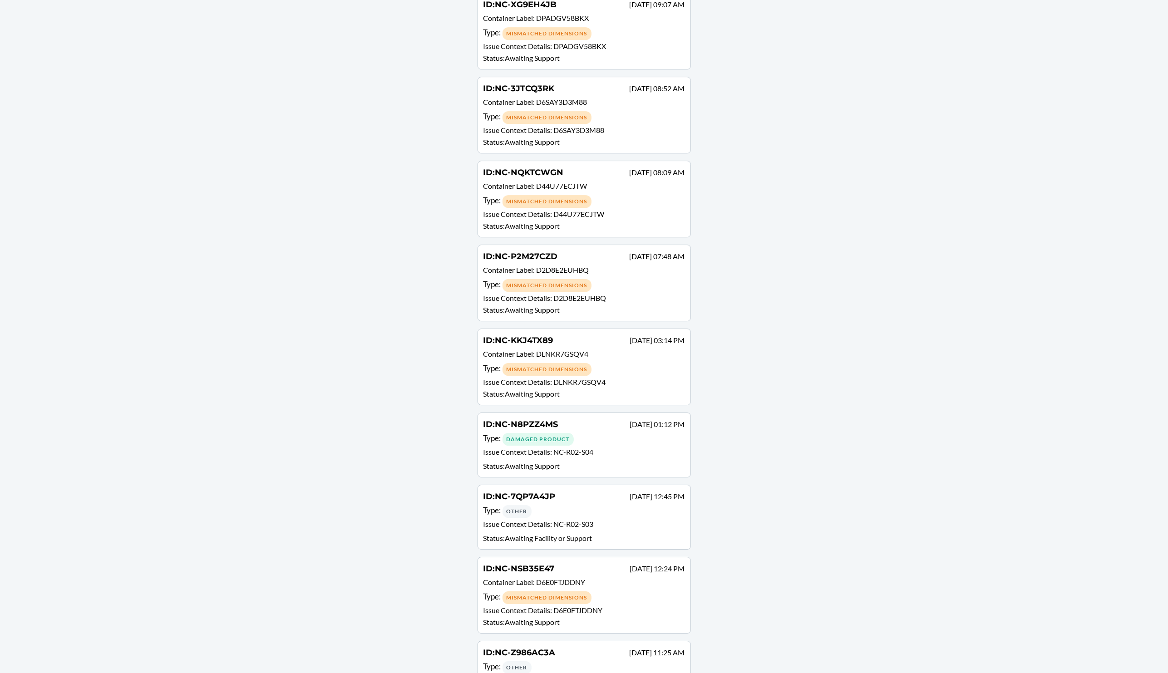
scroll to position [73722, 0]
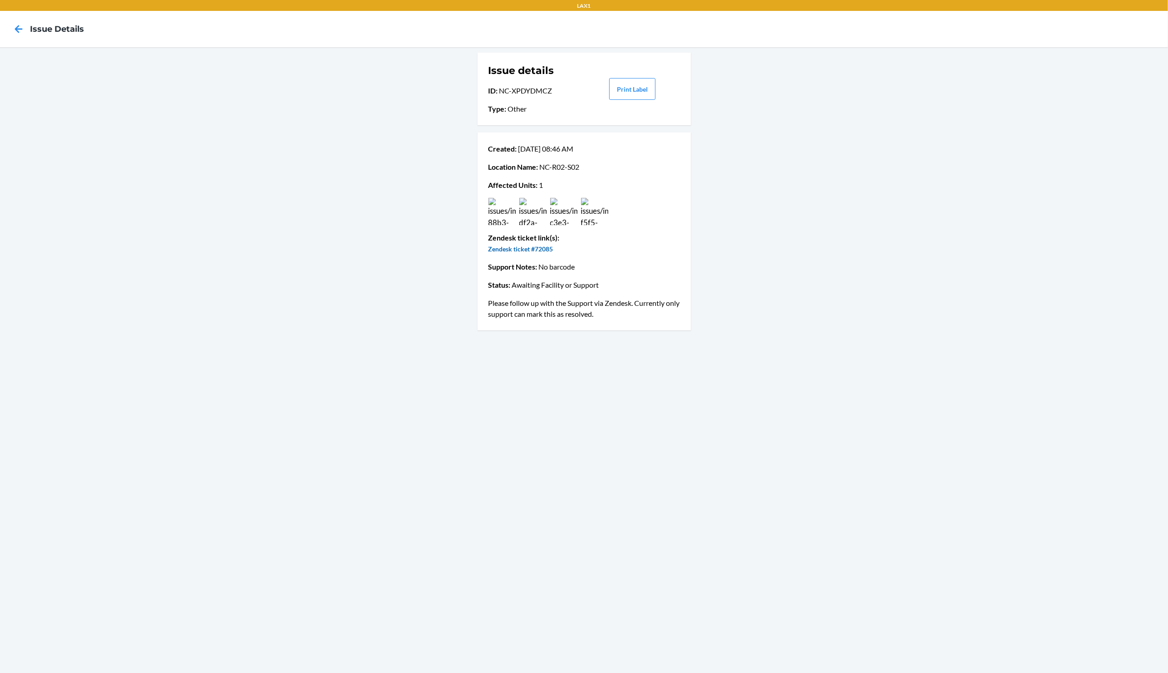
click at [527, 247] on link "Zendesk ticket #72085" at bounding box center [521, 249] width 65 height 8
click at [17, 33] on icon at bounding box center [18, 28] width 15 height 15
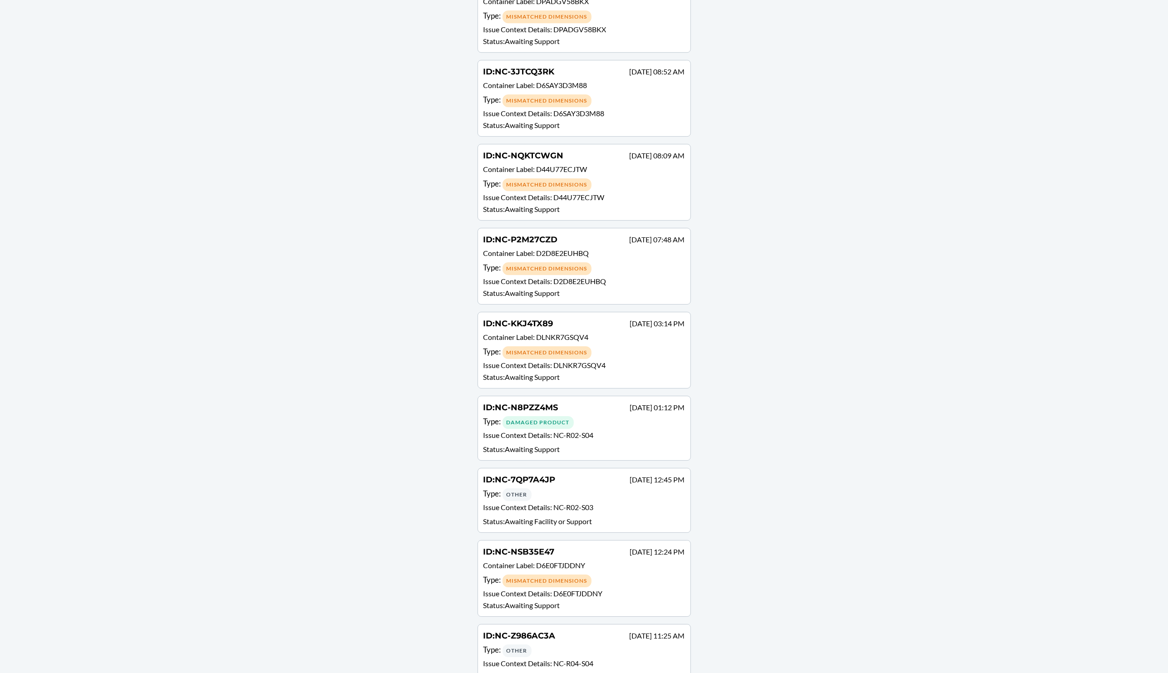
scroll to position [73744, 0]
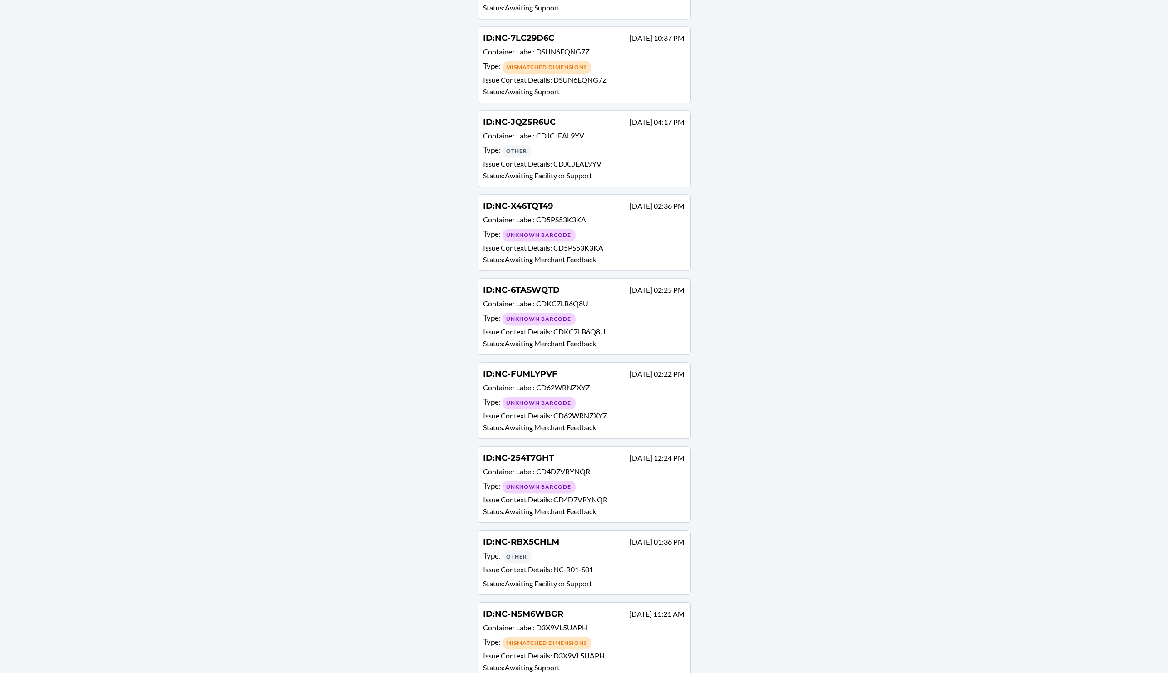
scroll to position [72447, 0]
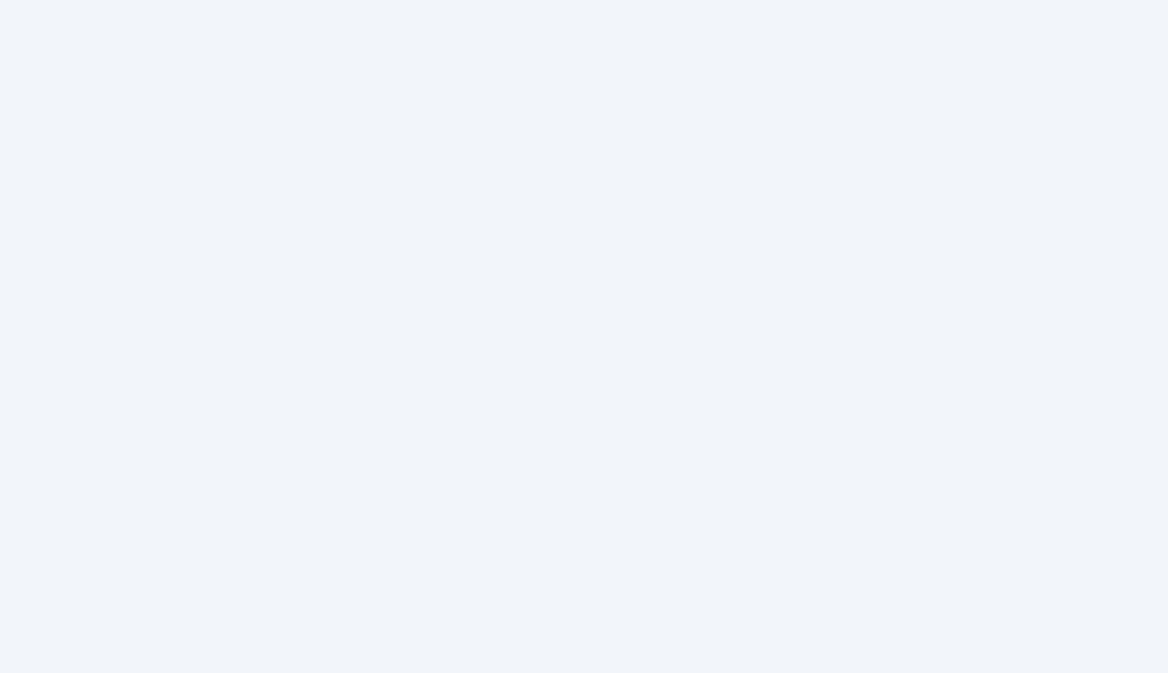
click link "Zendesk ticket #72237"
click icon
click p "Container Label : CD62WRNZXYZ"
click icon
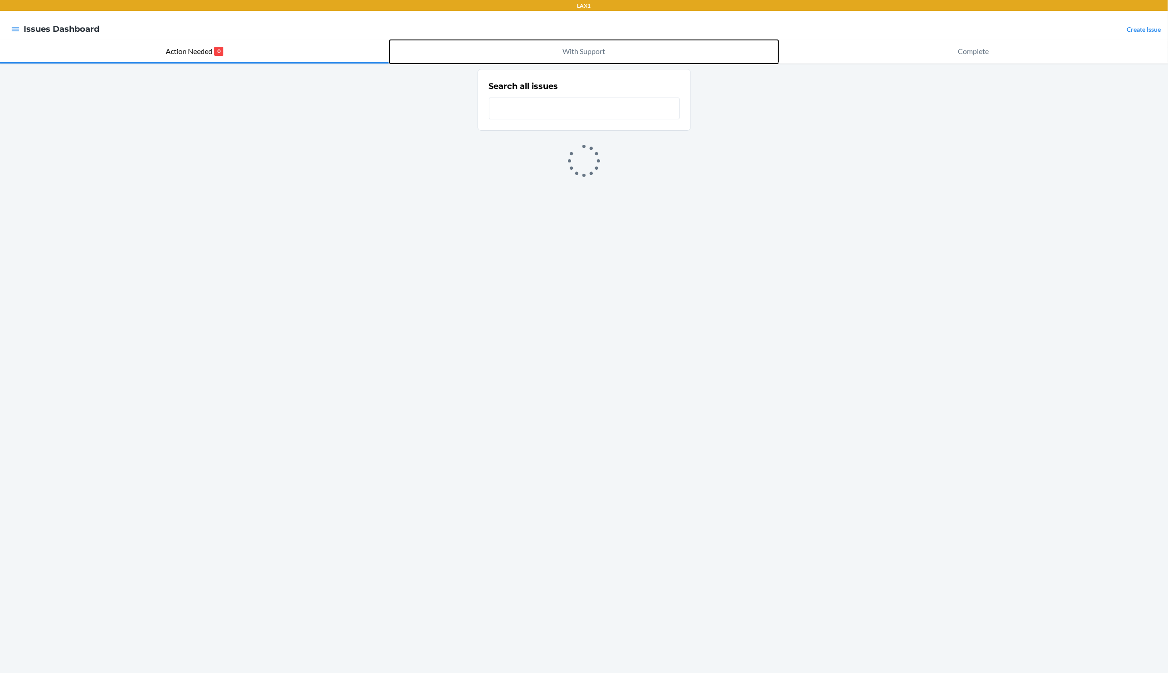
click at [592, 54] on p "With Support" at bounding box center [584, 51] width 43 height 11
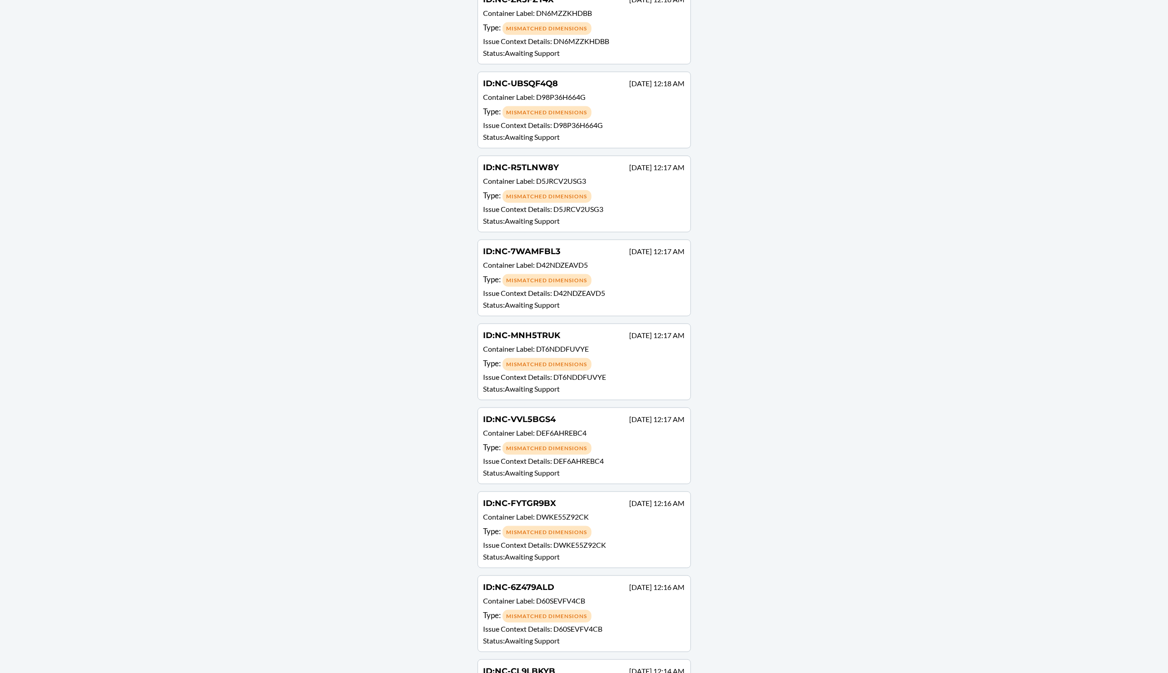
scroll to position [66834, 0]
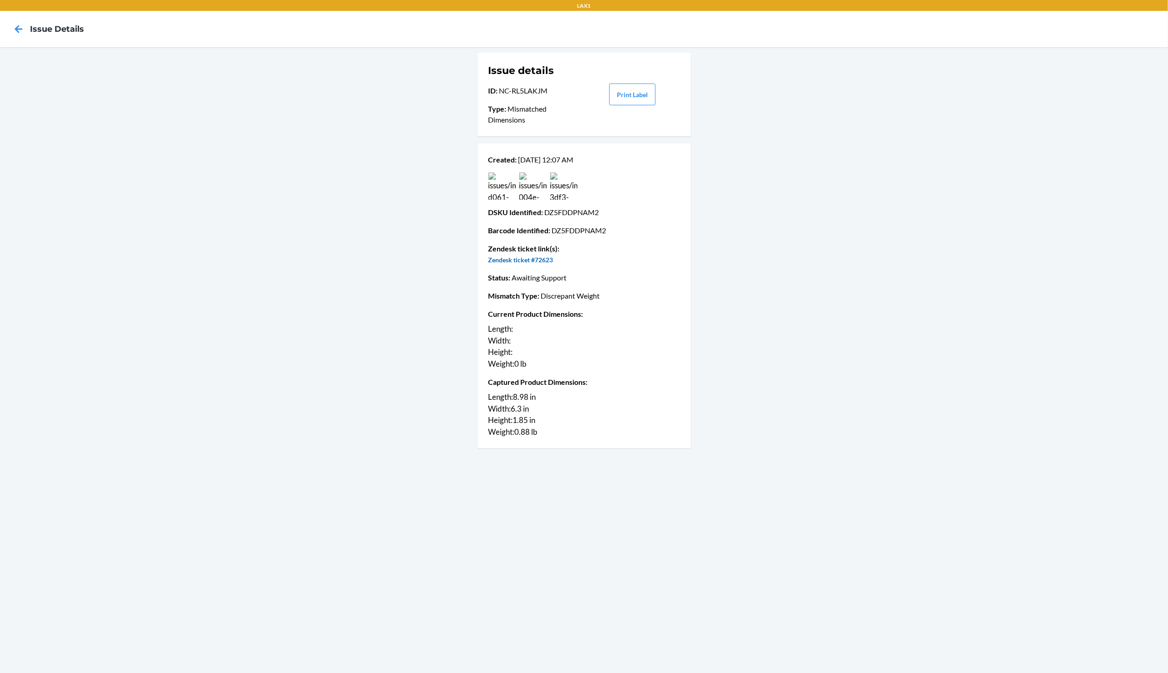
click at [531, 259] on link "Zendesk ticket #72623" at bounding box center [521, 260] width 65 height 8
click at [19, 30] on icon at bounding box center [18, 28] width 15 height 15
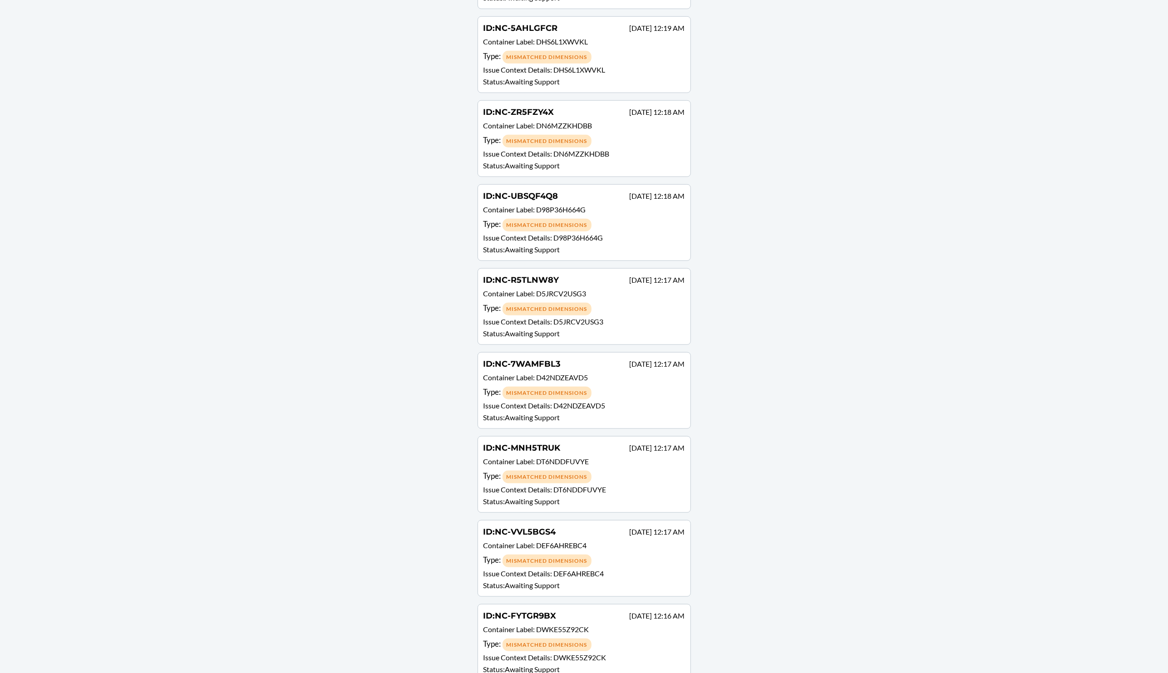
scroll to position [66744, 0]
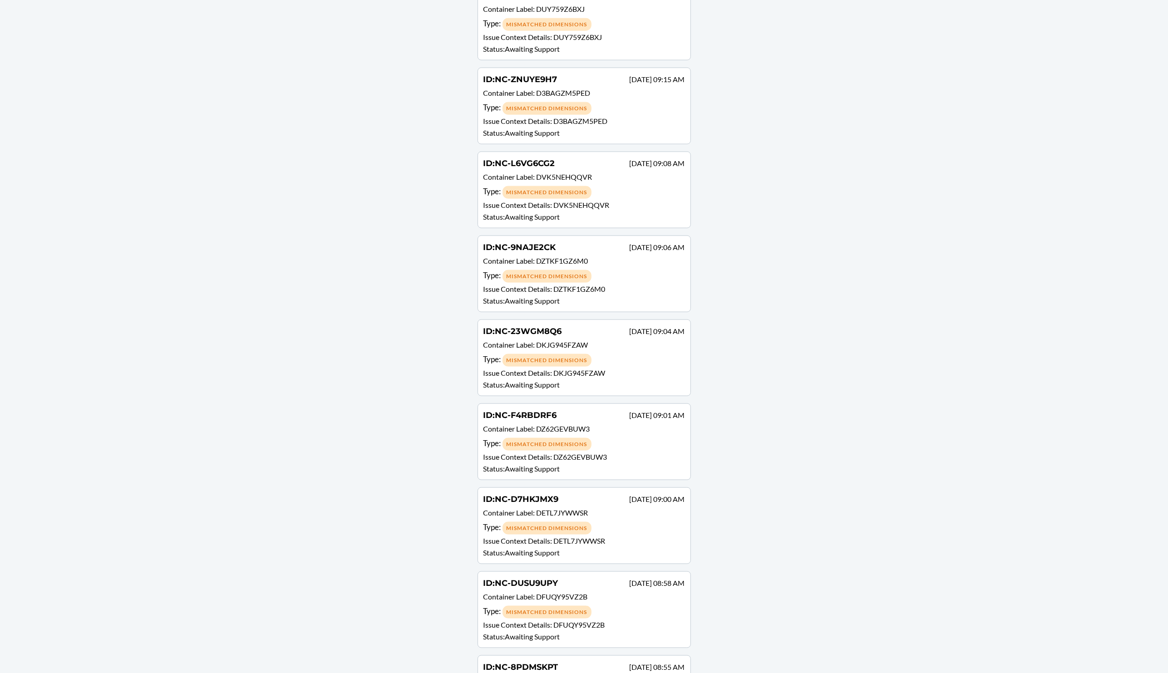
scroll to position [62778, 0]
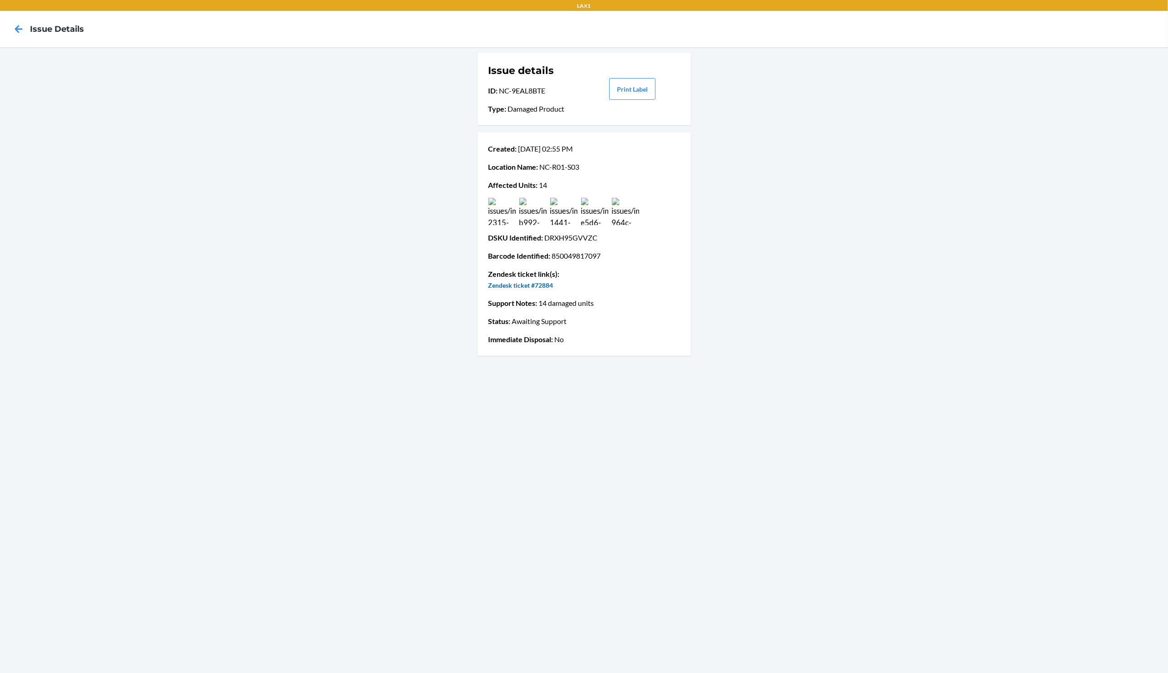
click at [526, 288] on link "Zendesk ticket #72884" at bounding box center [521, 286] width 65 height 8
click at [24, 29] on icon at bounding box center [18, 28] width 15 height 15
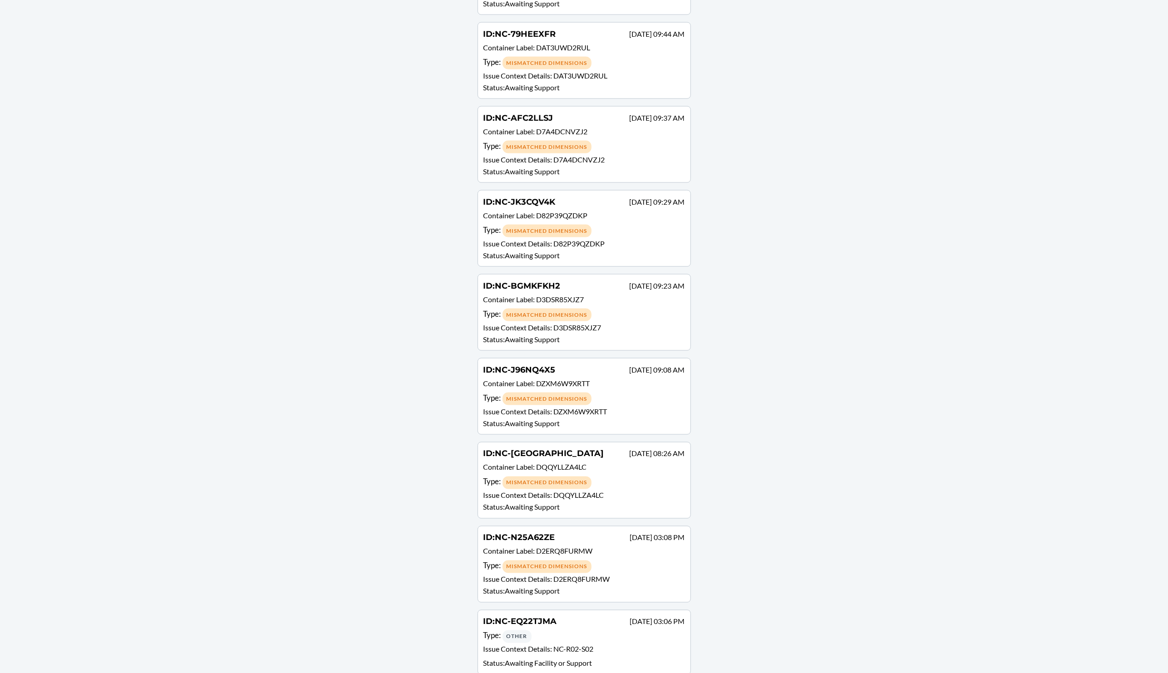
scroll to position [58744, 0]
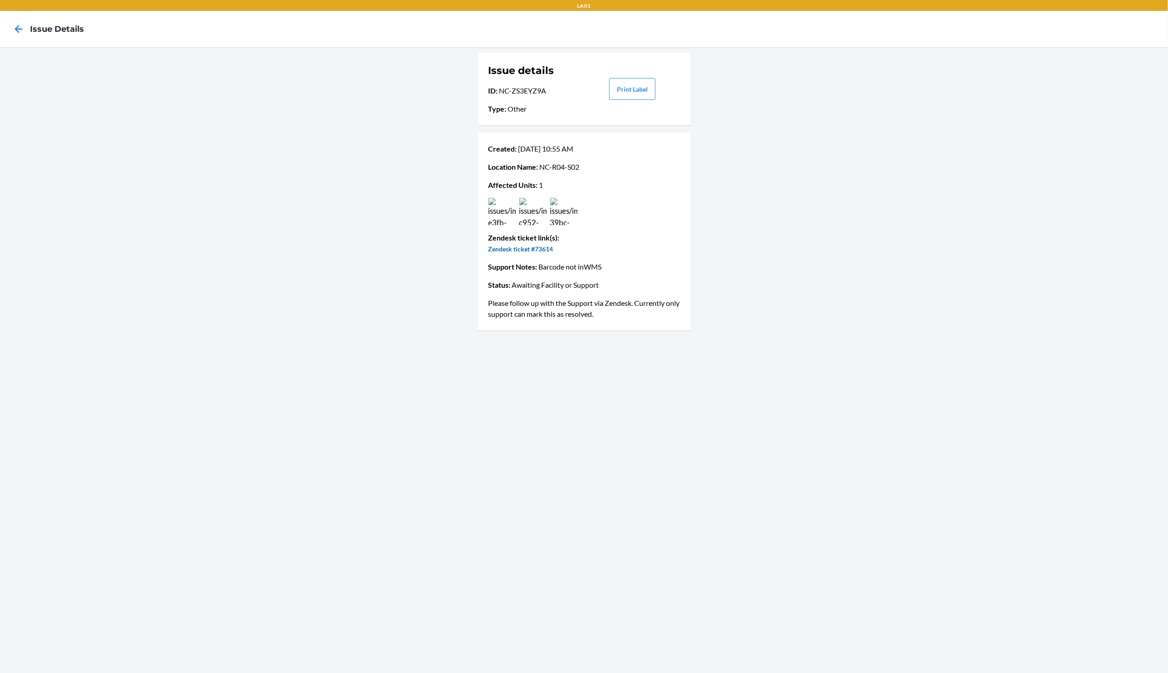
click at [527, 247] on link "Zendesk ticket #73614" at bounding box center [521, 249] width 65 height 8
drag, startPoint x: 561, startPoint y: 250, endPoint x: 534, endPoint y: 252, distance: 26.9
click at [534, 252] on p "Zendesk ticket #73614" at bounding box center [585, 248] width 192 height 11
copy link "73614"
click at [15, 30] on icon at bounding box center [18, 28] width 15 height 15
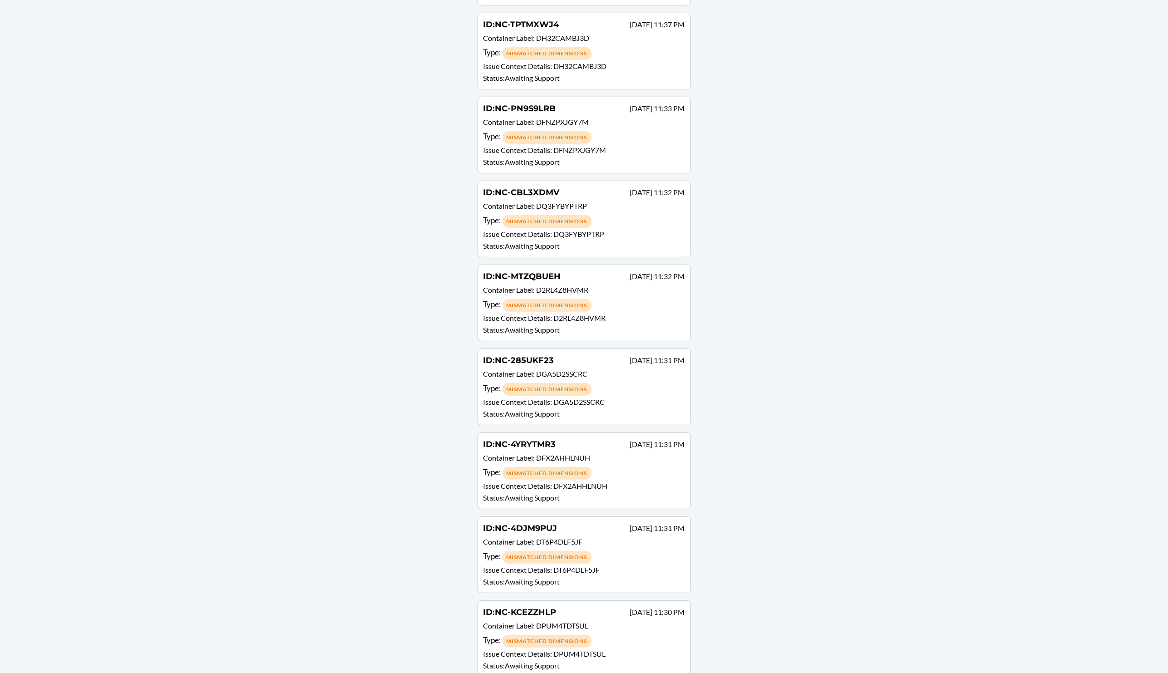
scroll to position [57370, 0]
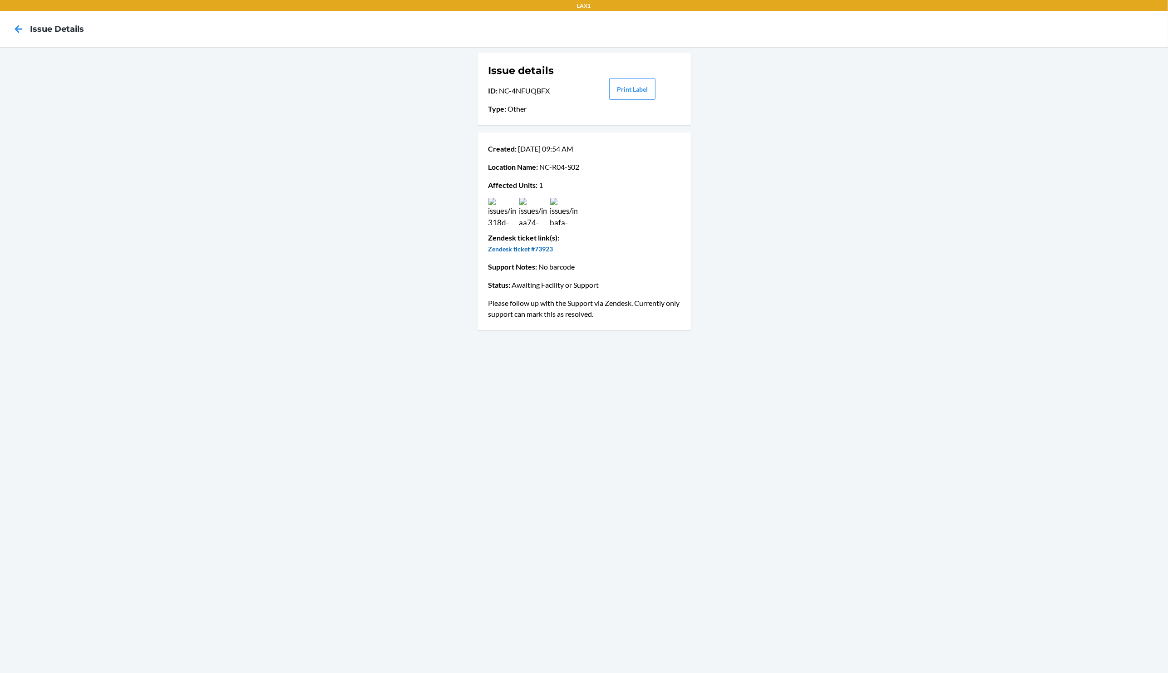
click at [530, 248] on link "Zendesk ticket #73923" at bounding box center [521, 249] width 65 height 8
click at [17, 26] on icon at bounding box center [18, 28] width 15 height 15
